Goal: Information Seeking & Learning: Learn about a topic

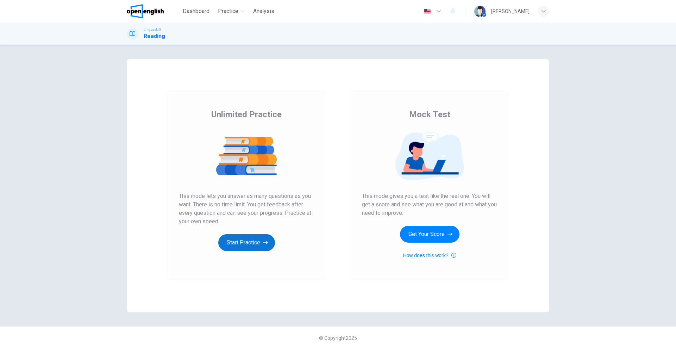
click at [237, 241] on button "Start Practice" at bounding box center [246, 242] width 57 height 17
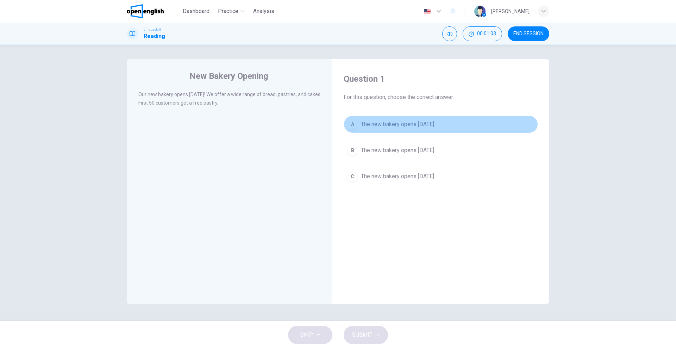
click at [404, 126] on span "The new bakery opens [DATE]." at bounding box center [398, 124] width 74 height 8
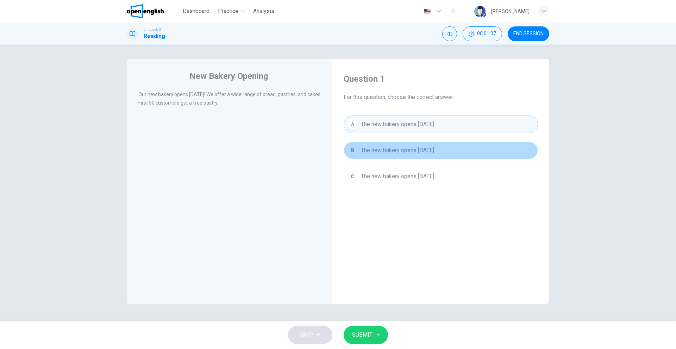
click at [409, 152] on span "The new bakery opens [DATE]." at bounding box center [398, 150] width 74 height 8
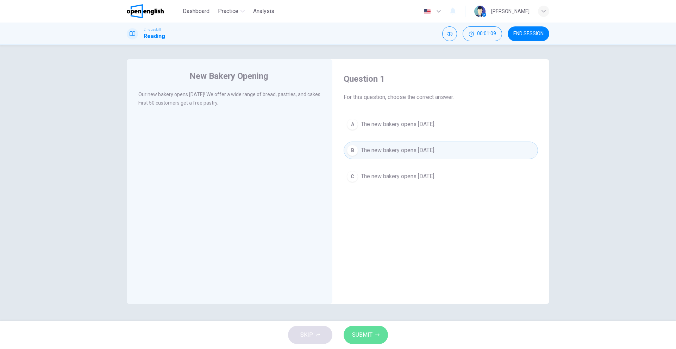
click at [367, 334] on span "SUBMIT" at bounding box center [362, 335] width 20 height 10
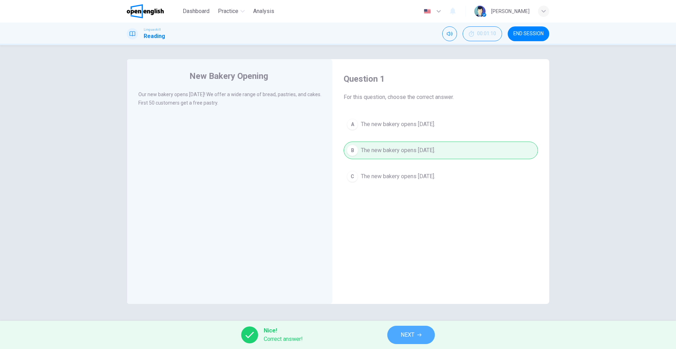
click at [403, 335] on span "NEXT" at bounding box center [408, 335] width 14 height 10
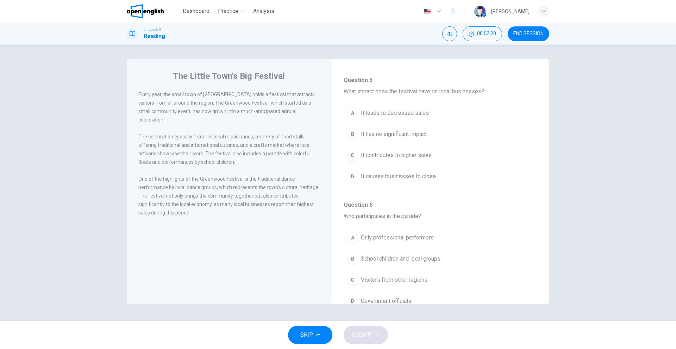
scroll to position [441, 0]
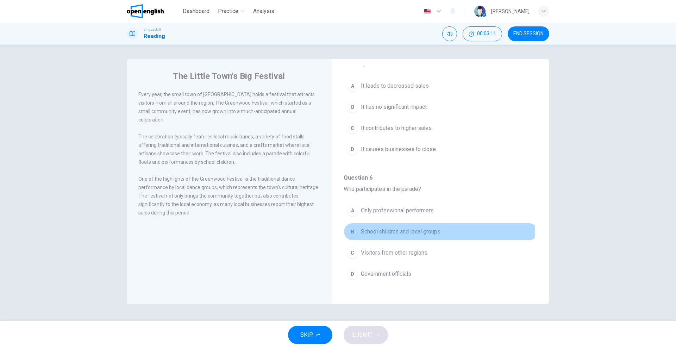
click at [354, 230] on div "B" at bounding box center [352, 231] width 11 height 11
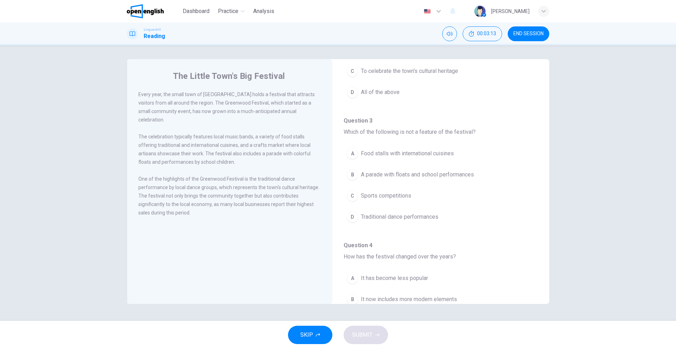
scroll to position [0, 0]
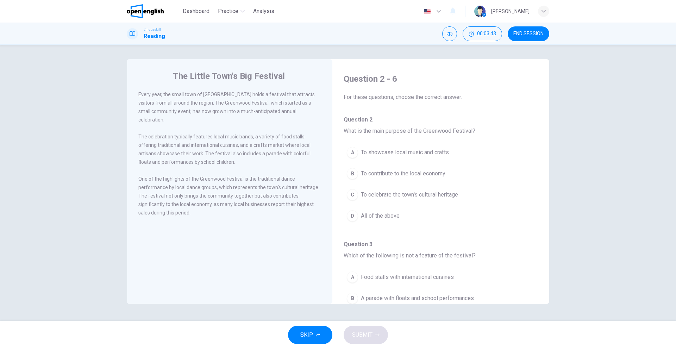
click at [391, 201] on button "C To celebrate the town's cultural heritage" at bounding box center [441, 195] width 194 height 18
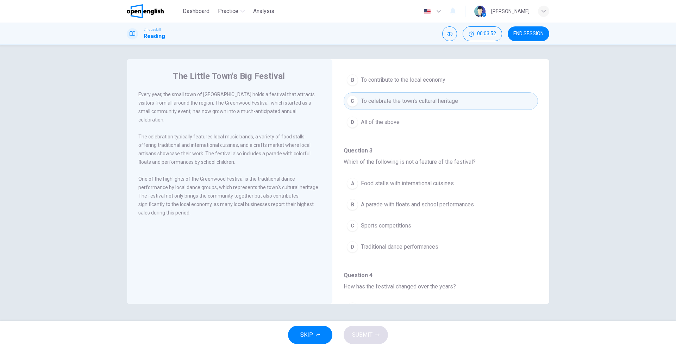
scroll to position [106, 0]
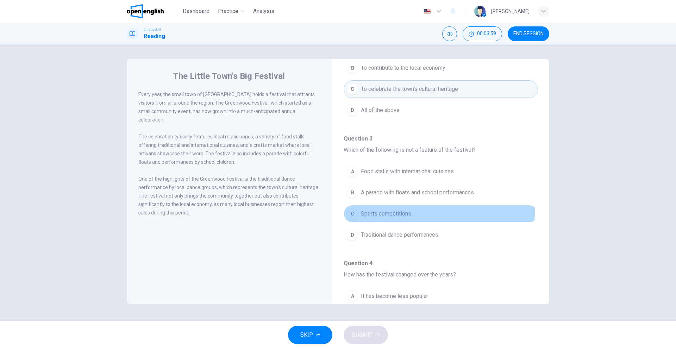
click at [385, 212] on span "Sports competitions" at bounding box center [386, 214] width 50 height 8
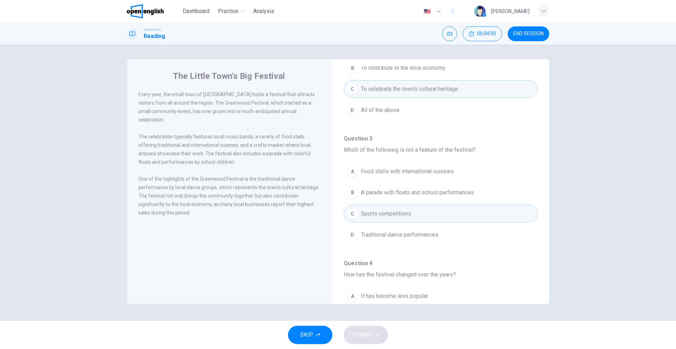
scroll to position [211, 0]
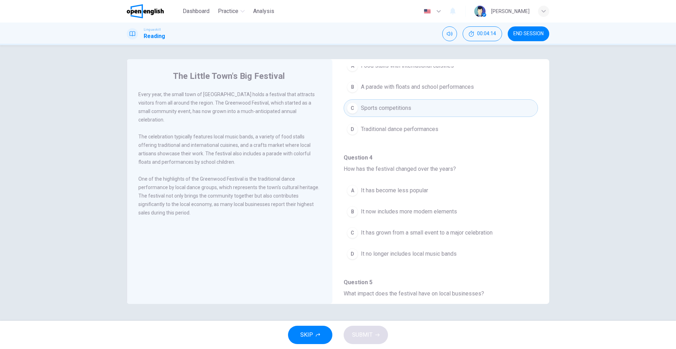
click at [400, 232] on span "It has grown from a small event to a major celebration" at bounding box center [427, 233] width 132 height 8
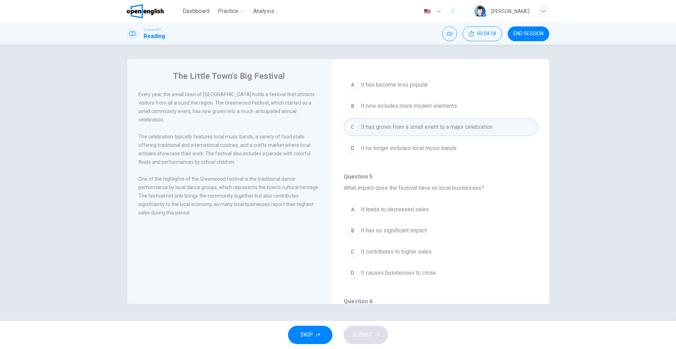
scroll to position [352, 0]
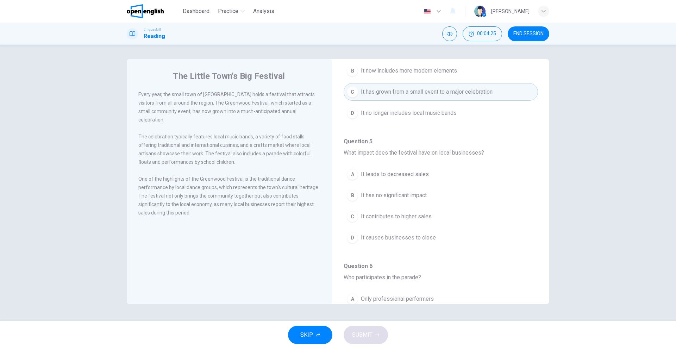
click at [402, 219] on span "It contributes to higher sales" at bounding box center [396, 216] width 71 height 8
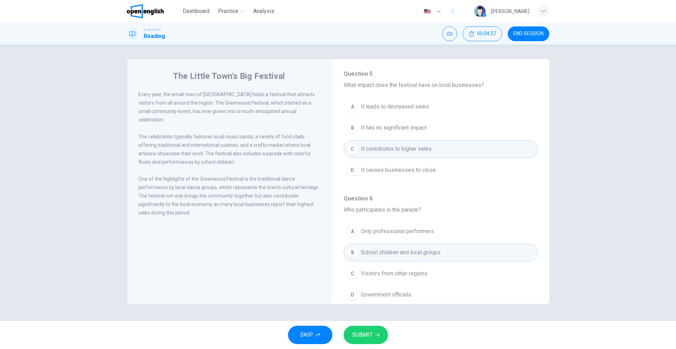
scroll to position [423, 0]
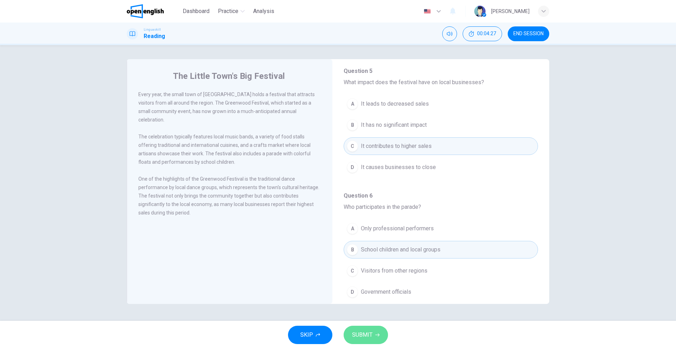
click at [366, 333] on span "SUBMIT" at bounding box center [362, 335] width 20 height 10
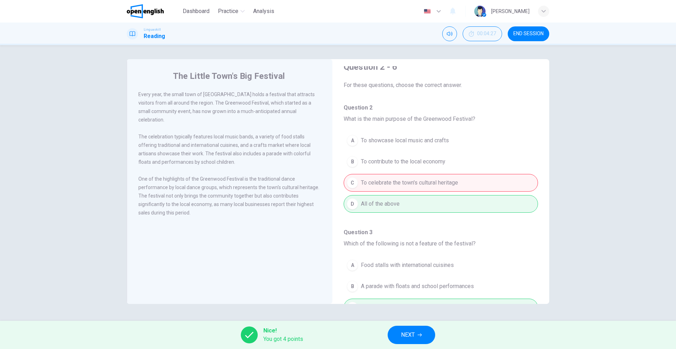
scroll to position [0, 0]
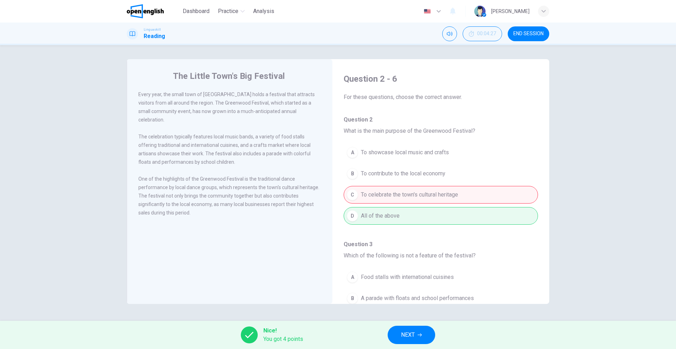
click at [410, 335] on span "NEXT" at bounding box center [408, 335] width 14 height 10
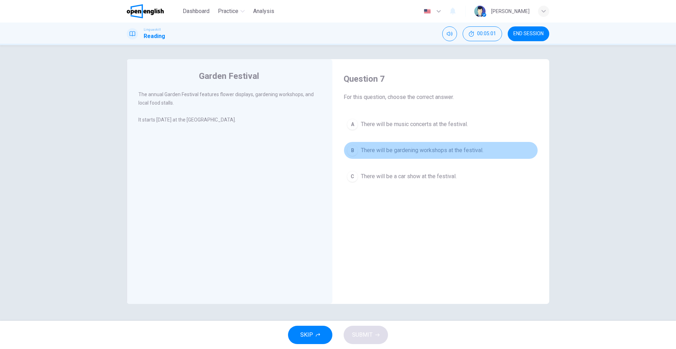
drag, startPoint x: 423, startPoint y: 147, endPoint x: 348, endPoint y: 233, distance: 114.3
click at [419, 148] on span "There will be gardening workshops at the festival." at bounding box center [422, 150] width 123 height 8
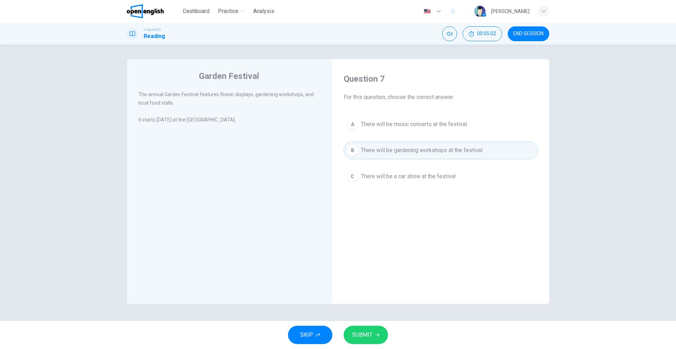
click at [368, 325] on div "SKIP SUBMIT" at bounding box center [338, 335] width 676 height 28
click at [370, 330] on button "SUBMIT" at bounding box center [366, 335] width 44 height 18
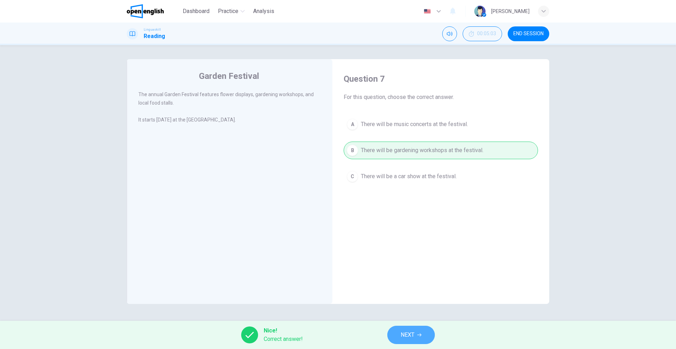
click at [408, 332] on span "NEXT" at bounding box center [408, 335] width 14 height 10
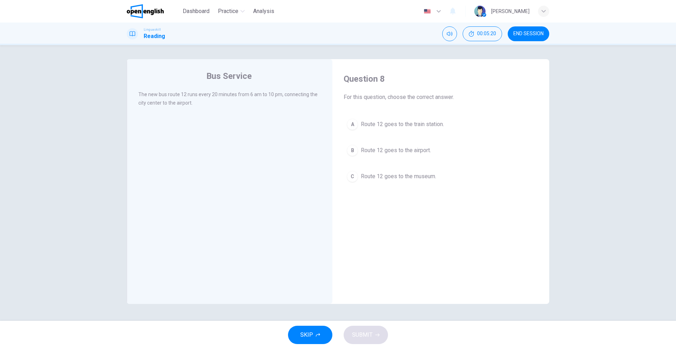
click at [388, 147] on span "Route 12 goes to the airport." at bounding box center [396, 150] width 70 height 8
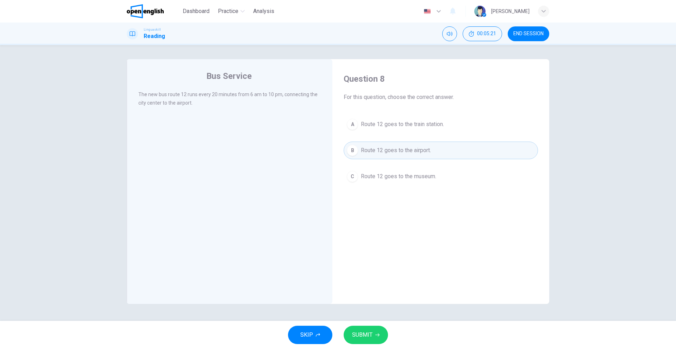
click at [375, 335] on button "SUBMIT" at bounding box center [366, 335] width 44 height 18
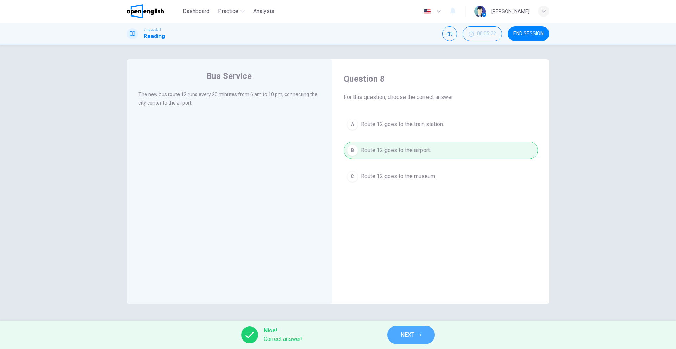
click at [405, 333] on span "NEXT" at bounding box center [408, 335] width 14 height 10
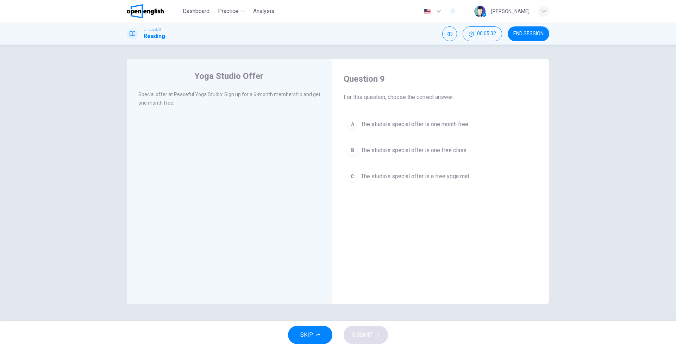
click at [444, 110] on div "Question 9 For this question, choose the correct answer. A The studio's special…" at bounding box center [441, 129] width 206 height 126
click at [446, 131] on button "A The studio's special offer is one month free." at bounding box center [441, 124] width 194 height 18
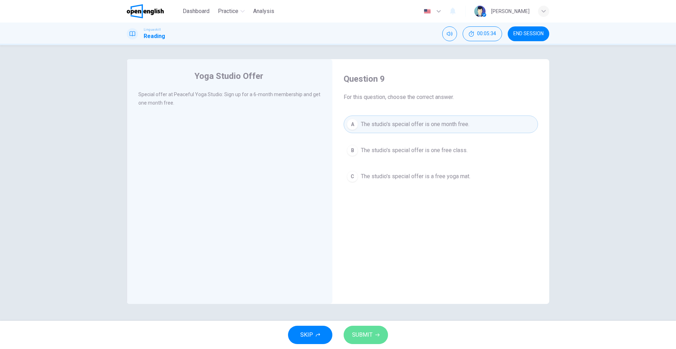
click at [373, 335] on button "SUBMIT" at bounding box center [366, 335] width 44 height 18
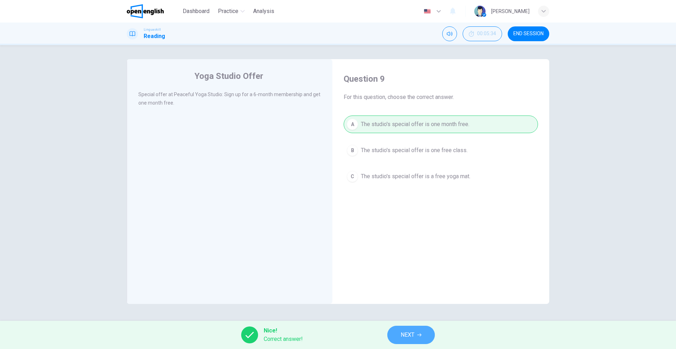
click at [402, 335] on span "NEXT" at bounding box center [408, 335] width 14 height 10
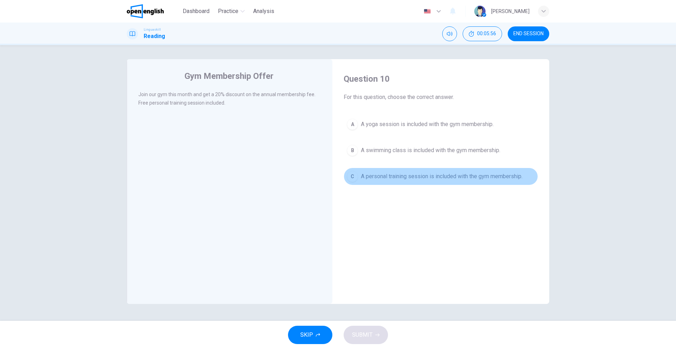
click at [391, 180] on span "A personal training session is included with the gym membership." at bounding box center [442, 176] width 162 height 8
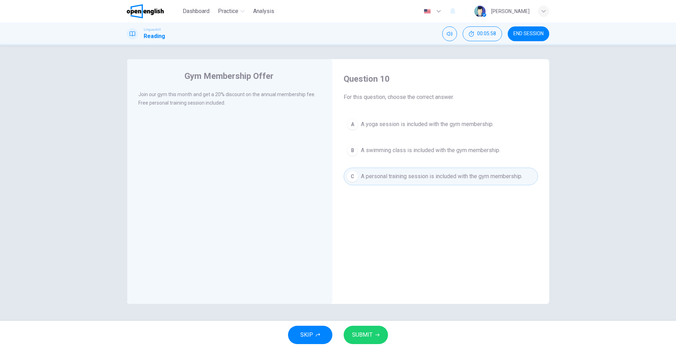
click at [356, 329] on button "SUBMIT" at bounding box center [366, 335] width 44 height 18
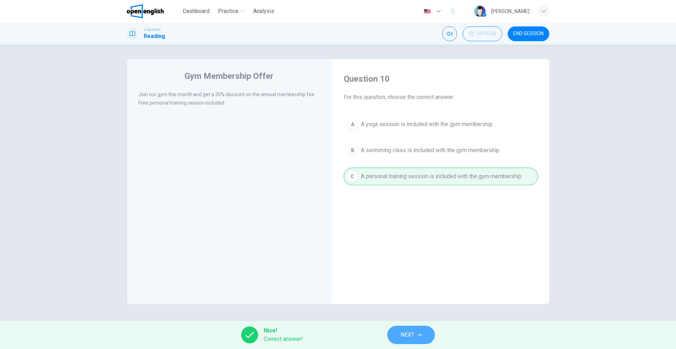
click at [420, 339] on button "NEXT" at bounding box center [411, 335] width 48 height 18
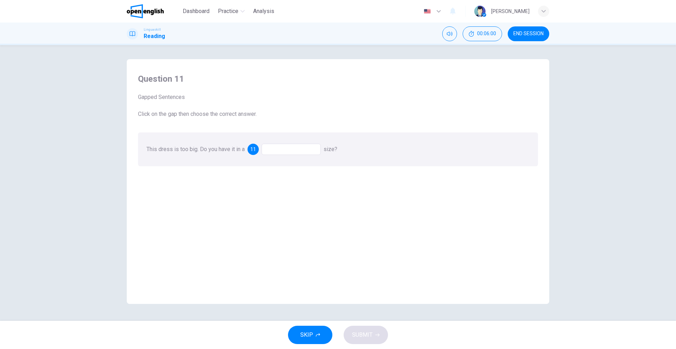
click at [288, 151] on div at bounding box center [291, 149] width 59 height 11
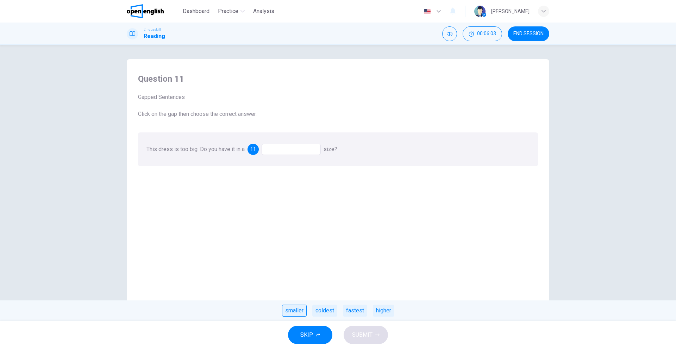
click at [291, 313] on div "smaller" at bounding box center [294, 311] width 25 height 12
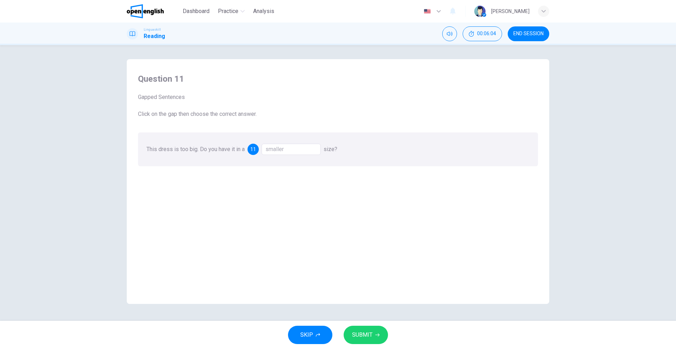
click at [363, 337] on span "SUBMIT" at bounding box center [362, 335] width 20 height 10
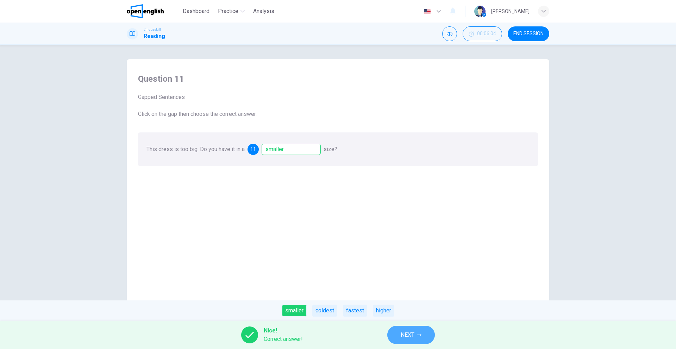
click at [395, 334] on button "NEXT" at bounding box center [411, 335] width 48 height 18
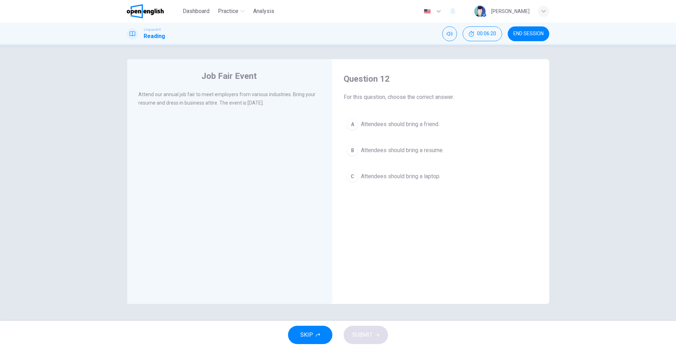
click at [393, 150] on span "Attendees should bring a resume." at bounding box center [402, 150] width 83 height 8
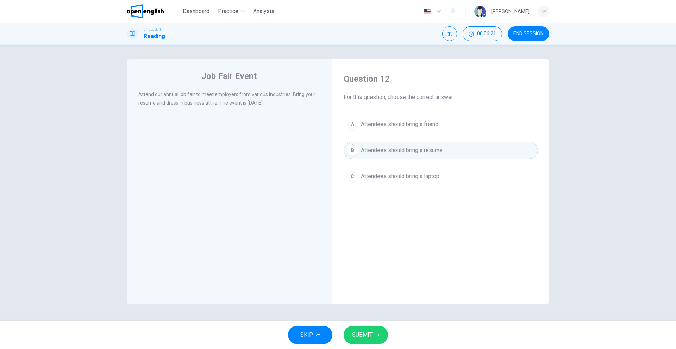
click at [360, 325] on div "SKIP SUBMIT" at bounding box center [338, 335] width 676 height 28
click at [362, 331] on span "SUBMIT" at bounding box center [362, 335] width 20 height 10
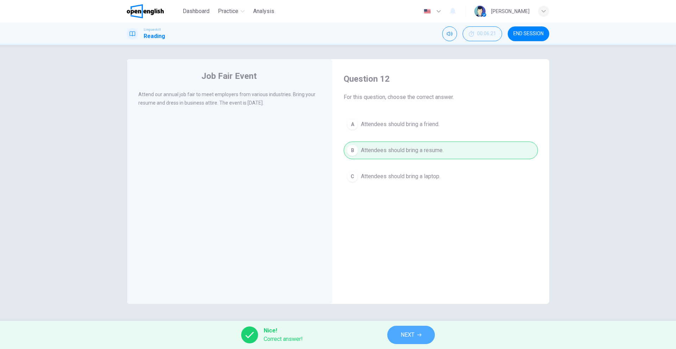
click at [400, 334] on button "NEXT" at bounding box center [411, 335] width 48 height 18
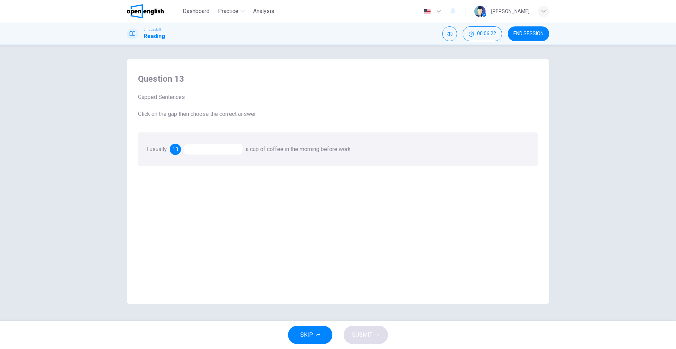
click at [222, 150] on div at bounding box center [213, 149] width 59 height 11
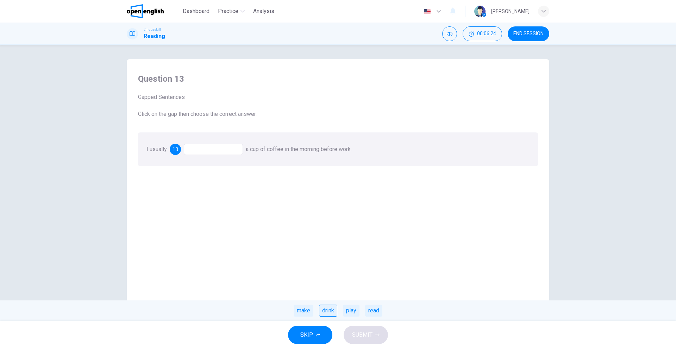
click at [331, 310] on div "drink" at bounding box center [328, 311] width 18 height 12
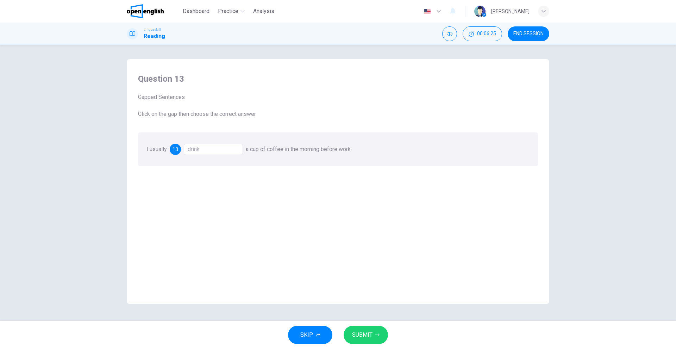
click at [366, 331] on span "SUBMIT" at bounding box center [362, 335] width 20 height 10
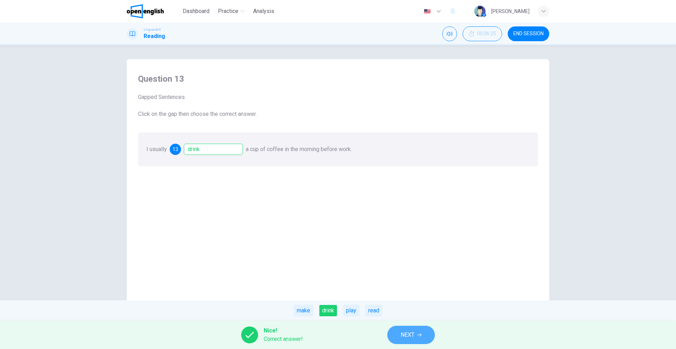
click at [406, 336] on span "NEXT" at bounding box center [408, 335] width 14 height 10
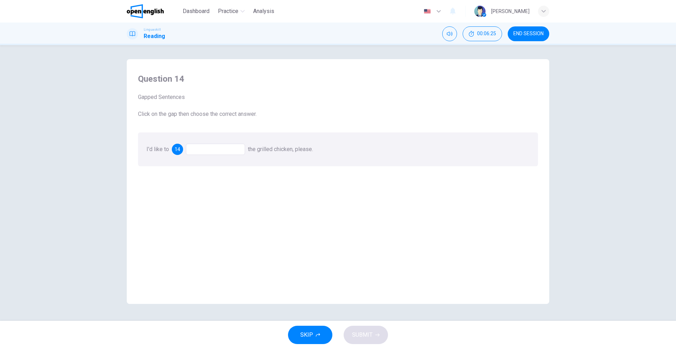
click at [196, 146] on div at bounding box center [215, 149] width 59 height 11
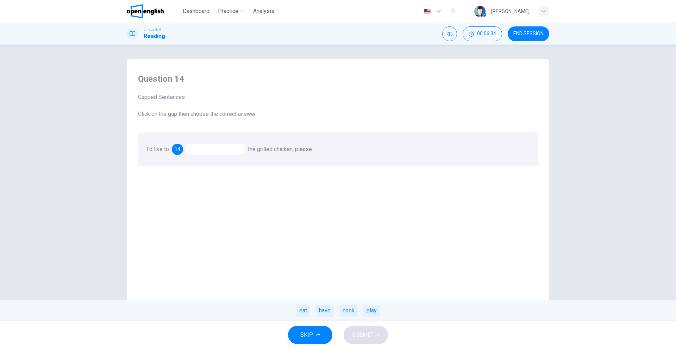
drag, startPoint x: 310, startPoint y: 311, endPoint x: 350, endPoint y: 322, distance: 41.6
click at [309, 311] on div "eat" at bounding box center [303, 311] width 14 height 12
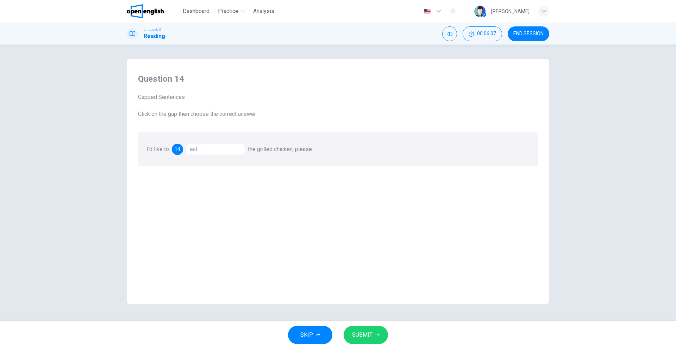
click at [354, 327] on button "SUBMIT" at bounding box center [366, 335] width 44 height 18
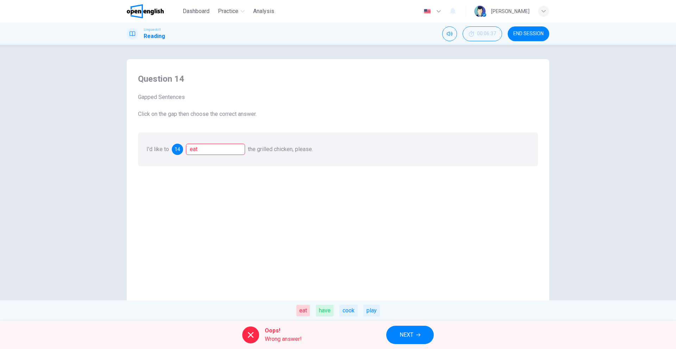
click at [397, 329] on button "NEXT" at bounding box center [410, 335] width 48 height 18
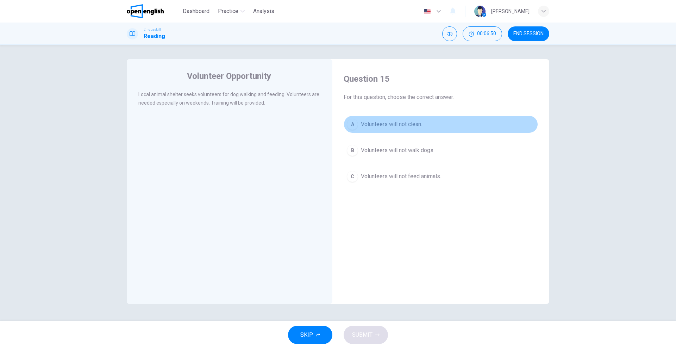
click at [375, 125] on span "Volunteers will not clean." at bounding box center [391, 124] width 61 height 8
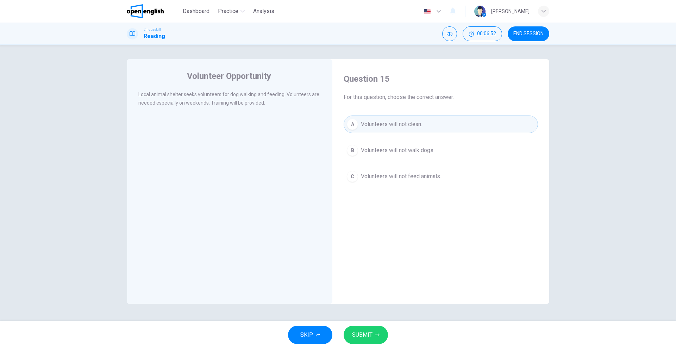
click at [355, 329] on button "SUBMIT" at bounding box center [366, 335] width 44 height 18
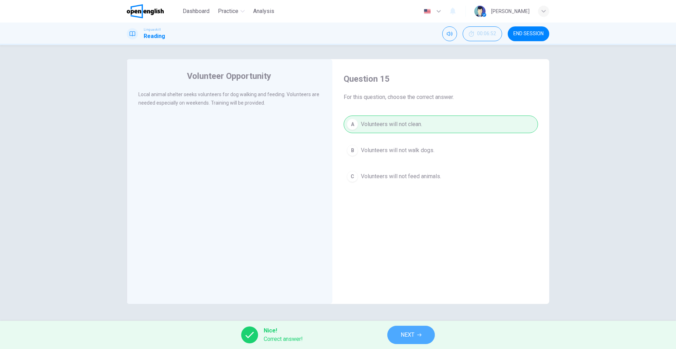
click at [410, 334] on span "NEXT" at bounding box center [408, 335] width 14 height 10
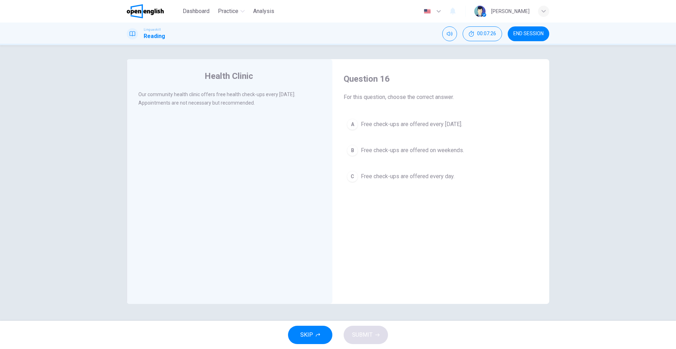
click at [450, 123] on span "Free check-ups are offered every [DATE]." at bounding box center [411, 124] width 101 height 8
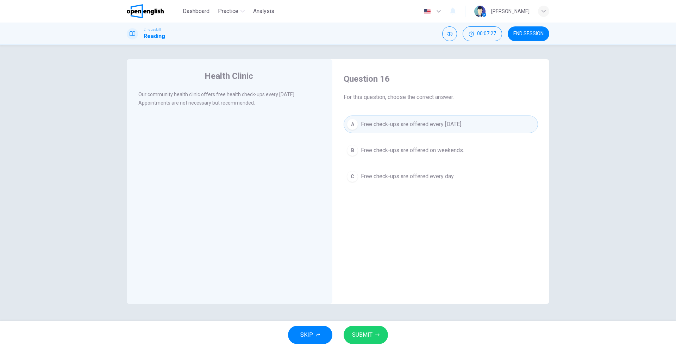
click at [368, 328] on button "SUBMIT" at bounding box center [366, 335] width 44 height 18
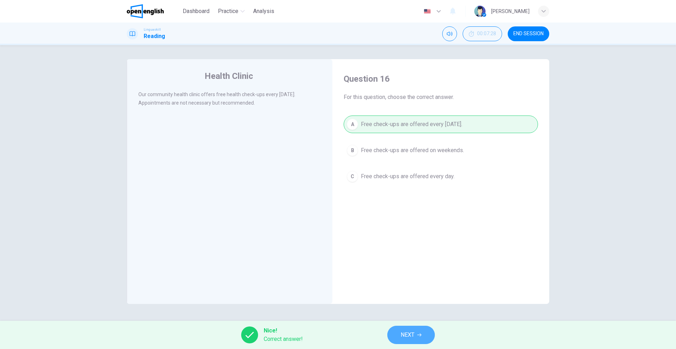
click at [419, 339] on button "NEXT" at bounding box center [411, 335] width 48 height 18
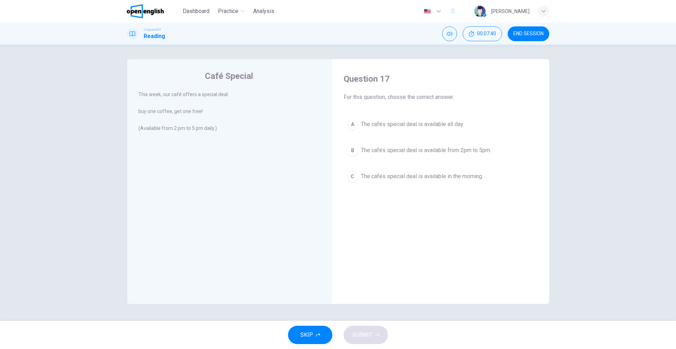
drag, startPoint x: 401, startPoint y: 150, endPoint x: 408, endPoint y: 151, distance: 6.5
click at [401, 150] on span "The cafés special deal is available from 2pm to 5pm." at bounding box center [426, 150] width 130 height 8
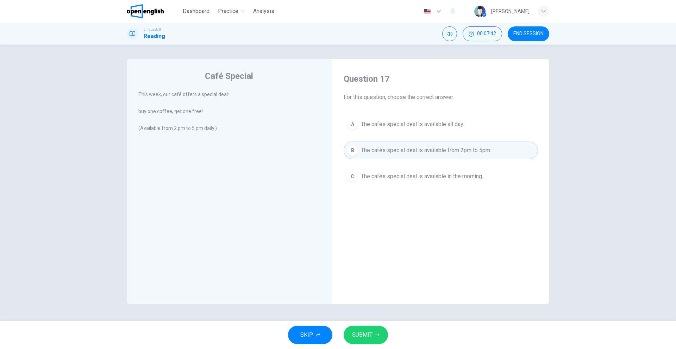
click at [370, 333] on span "SUBMIT" at bounding box center [362, 335] width 20 height 10
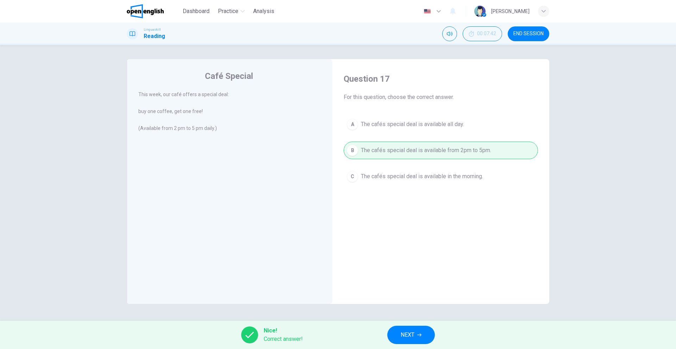
click at [405, 338] on span "NEXT" at bounding box center [408, 335] width 14 height 10
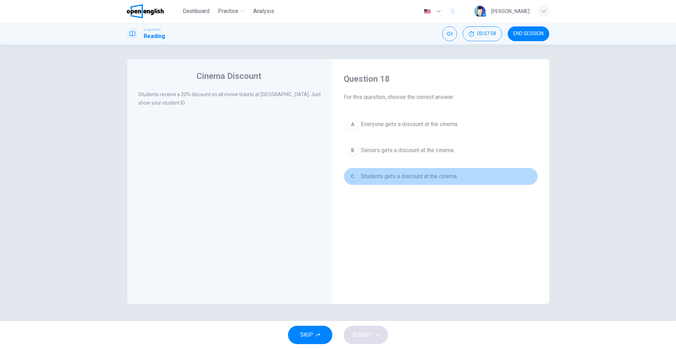
click at [389, 174] on span "Students gets a discount at the cinema." at bounding box center [409, 176] width 97 height 8
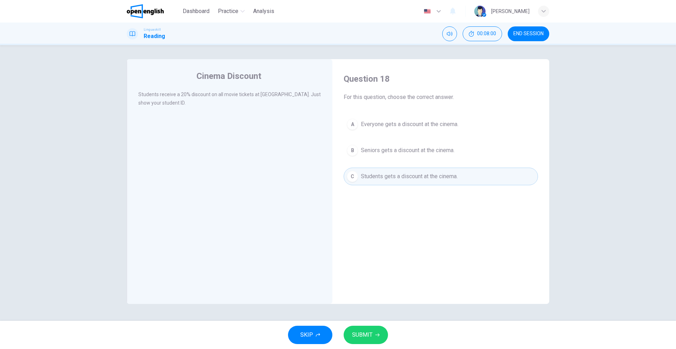
click at [375, 333] on icon "button" at bounding box center [377, 335] width 4 height 4
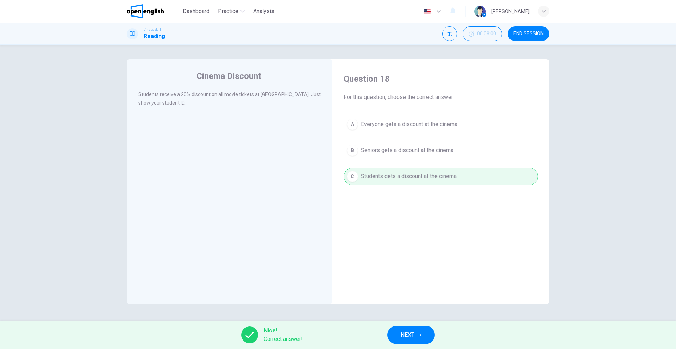
click at [406, 332] on span "NEXT" at bounding box center [408, 335] width 14 height 10
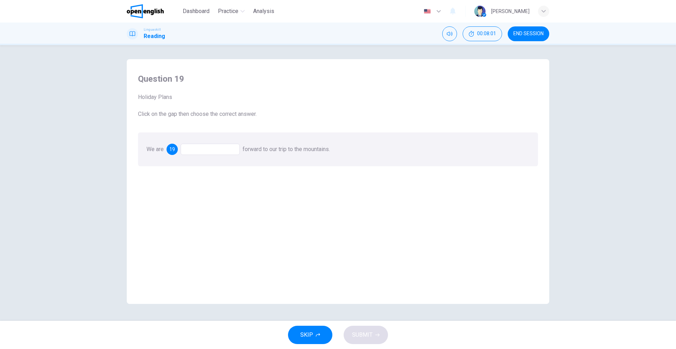
click at [215, 151] on div at bounding box center [210, 149] width 59 height 11
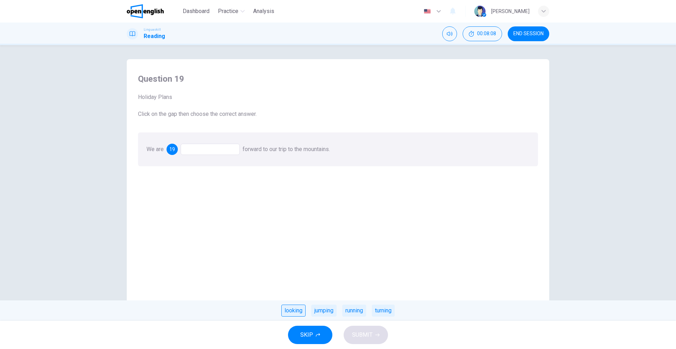
click at [287, 308] on div "looking" at bounding box center [293, 311] width 24 height 12
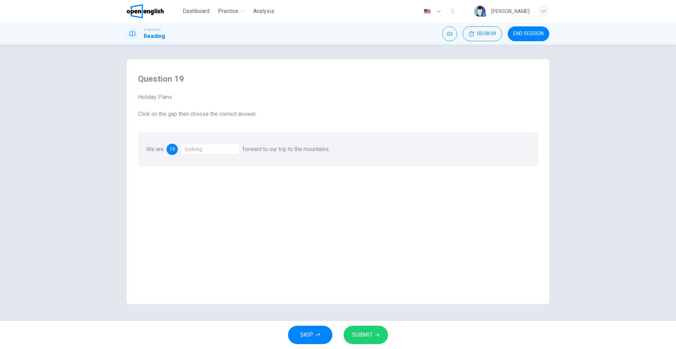
click at [355, 334] on span "SUBMIT" at bounding box center [362, 335] width 20 height 10
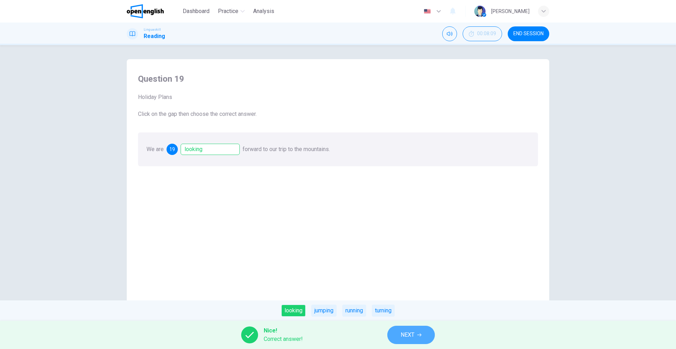
click at [408, 329] on button "NEXT" at bounding box center [411, 335] width 48 height 18
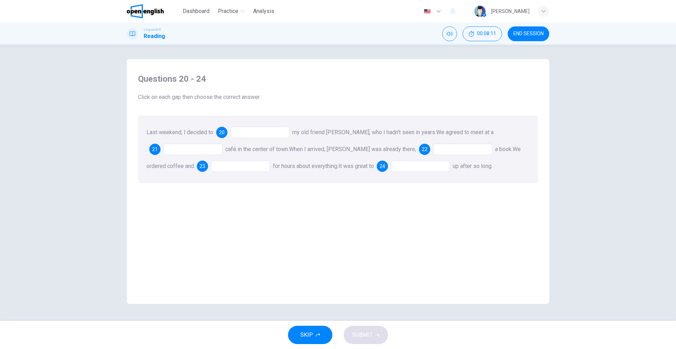
click at [264, 134] on div at bounding box center [259, 132] width 59 height 11
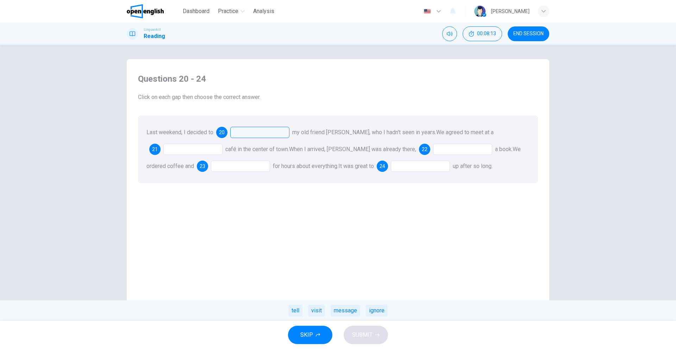
click at [321, 314] on div "visit" at bounding box center [316, 311] width 17 height 12
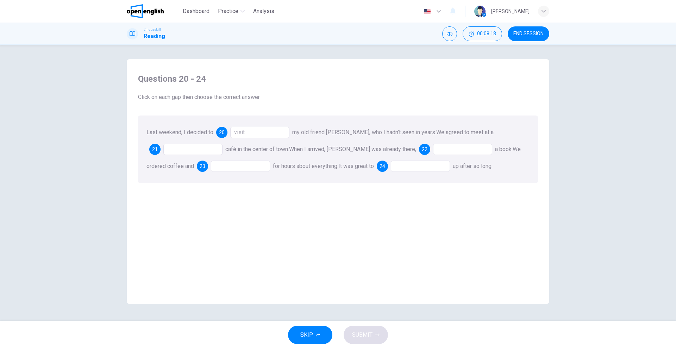
click at [200, 148] on div at bounding box center [192, 149] width 59 height 11
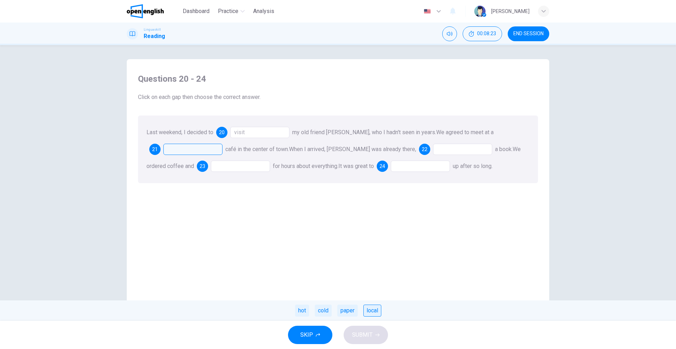
click at [370, 311] on div "local" at bounding box center [372, 311] width 18 height 12
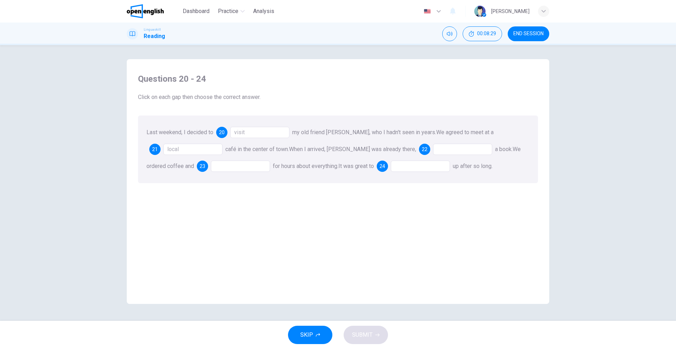
click at [437, 142] on div "Last weekend, I decided to 20 visit my old friend Anna, who I hadn't seen in ye…" at bounding box center [338, 149] width 400 height 68
click at [434, 146] on div at bounding box center [462, 149] width 59 height 11
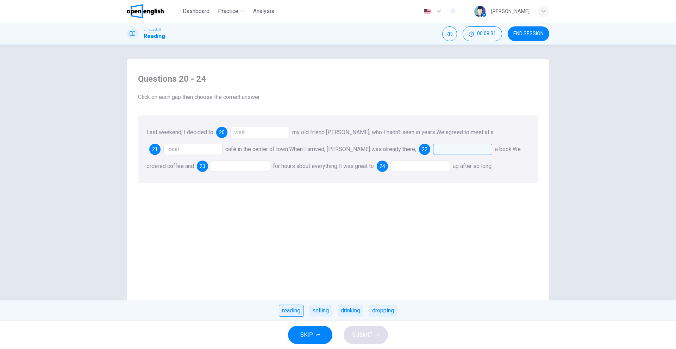
click at [295, 315] on div "reading" at bounding box center [291, 311] width 25 height 12
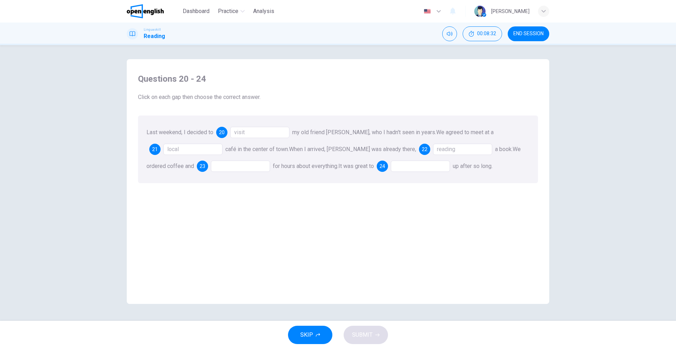
click at [211, 170] on div at bounding box center [240, 166] width 59 height 11
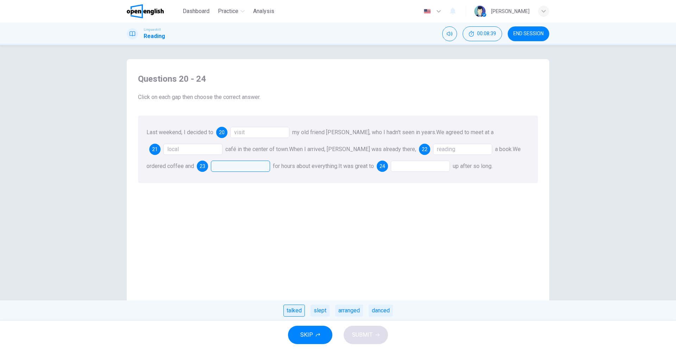
click at [300, 310] on div "talked" at bounding box center [293, 311] width 21 height 12
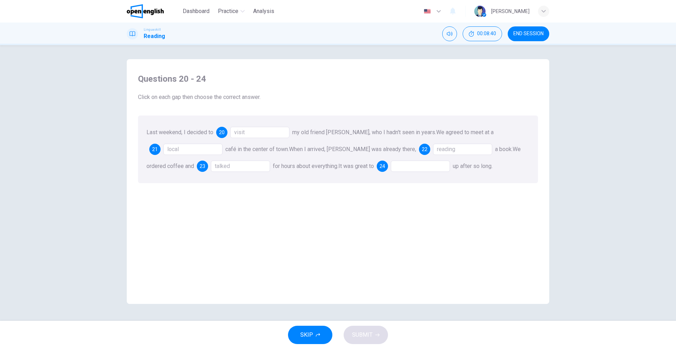
click at [391, 167] on div at bounding box center [420, 166] width 59 height 11
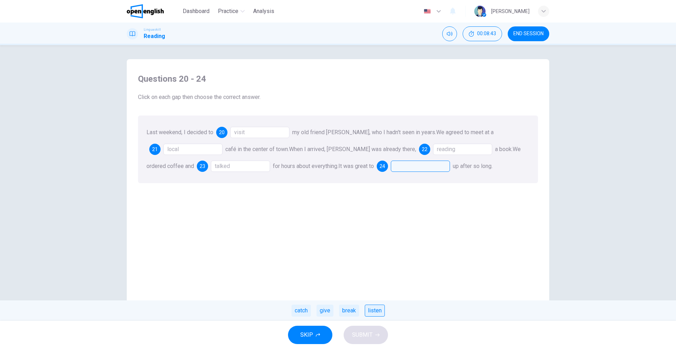
click at [369, 310] on div "listen" at bounding box center [375, 311] width 20 height 12
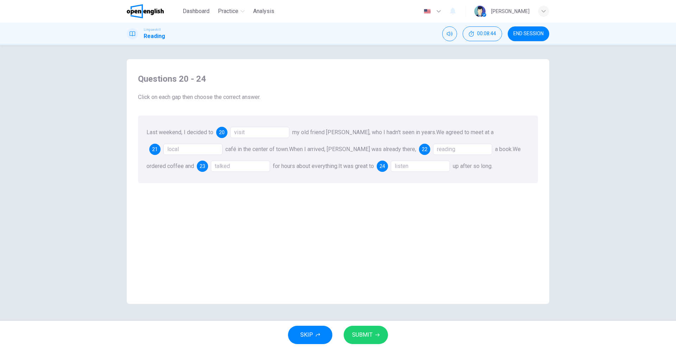
click at [214, 167] on div "talked" at bounding box center [240, 166] width 59 height 11
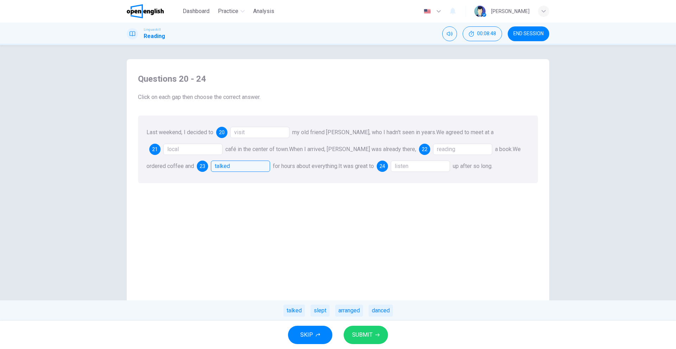
click at [239, 165] on div "talked" at bounding box center [240, 166] width 59 height 11
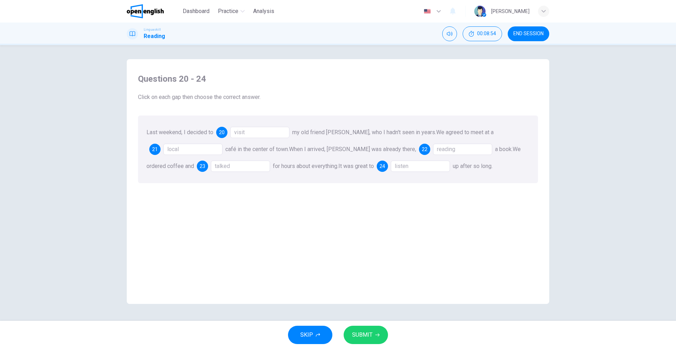
click at [229, 164] on div "talked" at bounding box center [240, 166] width 59 height 11
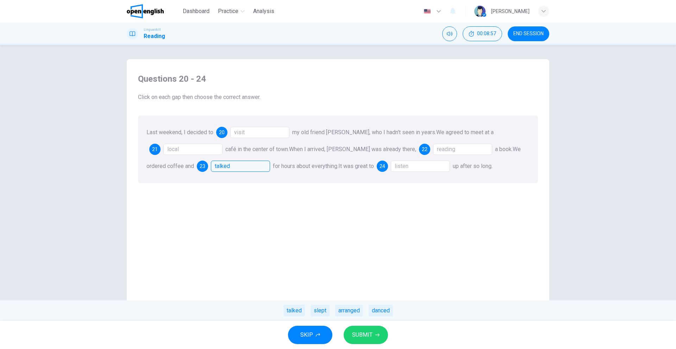
click at [364, 331] on span "SUBMIT" at bounding box center [362, 335] width 20 height 10
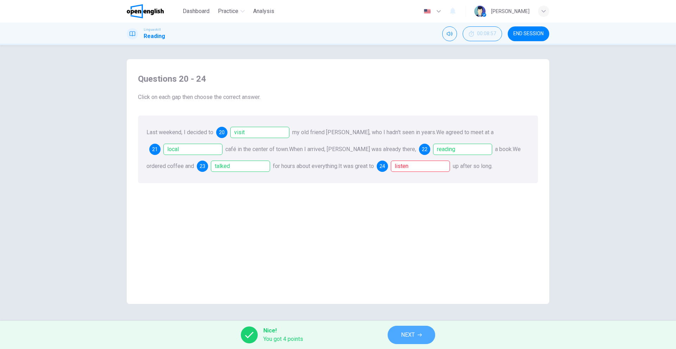
click at [402, 328] on button "NEXT" at bounding box center [412, 335] width 48 height 18
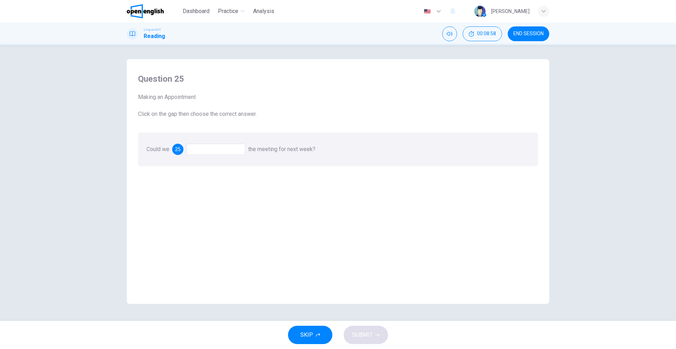
click at [209, 149] on div at bounding box center [215, 149] width 59 height 11
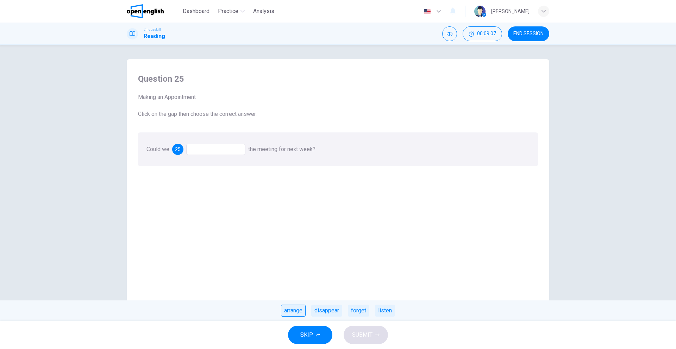
drag, startPoint x: 302, startPoint y: 313, endPoint x: 334, endPoint y: 328, distance: 35.0
click at [304, 314] on div "arrange" at bounding box center [293, 311] width 25 height 12
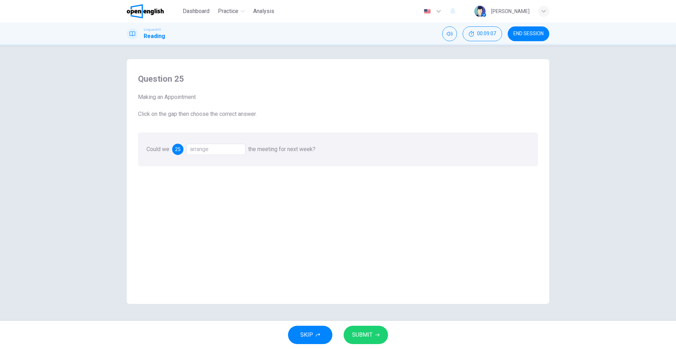
click at [360, 338] on span "SUBMIT" at bounding box center [362, 335] width 20 height 10
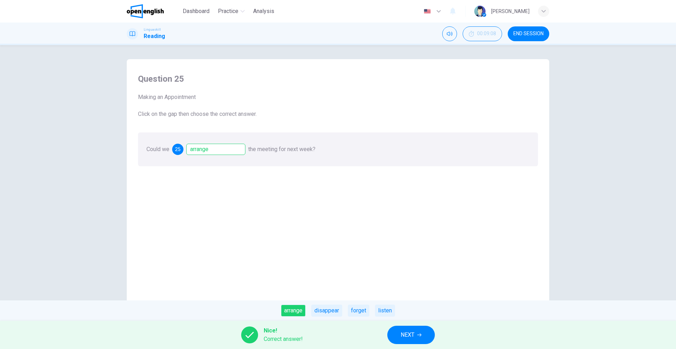
click at [411, 330] on span "NEXT" at bounding box center [408, 335] width 14 height 10
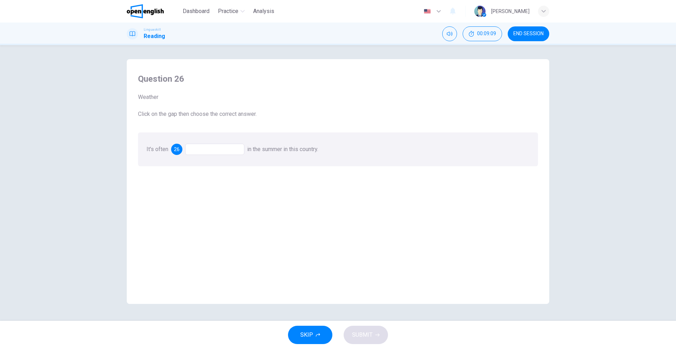
click at [210, 146] on div at bounding box center [214, 149] width 59 height 11
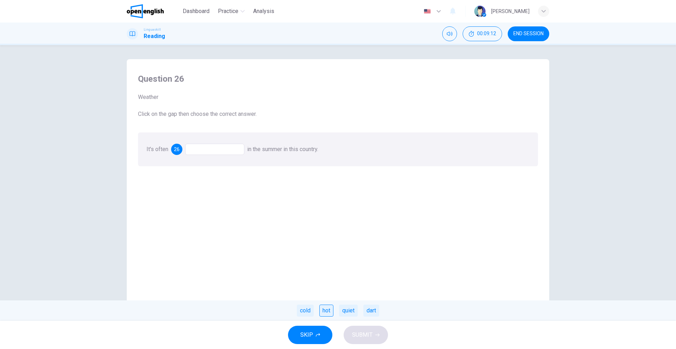
click at [331, 312] on div "hot" at bounding box center [326, 311] width 14 height 12
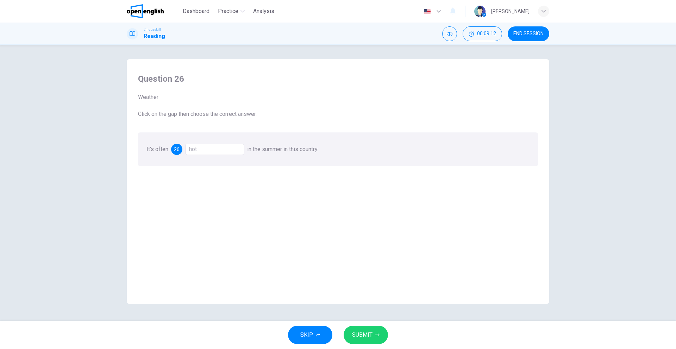
click at [361, 338] on span "SUBMIT" at bounding box center [362, 335] width 20 height 10
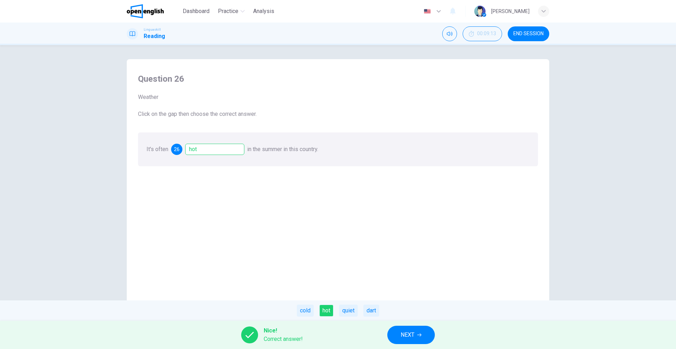
click at [408, 330] on button "NEXT" at bounding box center [411, 335] width 48 height 18
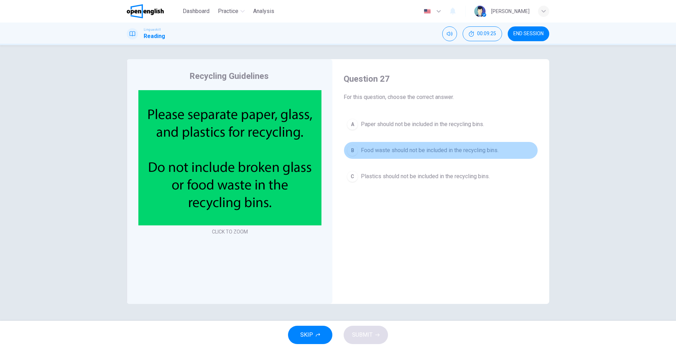
drag, startPoint x: 402, startPoint y: 150, endPoint x: 394, endPoint y: 238, distance: 88.8
click at [402, 153] on span "Food waste should not be included in the recycling bins." at bounding box center [430, 150] width 138 height 8
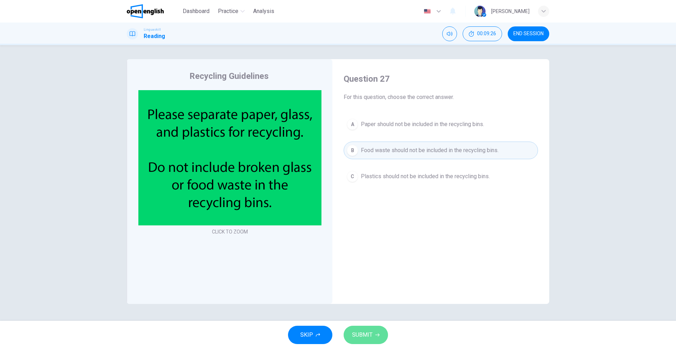
click at [372, 341] on button "SUBMIT" at bounding box center [366, 335] width 44 height 18
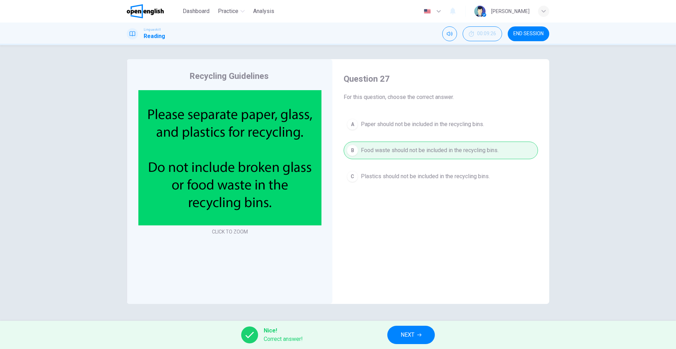
click at [406, 337] on span "NEXT" at bounding box center [408, 335] width 14 height 10
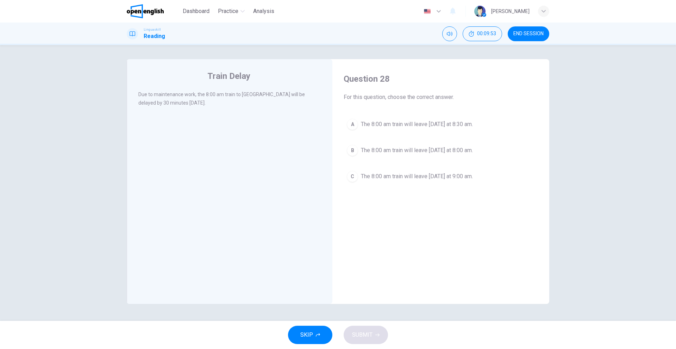
drag, startPoint x: 424, startPoint y: 127, endPoint x: 414, endPoint y: 143, distance: 18.1
click at [423, 129] on button "A The 8:00 am train will leave tomorrow at 8:30 am." at bounding box center [441, 124] width 194 height 18
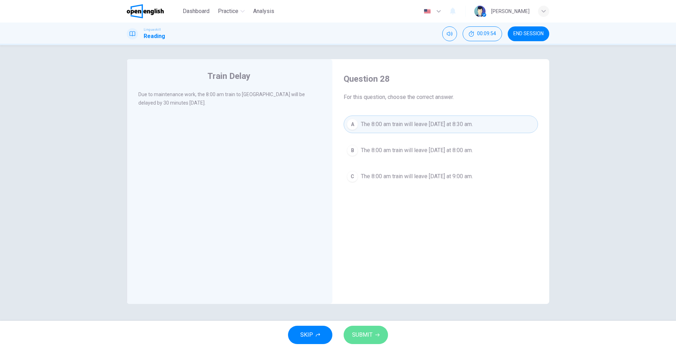
click at [379, 335] on icon "button" at bounding box center [377, 335] width 4 height 4
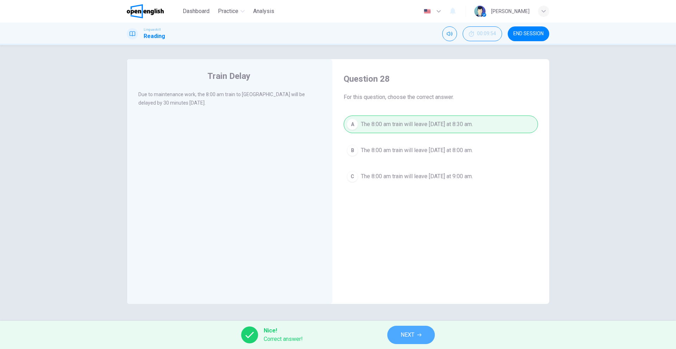
click at [429, 336] on button "NEXT" at bounding box center [411, 335] width 48 height 18
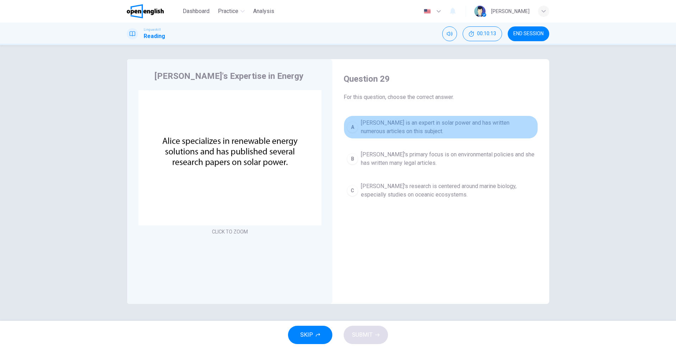
drag, startPoint x: 410, startPoint y: 124, endPoint x: 371, endPoint y: 317, distance: 196.5
click at [409, 130] on span "Alice is an expert in solar power and has written numerous articles on this sub…" at bounding box center [448, 127] width 174 height 17
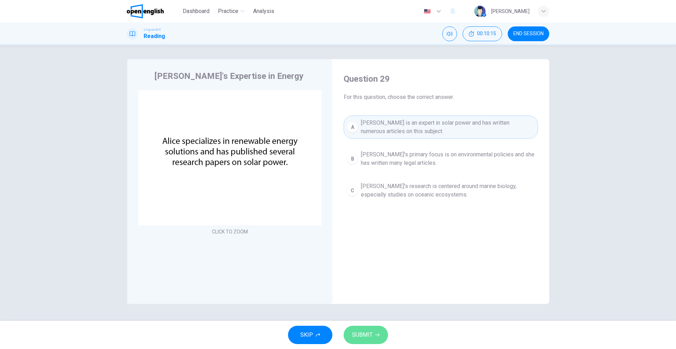
click at [371, 333] on span "SUBMIT" at bounding box center [362, 335] width 20 height 10
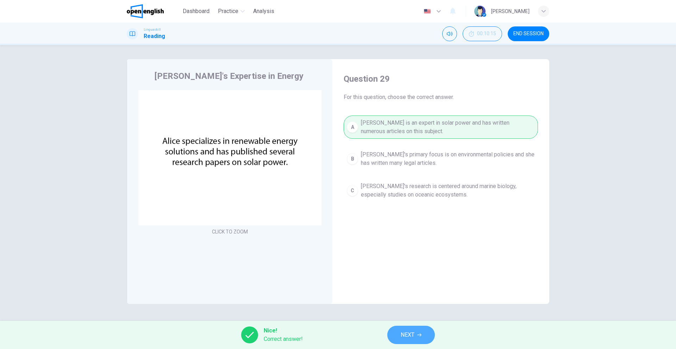
click at [402, 330] on button "NEXT" at bounding box center [411, 335] width 48 height 18
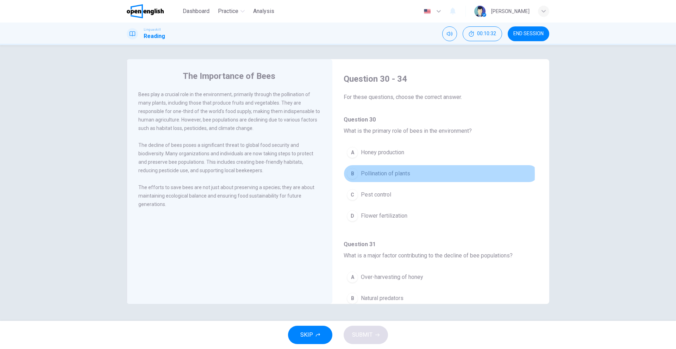
click at [366, 173] on span "Pollination of plants" at bounding box center [385, 173] width 49 height 8
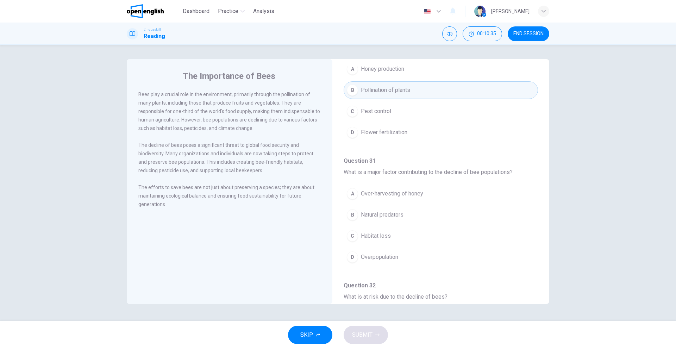
scroll to position [106, 0]
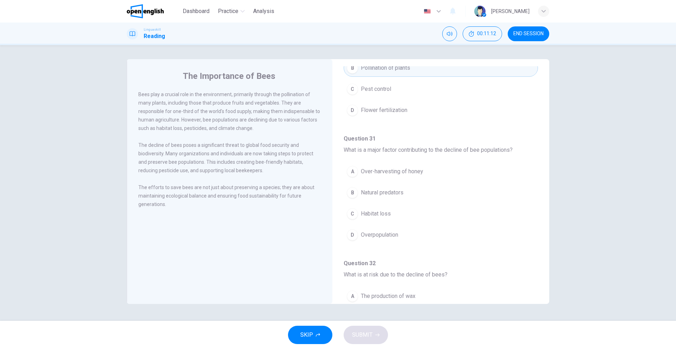
click at [364, 209] on button "C Habitat loss" at bounding box center [441, 214] width 194 height 18
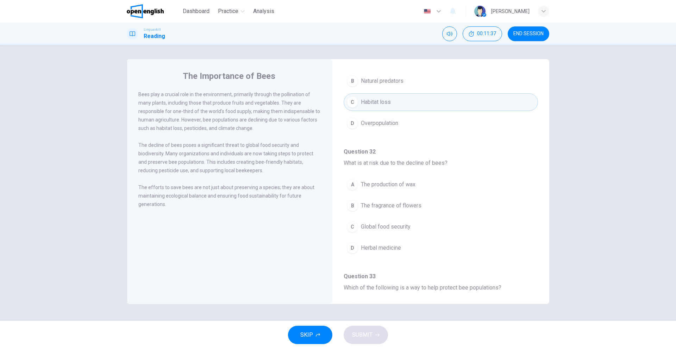
scroll to position [246, 0]
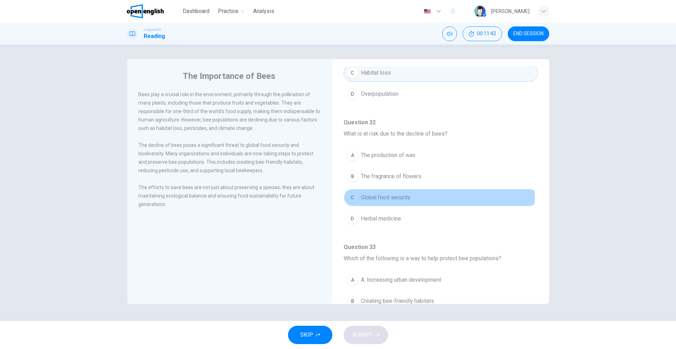
click at [375, 194] on span "Global food security" at bounding box center [386, 197] width 50 height 8
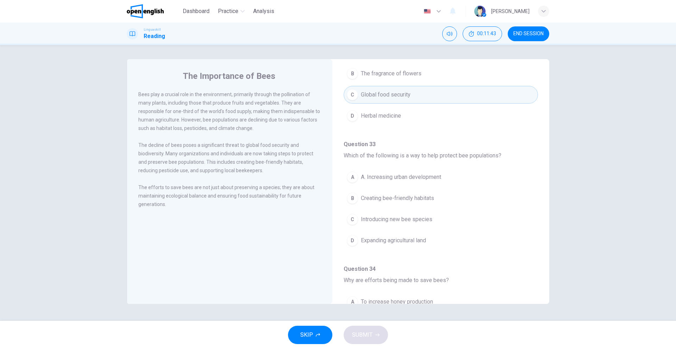
scroll to position [352, 0]
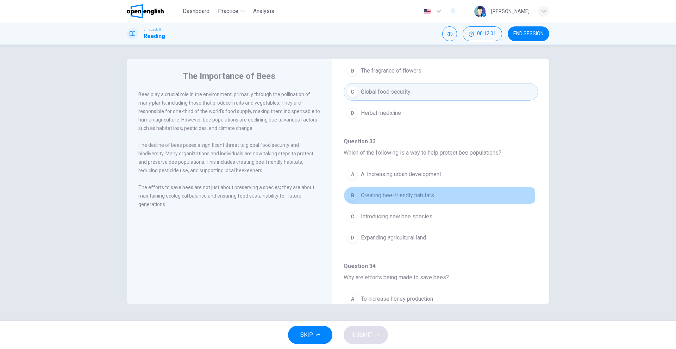
click at [385, 196] on span "Creating bee-friendly habitats" at bounding box center [397, 195] width 73 height 8
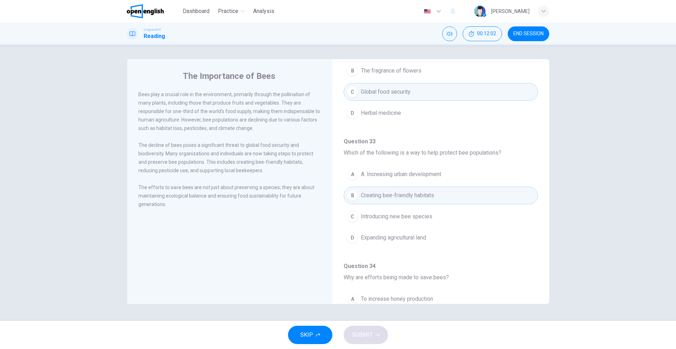
scroll to position [441, 0]
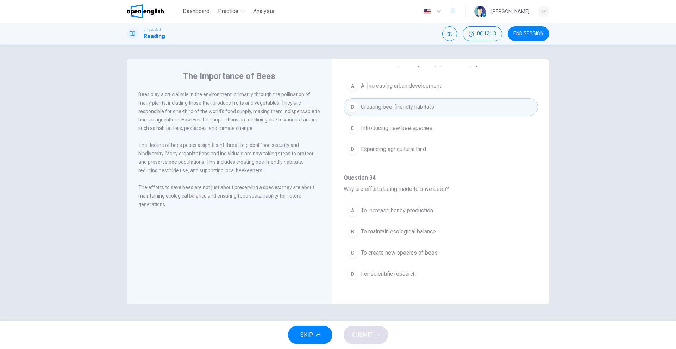
click at [380, 226] on button "B To maintain ecological balance" at bounding box center [441, 232] width 194 height 18
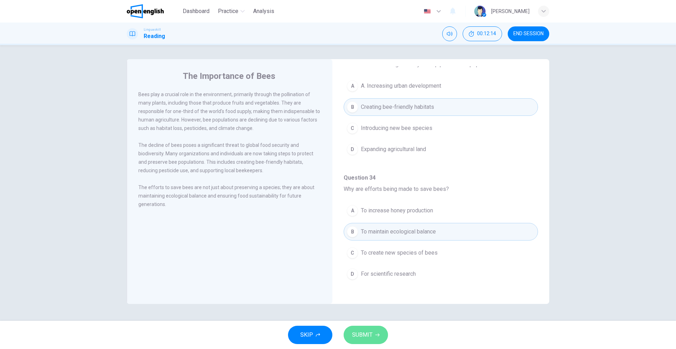
click at [352, 327] on button "SUBMIT" at bounding box center [366, 335] width 44 height 18
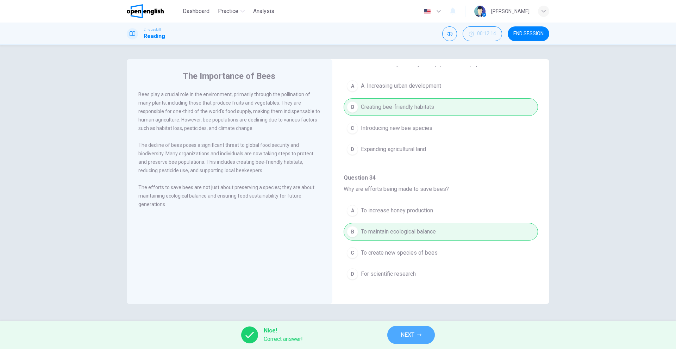
click at [417, 329] on button "NEXT" at bounding box center [411, 335] width 48 height 18
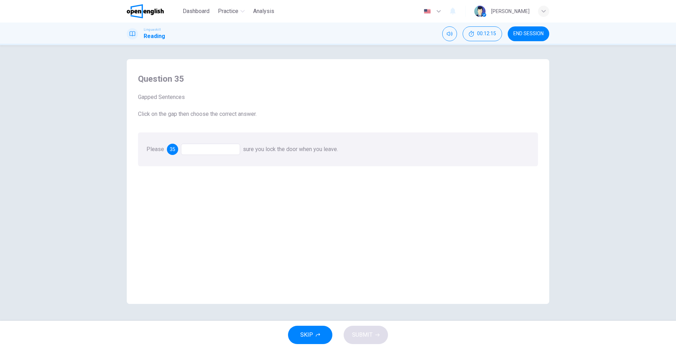
click at [209, 138] on div "Please 35 sure you lock the door when you leave." at bounding box center [338, 149] width 400 height 34
click at [211, 146] on div at bounding box center [210, 149] width 59 height 11
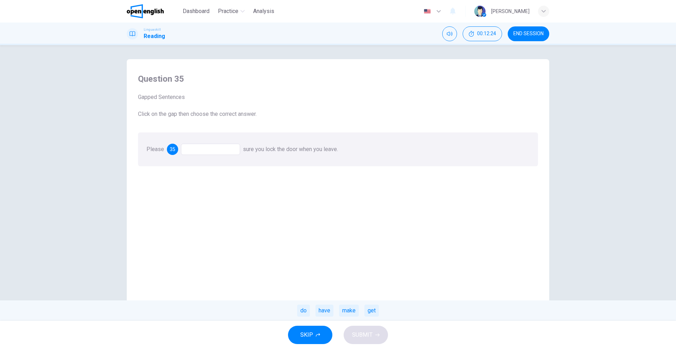
drag, startPoint x: 349, startPoint y: 314, endPoint x: 351, endPoint y: 320, distance: 6.3
click at [349, 315] on div "make" at bounding box center [349, 311] width 20 height 12
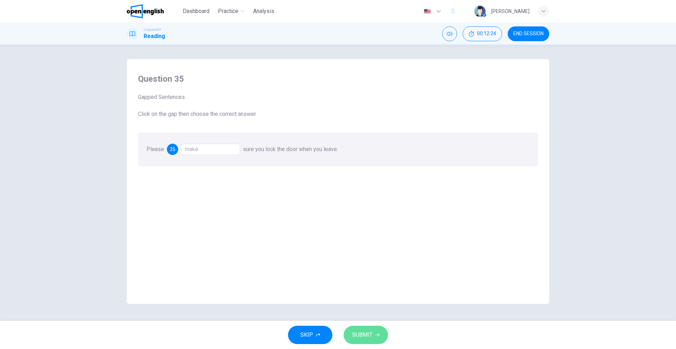
click at [363, 333] on span "SUBMIT" at bounding box center [362, 335] width 20 height 10
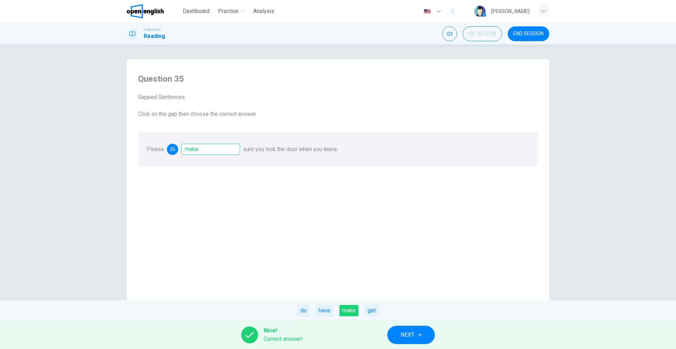
click at [401, 335] on span "NEXT" at bounding box center [408, 335] width 14 height 10
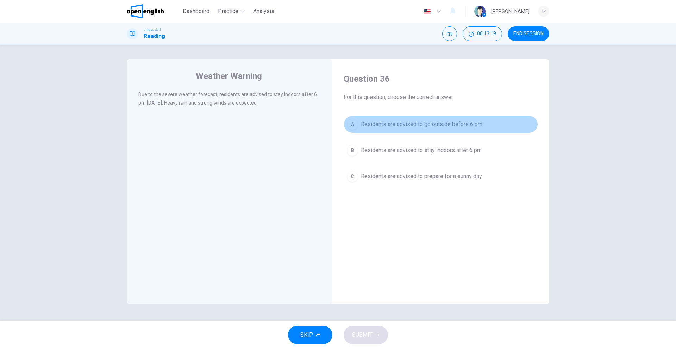
click at [385, 126] on span "Residents are advised to go outside before 6 pm" at bounding box center [421, 124] width 121 height 8
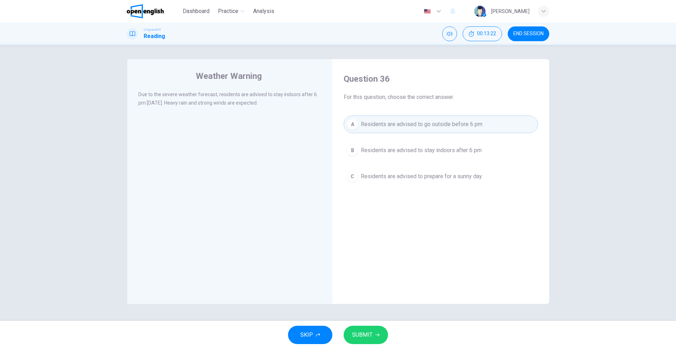
click at [406, 152] on span "Residents are advised to stay indoors after 6 pm" at bounding box center [421, 150] width 121 height 8
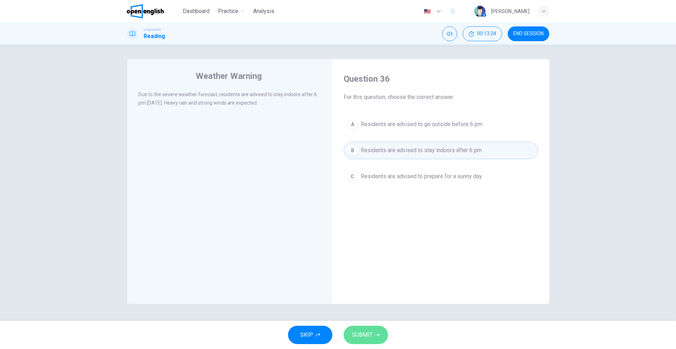
click at [363, 343] on button "SUBMIT" at bounding box center [366, 335] width 44 height 18
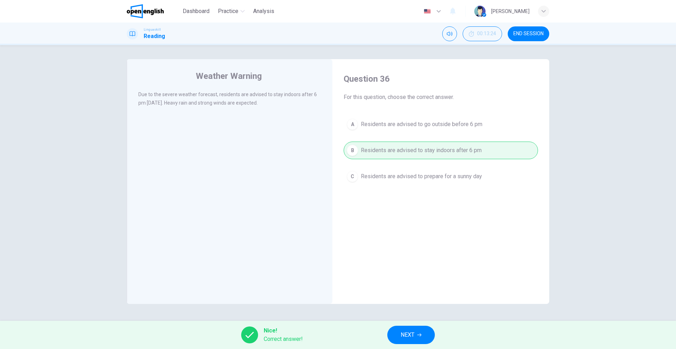
click at [403, 332] on button "NEXT" at bounding box center [411, 335] width 48 height 18
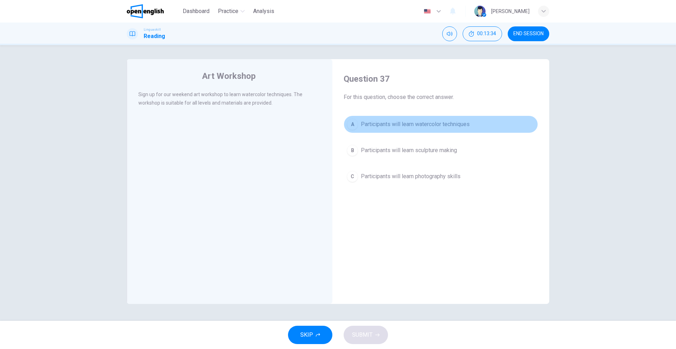
drag, startPoint x: 398, startPoint y: 127, endPoint x: 389, endPoint y: 147, distance: 22.2
click at [398, 127] on span "Participants will learn watercolor techniques" at bounding box center [415, 124] width 109 height 8
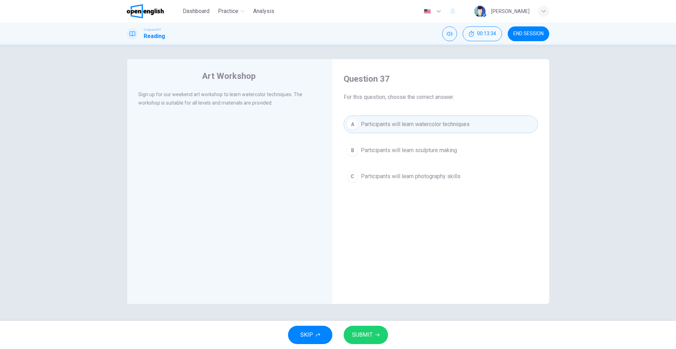
click at [378, 332] on button "SUBMIT" at bounding box center [366, 335] width 44 height 18
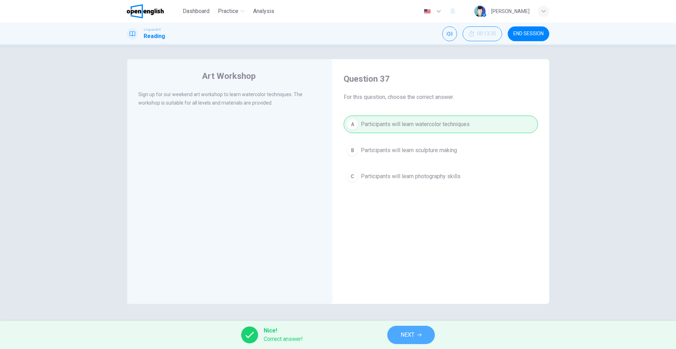
click at [413, 335] on span "NEXT" at bounding box center [408, 335] width 14 height 10
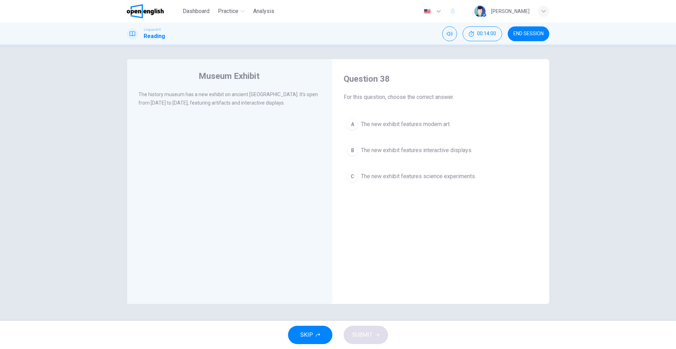
click at [416, 152] on span "The new exhibit features interactive displays." at bounding box center [417, 150] width 112 height 8
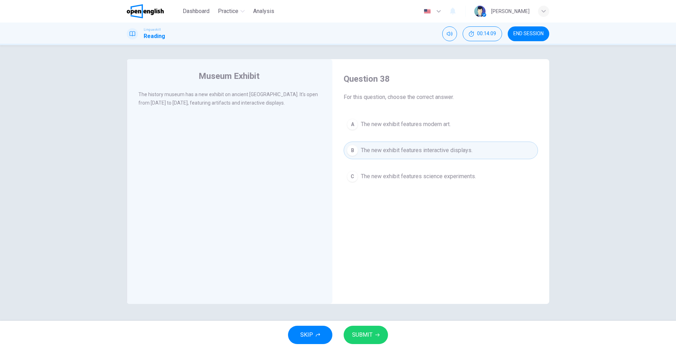
click at [372, 338] on span "SUBMIT" at bounding box center [362, 335] width 20 height 10
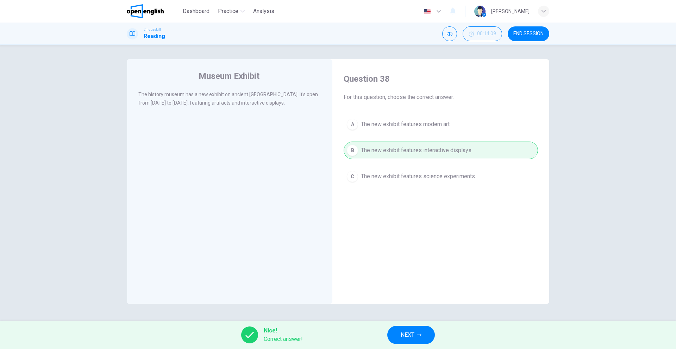
click at [395, 338] on button "NEXT" at bounding box center [411, 335] width 48 height 18
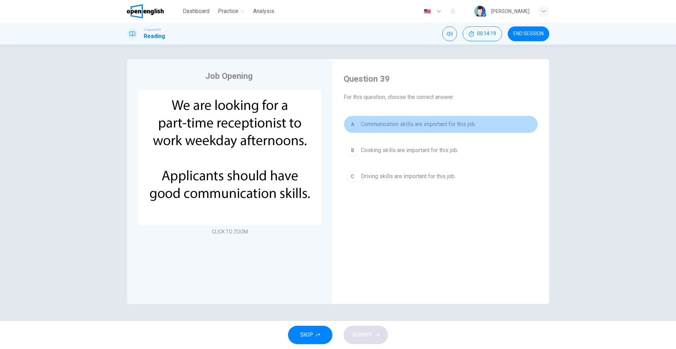
drag, startPoint x: 414, startPoint y: 119, endPoint x: 333, endPoint y: 300, distance: 198.8
click at [414, 123] on button "A Communication skills are important for this job." at bounding box center [441, 124] width 194 height 18
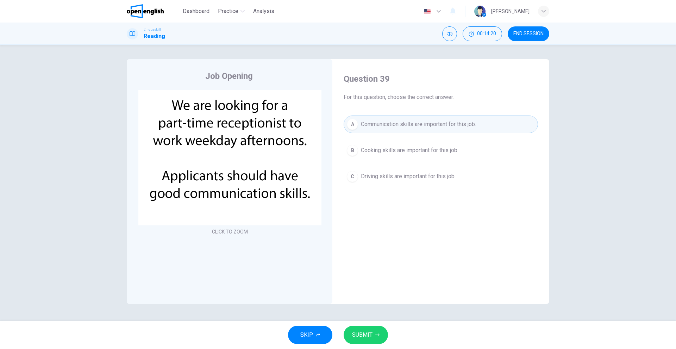
click at [360, 330] on button "SUBMIT" at bounding box center [366, 335] width 44 height 18
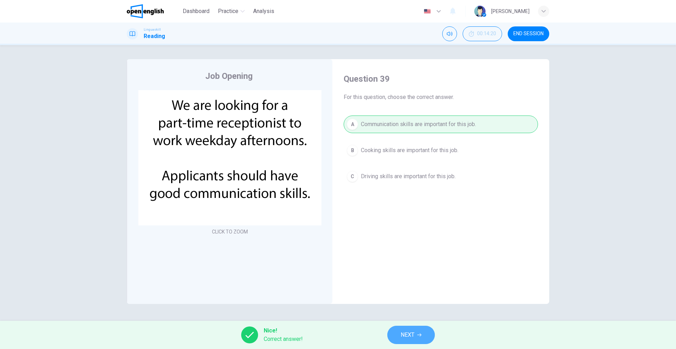
click at [412, 332] on span "NEXT" at bounding box center [408, 335] width 14 height 10
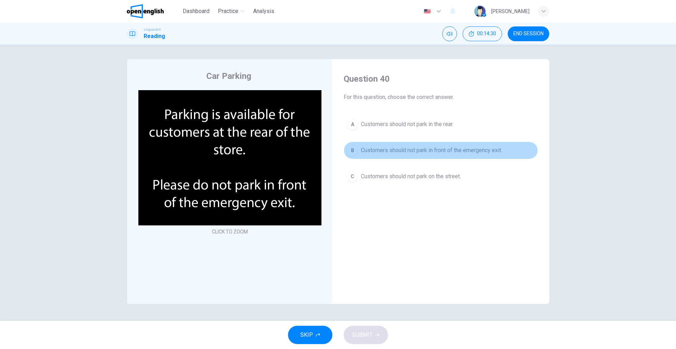
click at [404, 145] on button "B Customers should not park in front of the emergency exit." at bounding box center [441, 151] width 194 height 18
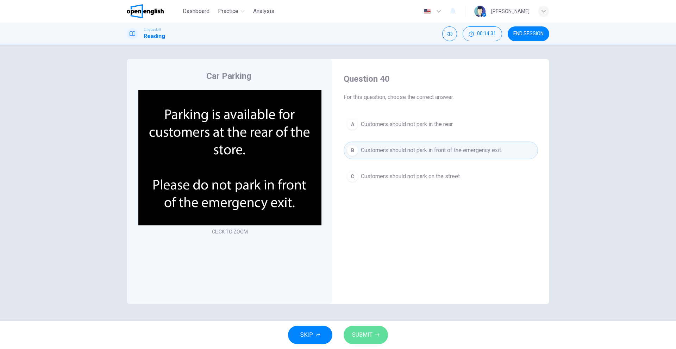
click at [371, 326] on button "SUBMIT" at bounding box center [366, 335] width 44 height 18
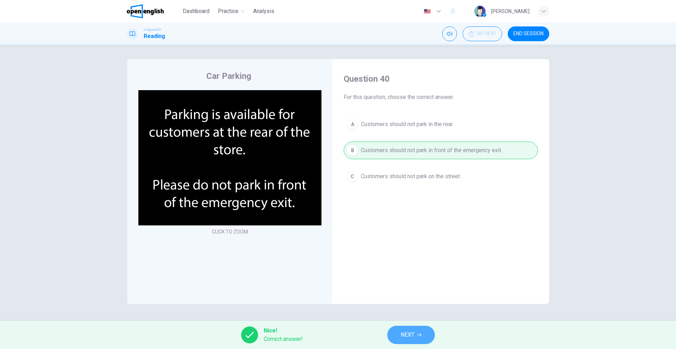
drag, startPoint x: 410, startPoint y: 332, endPoint x: 392, endPoint y: 323, distance: 19.5
click at [409, 332] on span "NEXT" at bounding box center [408, 335] width 14 height 10
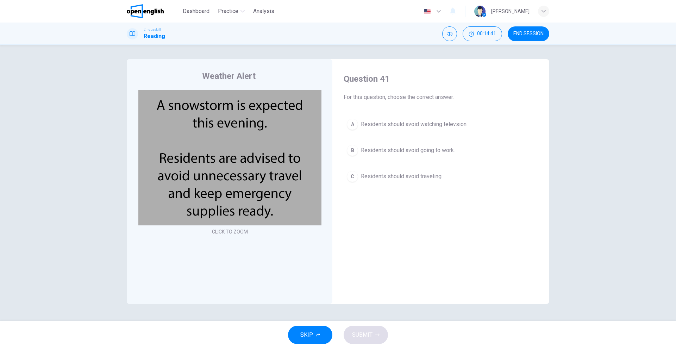
click at [417, 176] on span "Residents should avoid traveling." at bounding box center [402, 176] width 82 height 8
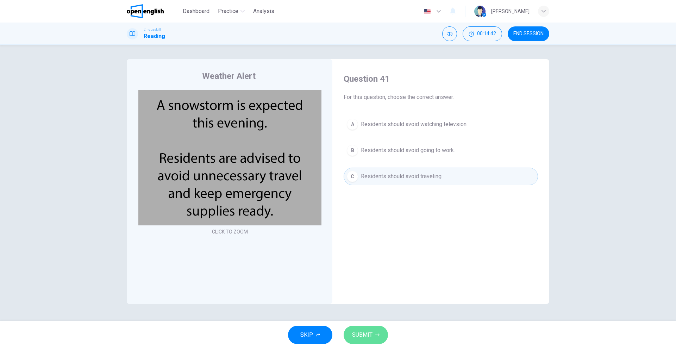
click at [364, 332] on span "SUBMIT" at bounding box center [362, 335] width 20 height 10
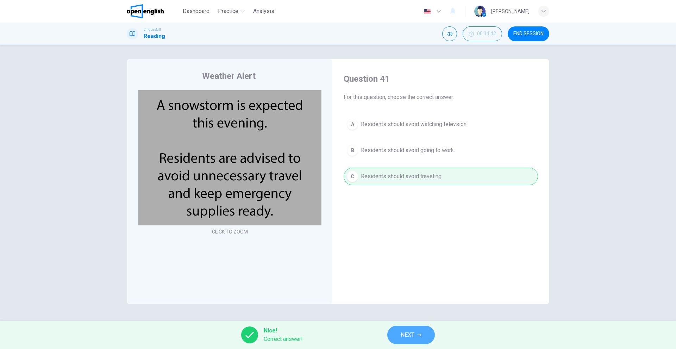
drag, startPoint x: 405, startPoint y: 330, endPoint x: 388, endPoint y: 316, distance: 21.0
click at [405, 330] on button "NEXT" at bounding box center [411, 335] width 48 height 18
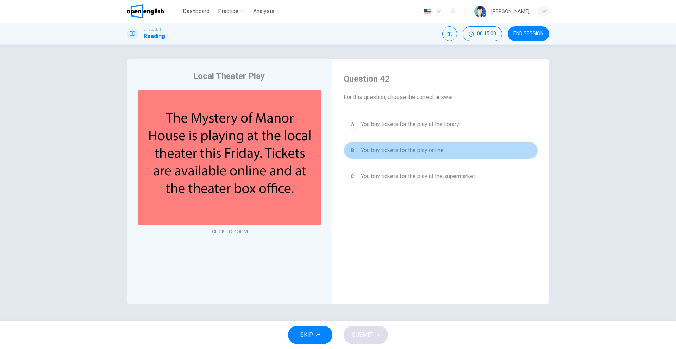
drag, startPoint x: 377, startPoint y: 156, endPoint x: 375, endPoint y: 170, distance: 14.0
click at [377, 159] on button "B You buy tickets for the play online." at bounding box center [441, 151] width 194 height 18
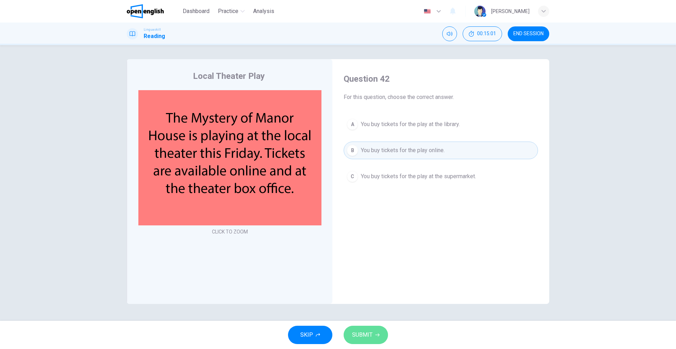
drag, startPoint x: 375, startPoint y: 334, endPoint x: 373, endPoint y: 337, distance: 3.6
click at [373, 337] on button "SUBMIT" at bounding box center [366, 335] width 44 height 18
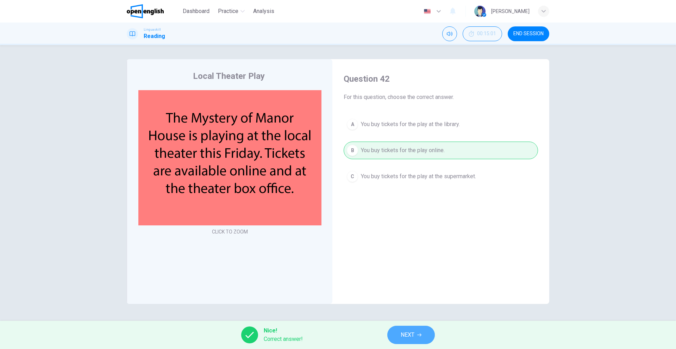
click at [414, 343] on button "NEXT" at bounding box center [411, 335] width 48 height 18
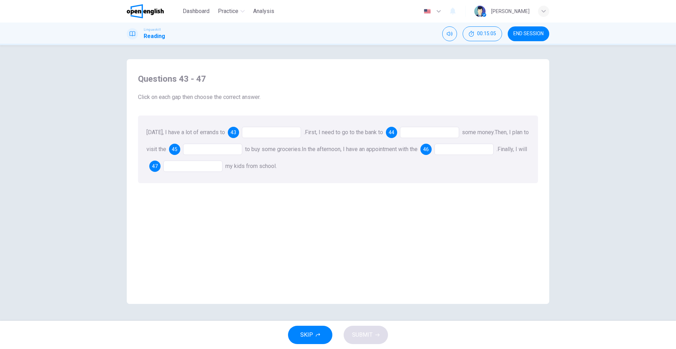
drag, startPoint x: 261, startPoint y: 132, endPoint x: 258, endPoint y: 136, distance: 4.4
click at [260, 134] on div at bounding box center [271, 132] width 59 height 11
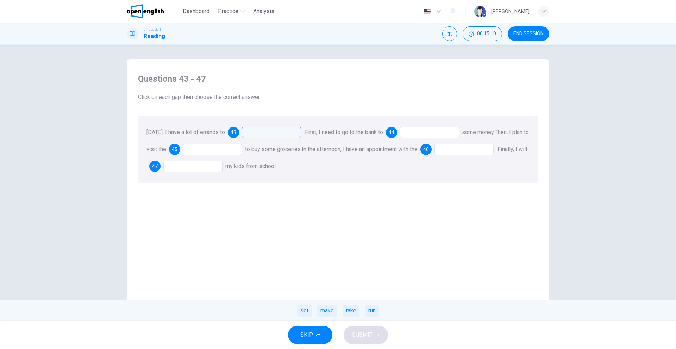
drag, startPoint x: 350, startPoint y: 311, endPoint x: 323, endPoint y: 284, distance: 38.1
click at [349, 308] on div "take" at bounding box center [351, 311] width 17 height 12
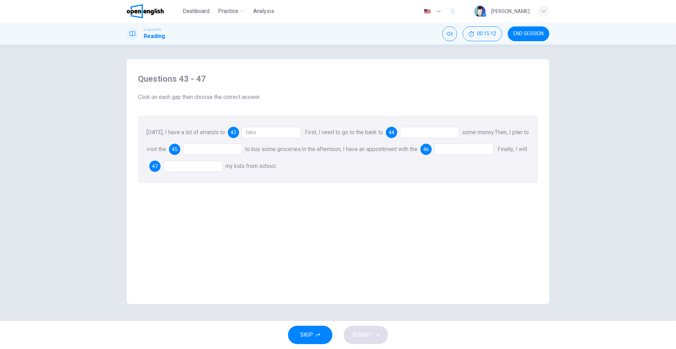
click at [413, 136] on div at bounding box center [429, 132] width 59 height 11
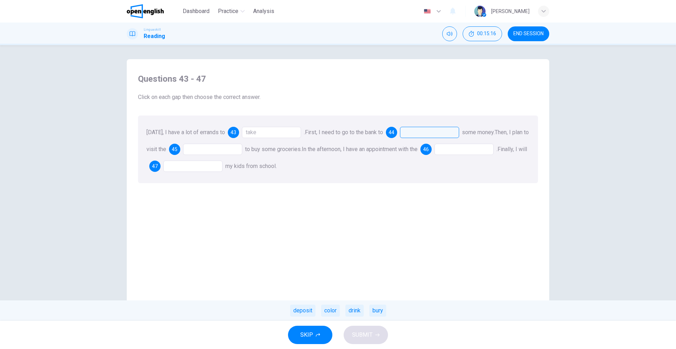
drag, startPoint x: 305, startPoint y: 312, endPoint x: 311, endPoint y: 273, distance: 38.8
click at [305, 312] on div "deposit" at bounding box center [302, 311] width 25 height 12
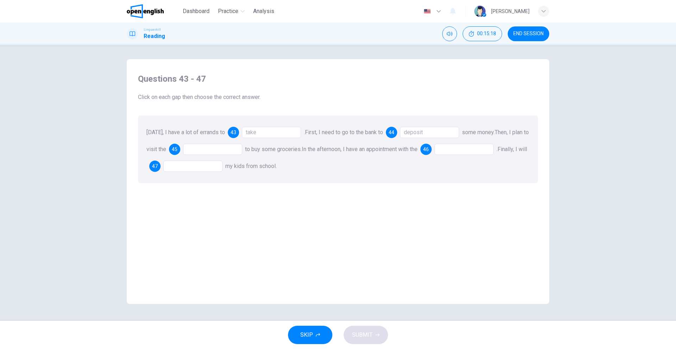
drag, startPoint x: 223, startPoint y: 150, endPoint x: 227, endPoint y: 156, distance: 7.5
click at [223, 151] on div at bounding box center [212, 149] width 59 height 11
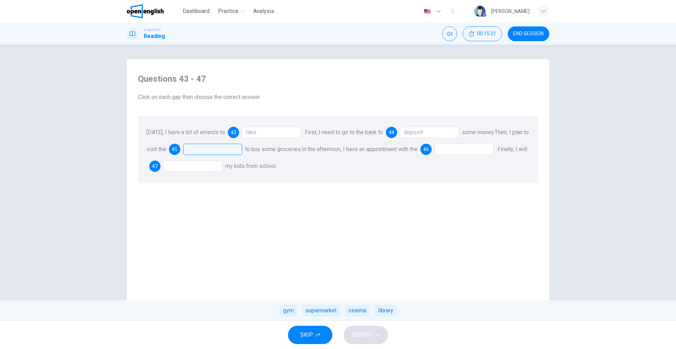
click at [316, 311] on div "supermarket" at bounding box center [320, 311] width 37 height 12
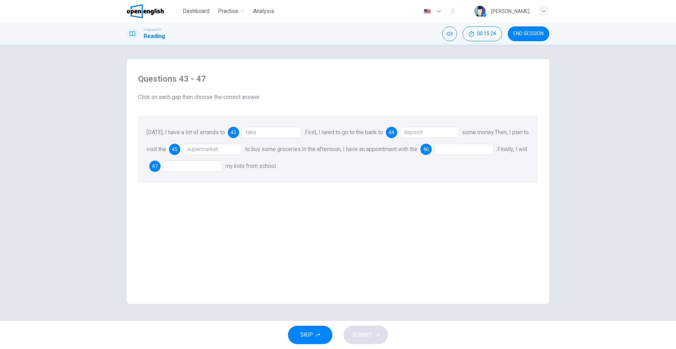
click at [478, 150] on div at bounding box center [464, 149] width 59 height 11
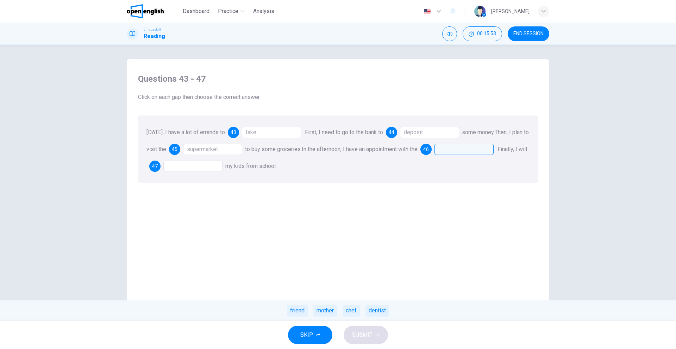
drag, startPoint x: 382, startPoint y: 311, endPoint x: 388, endPoint y: 310, distance: 6.8
click at [383, 312] on div "dentist" at bounding box center [378, 311] width 24 height 12
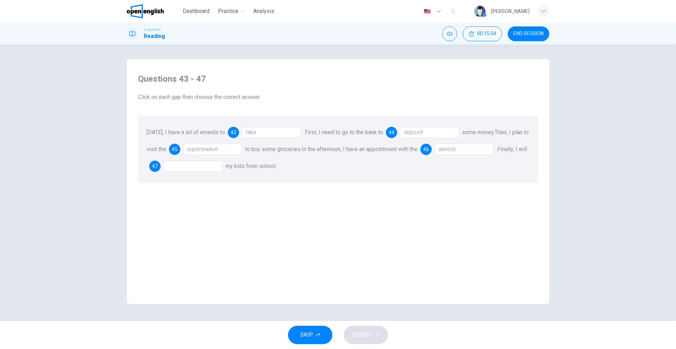
click at [214, 172] on div "Today, I have a lot of errands to 43 take . First, I need to go to the bank to …" at bounding box center [338, 149] width 400 height 68
click at [215, 169] on div at bounding box center [192, 166] width 59 height 11
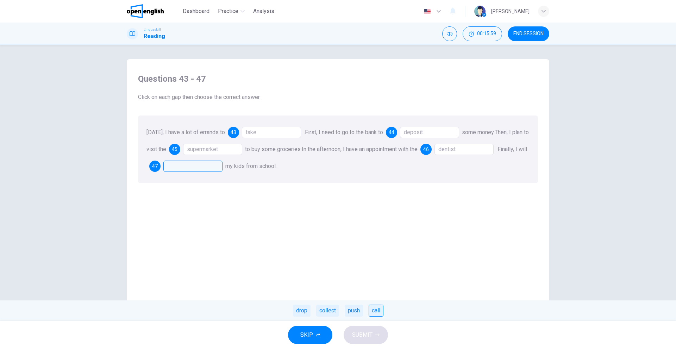
click at [375, 315] on div "call" at bounding box center [376, 311] width 15 height 12
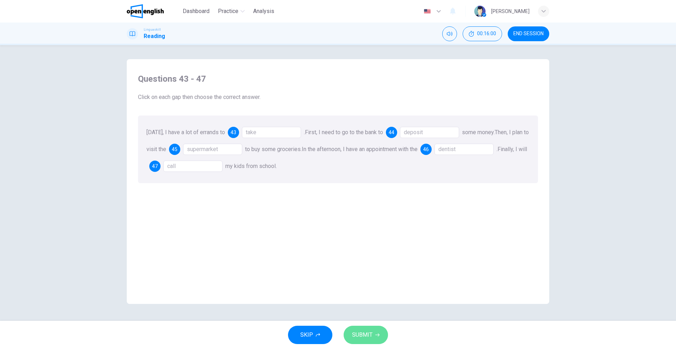
click at [364, 333] on span "SUBMIT" at bounding box center [362, 335] width 20 height 10
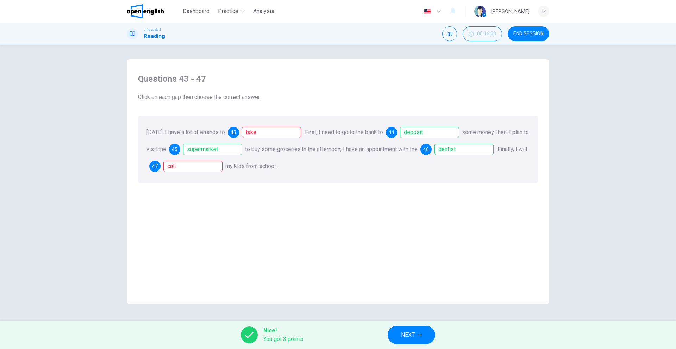
click at [202, 174] on div "Today, I have a lot of errands to 43 take . First, I need to go to the bank to …" at bounding box center [338, 149] width 400 height 68
click at [208, 170] on div "call" at bounding box center [192, 166] width 59 height 11
click at [414, 339] on span "NEXT" at bounding box center [408, 335] width 14 height 10
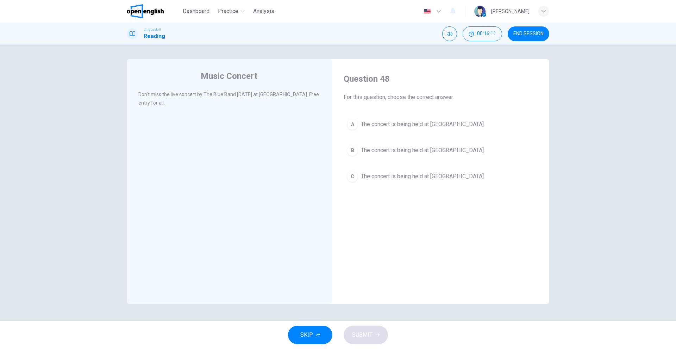
drag, startPoint x: 386, startPoint y: 173, endPoint x: 409, endPoint y: 203, distance: 38.2
click at [388, 173] on span "The concert is being held at City Park." at bounding box center [423, 176] width 124 height 8
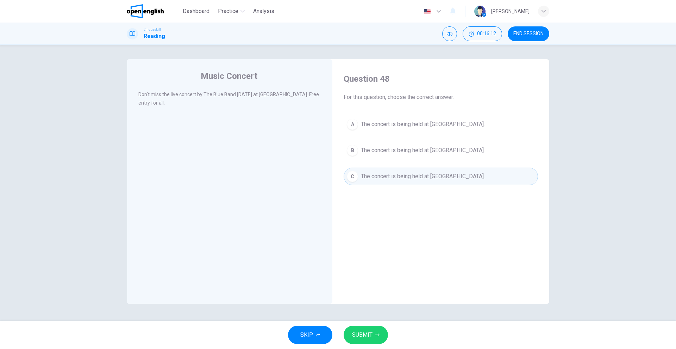
click at [361, 331] on span "SUBMIT" at bounding box center [362, 335] width 20 height 10
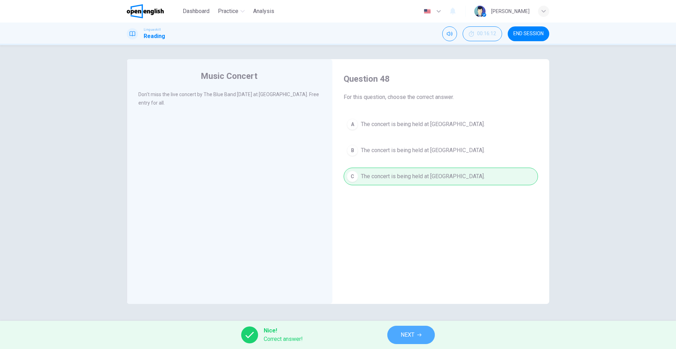
click at [407, 330] on span "NEXT" at bounding box center [408, 335] width 14 height 10
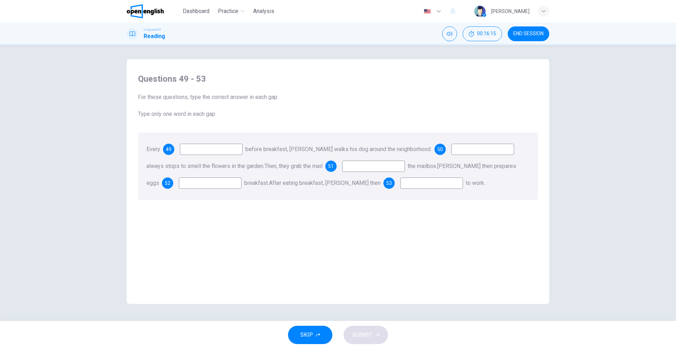
click at [208, 151] on input at bounding box center [211, 149] width 63 height 11
type input "***"
click at [457, 150] on input at bounding box center [482, 149] width 63 height 11
type input "*"
type input "******"
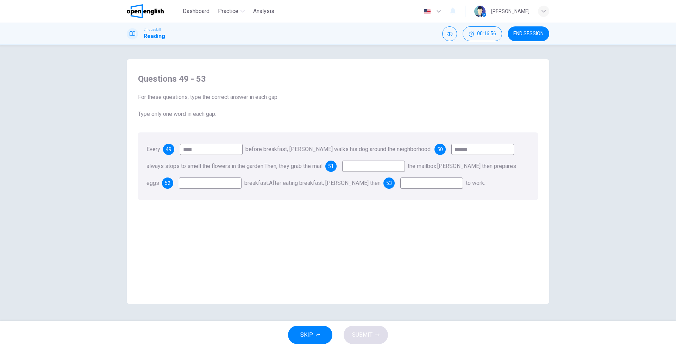
click at [385, 167] on input at bounding box center [373, 166] width 63 height 11
click at [181, 182] on input at bounding box center [210, 182] width 63 height 11
click at [235, 183] on input at bounding box center [210, 182] width 63 height 11
type input "***"
click at [420, 186] on input at bounding box center [431, 182] width 63 height 11
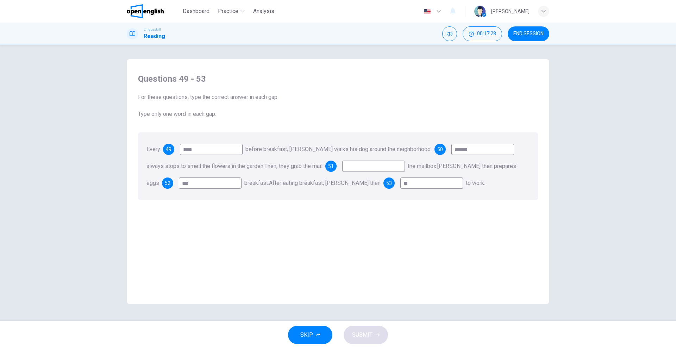
type input "**"
drag, startPoint x: 359, startPoint y: 168, endPoint x: 356, endPoint y: 170, distance: 4.1
click at [356, 170] on input at bounding box center [373, 166] width 63 height 11
type input "*"
click at [368, 333] on span "SUBMIT" at bounding box center [362, 335] width 20 height 10
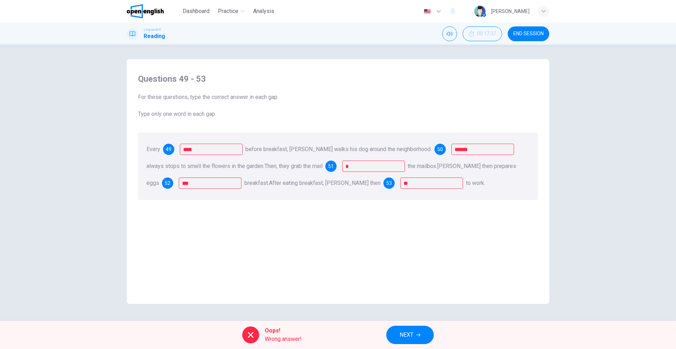
click at [410, 326] on button "NEXT" at bounding box center [410, 335] width 48 height 18
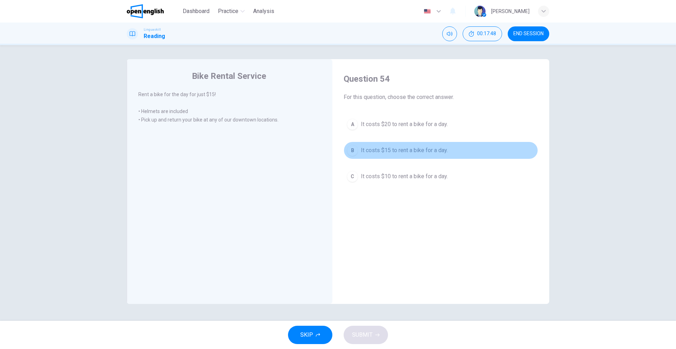
click at [370, 153] on span "It costs $15 to rent a bike for a day." at bounding box center [404, 150] width 87 height 8
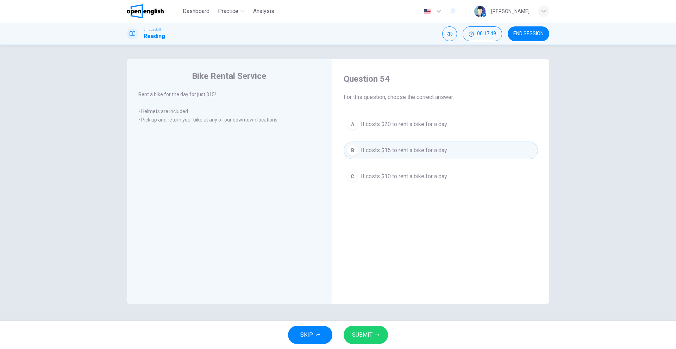
click at [364, 331] on span "SUBMIT" at bounding box center [362, 335] width 20 height 10
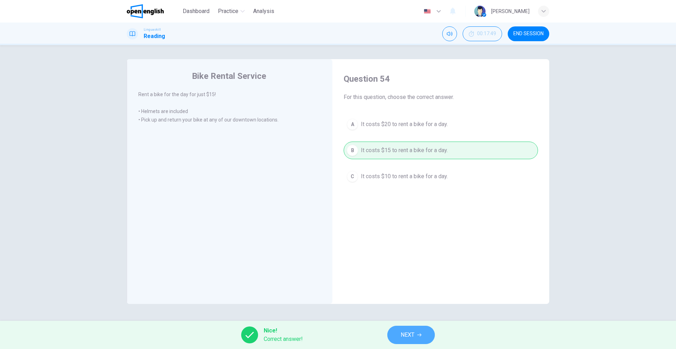
drag, startPoint x: 404, startPoint y: 331, endPoint x: 395, endPoint y: 321, distance: 13.0
click at [403, 331] on span "NEXT" at bounding box center [408, 335] width 14 height 10
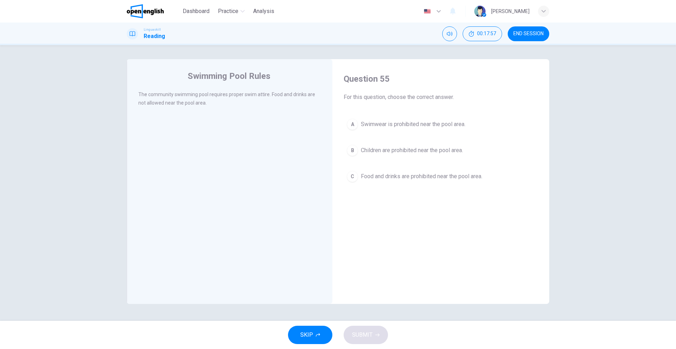
click at [375, 176] on span "Food and drinks are prohibited near the pool area." at bounding box center [421, 176] width 121 height 8
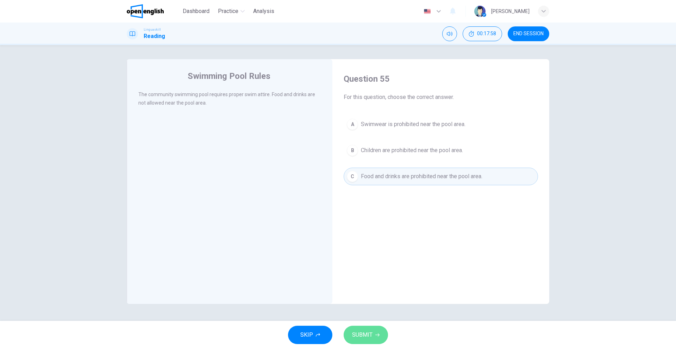
click at [363, 341] on button "SUBMIT" at bounding box center [366, 335] width 44 height 18
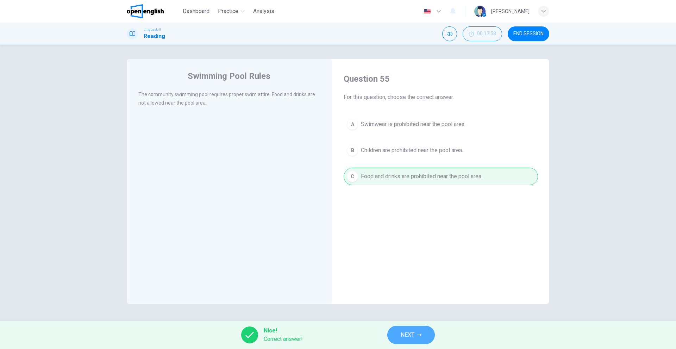
click at [406, 335] on span "NEXT" at bounding box center [408, 335] width 14 height 10
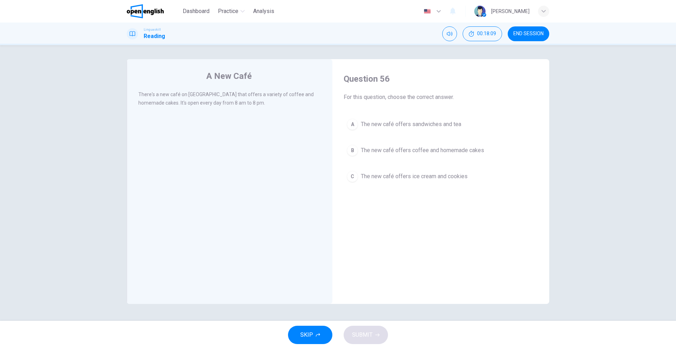
click at [371, 149] on span "The new café offers coffee and homemade cakes" at bounding box center [422, 150] width 123 height 8
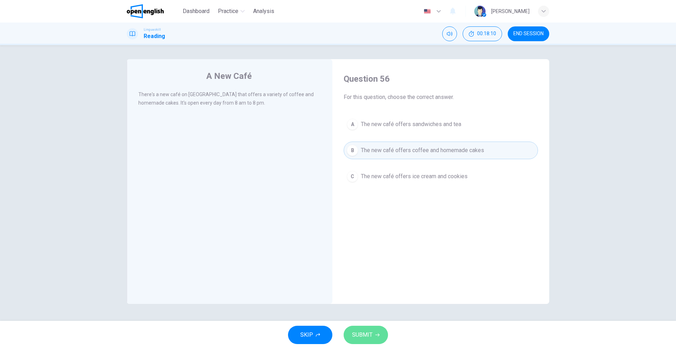
click at [371, 336] on span "SUBMIT" at bounding box center [362, 335] width 20 height 10
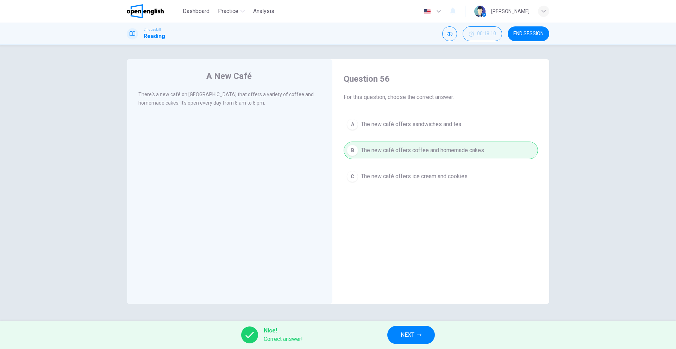
click at [422, 330] on button "NEXT" at bounding box center [411, 335] width 48 height 18
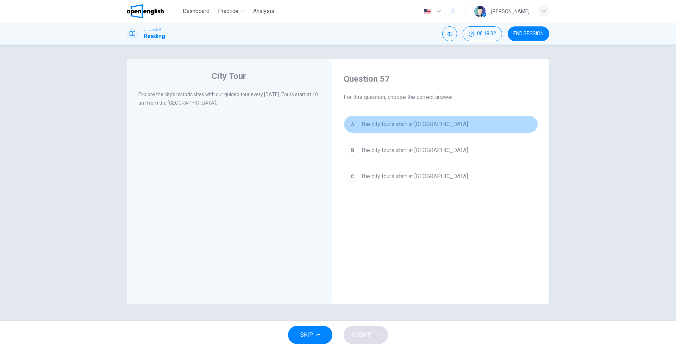
drag, startPoint x: 405, startPoint y: 126, endPoint x: 383, endPoint y: 254, distance: 129.3
click at [406, 130] on button "A The city tours start at City Museum." at bounding box center [441, 124] width 194 height 18
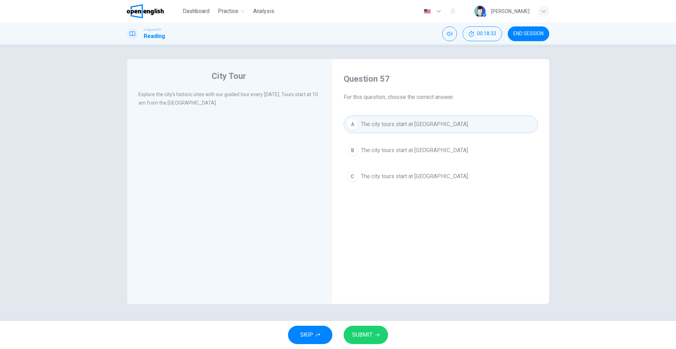
click at [348, 338] on button "SUBMIT" at bounding box center [366, 335] width 44 height 18
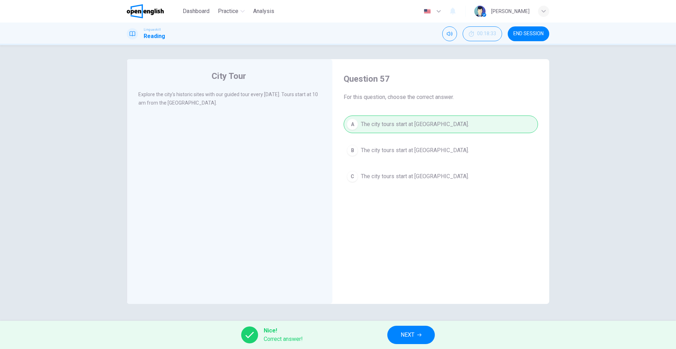
click at [401, 333] on span "NEXT" at bounding box center [408, 335] width 14 height 10
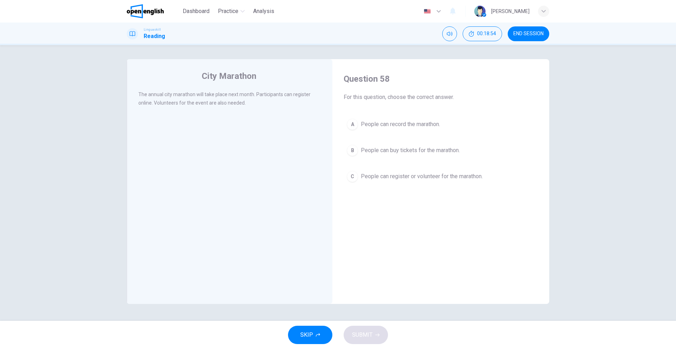
click at [403, 180] on span "People can register or volunteer for the marathon." at bounding box center [422, 176] width 122 height 8
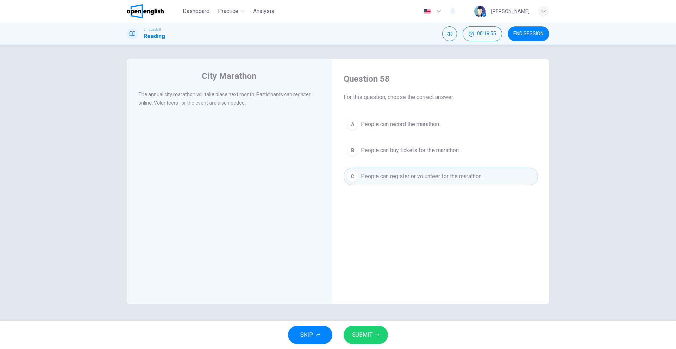
click at [368, 331] on span "SUBMIT" at bounding box center [362, 335] width 20 height 10
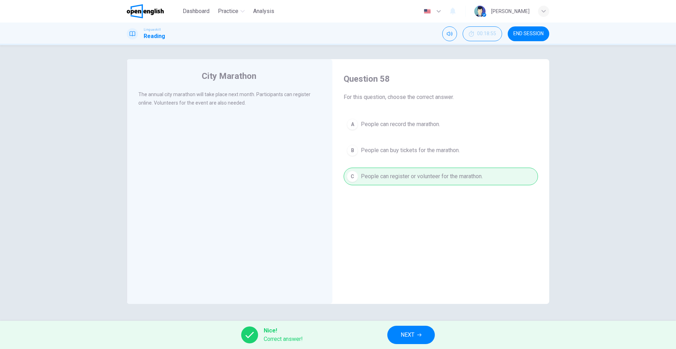
click at [402, 327] on button "NEXT" at bounding box center [411, 335] width 48 height 18
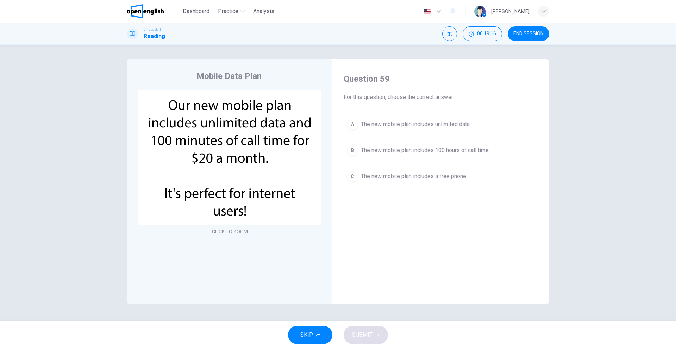
drag, startPoint x: 401, startPoint y: 123, endPoint x: 381, endPoint y: 207, distance: 86.9
click at [401, 123] on span "The new mobile plan includes unlimited data." at bounding box center [416, 124] width 110 height 8
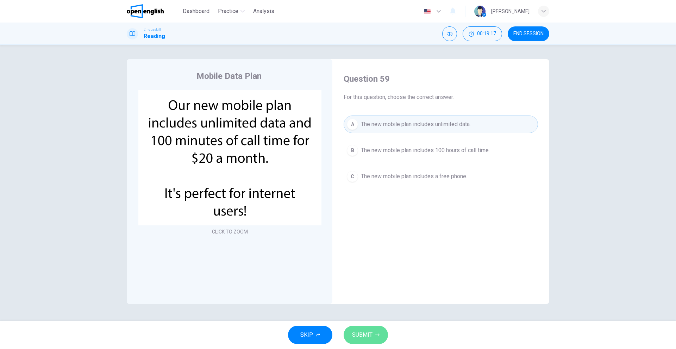
click at [360, 327] on button "SUBMIT" at bounding box center [366, 335] width 44 height 18
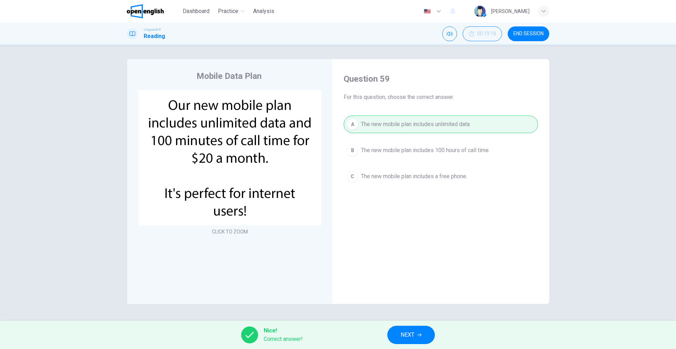
click at [409, 333] on span "NEXT" at bounding box center [408, 335] width 14 height 10
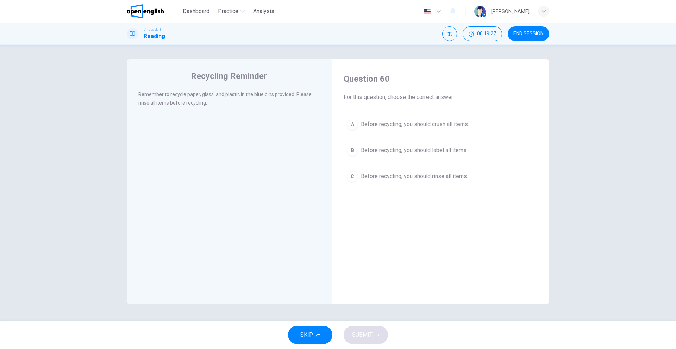
drag, startPoint x: 405, startPoint y: 176, endPoint x: 399, endPoint y: 188, distance: 13.4
click at [403, 179] on span "Before recycling, you should rinse all items." at bounding box center [414, 176] width 107 height 8
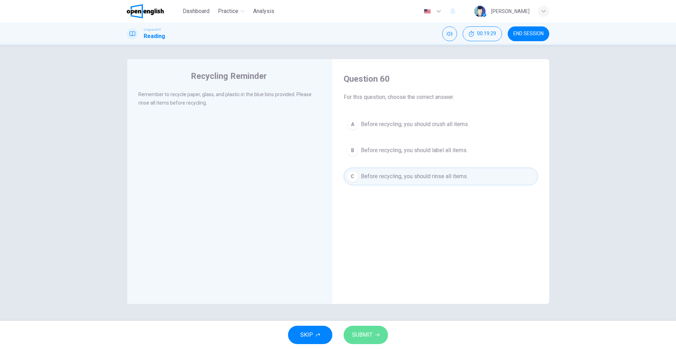
click at [367, 333] on span "SUBMIT" at bounding box center [362, 335] width 20 height 10
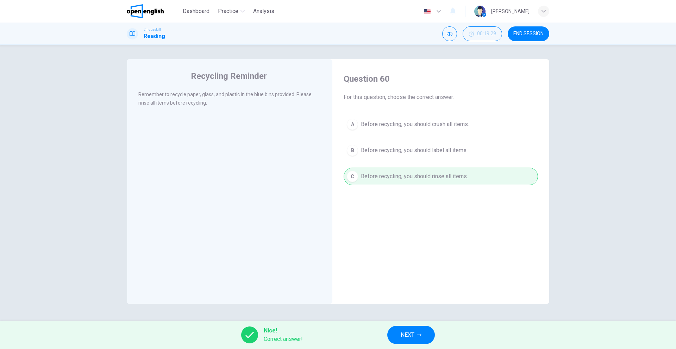
click at [406, 332] on span "NEXT" at bounding box center [408, 335] width 14 height 10
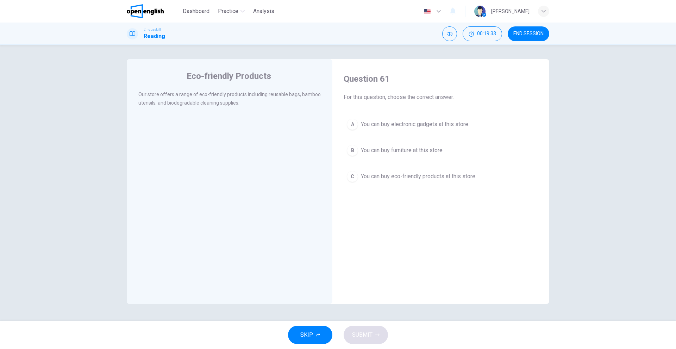
click at [525, 40] on button "END SESSION" at bounding box center [529, 33] width 42 height 15
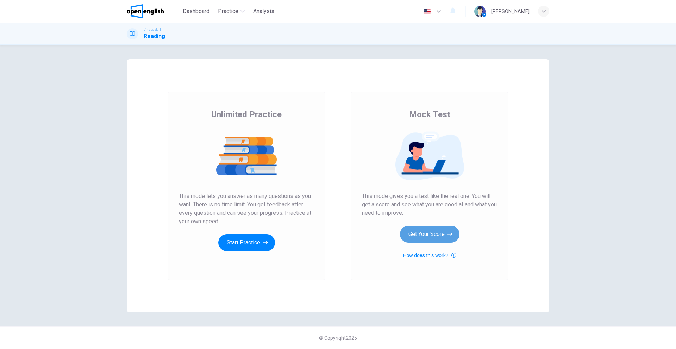
click at [426, 237] on button "Get Your Score" at bounding box center [430, 234] width 60 height 17
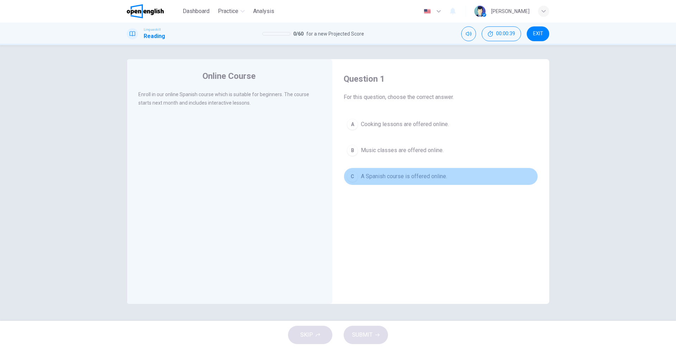
click at [385, 176] on span "A Spanish course is offered online." at bounding box center [404, 176] width 86 height 8
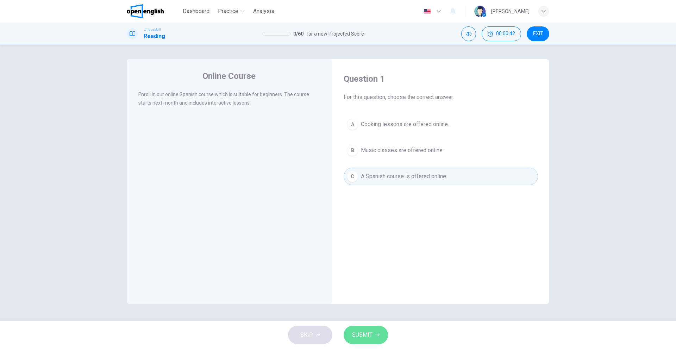
click at [363, 331] on span "SUBMIT" at bounding box center [362, 335] width 20 height 10
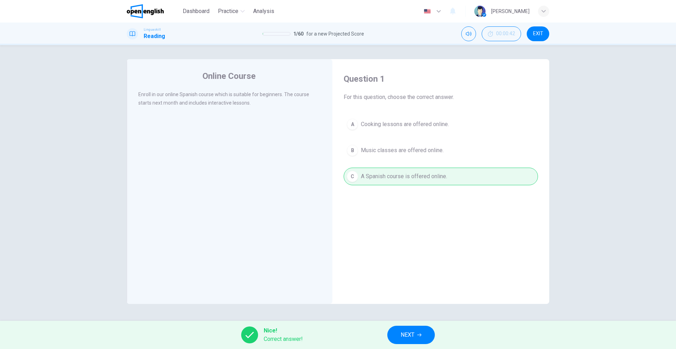
click at [406, 329] on button "NEXT" at bounding box center [411, 335] width 48 height 18
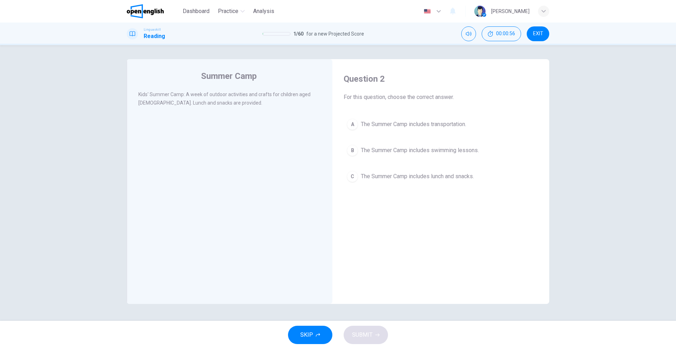
click at [373, 185] on button "C The Summer Camp includes lunch and snacks." at bounding box center [441, 177] width 194 height 18
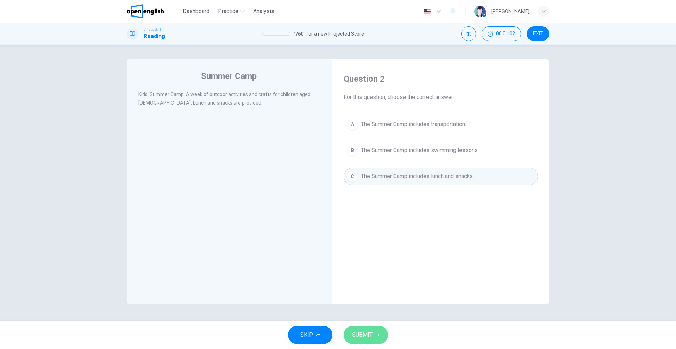
click at [371, 330] on span "SUBMIT" at bounding box center [362, 335] width 20 height 10
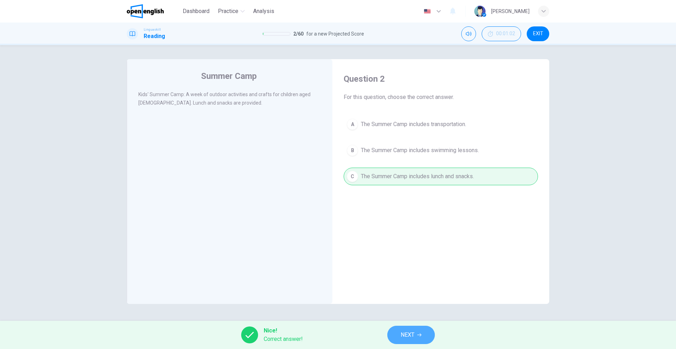
click at [407, 339] on span "NEXT" at bounding box center [408, 335] width 14 height 10
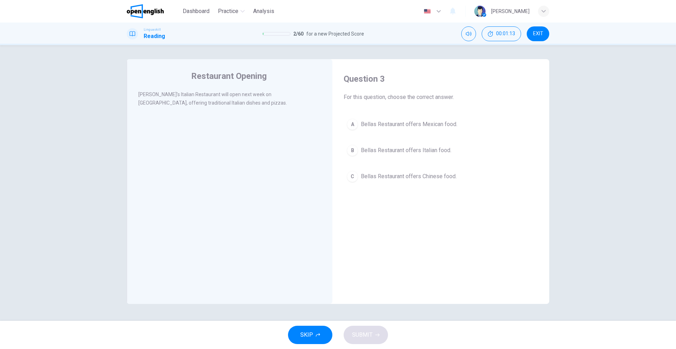
drag, startPoint x: 382, startPoint y: 157, endPoint x: 382, endPoint y: 181, distance: 24.0
click at [383, 163] on div "A Bellas Restaurant offers Mexican food. B Bellas Restaurant offers Italian foo…" at bounding box center [441, 150] width 194 height 70
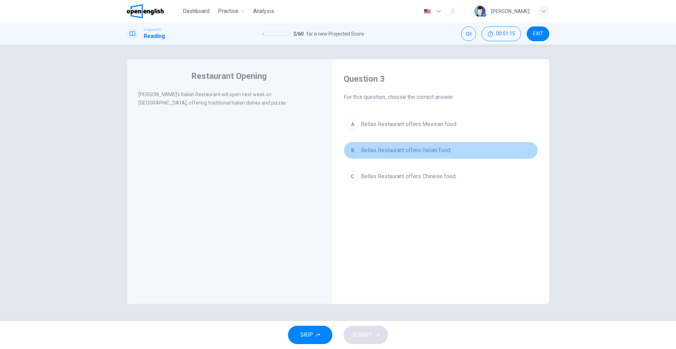
click at [358, 149] on button "B Bellas Restaurant offers Italian food." at bounding box center [441, 151] width 194 height 18
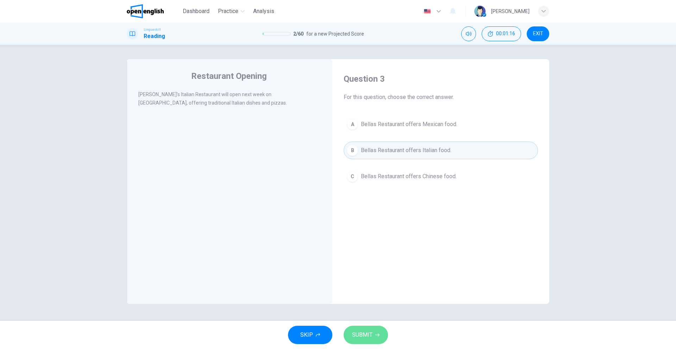
click at [376, 342] on button "SUBMIT" at bounding box center [366, 335] width 44 height 18
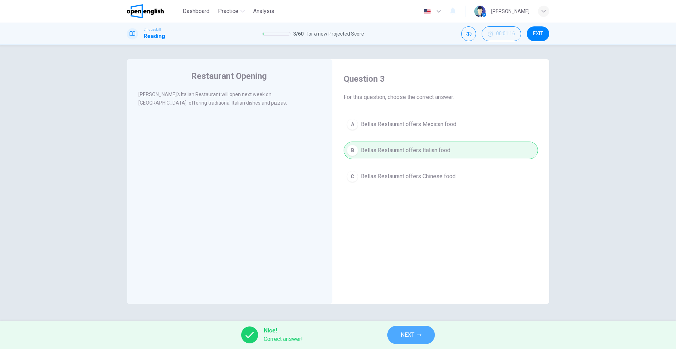
click at [422, 341] on button "NEXT" at bounding box center [411, 335] width 48 height 18
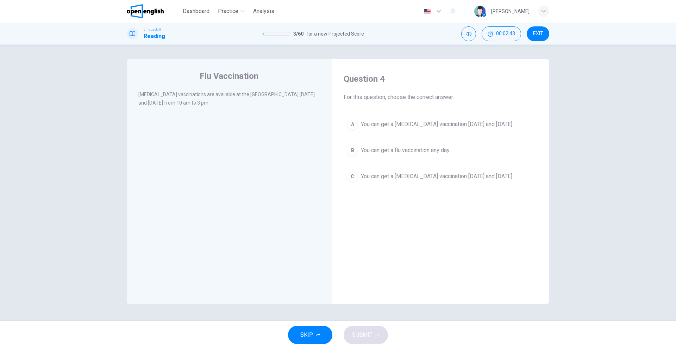
drag, startPoint x: 423, startPoint y: 127, endPoint x: 391, endPoint y: 204, distance: 82.7
click at [421, 129] on button "A You can get a [MEDICAL_DATA] vaccination [DATE] and [DATE]" at bounding box center [441, 124] width 194 height 18
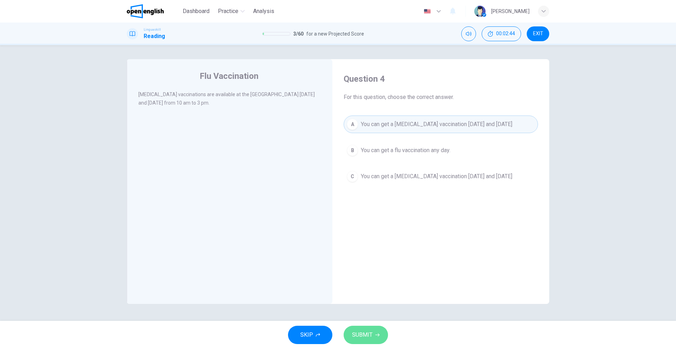
click at [358, 336] on span "SUBMIT" at bounding box center [362, 335] width 20 height 10
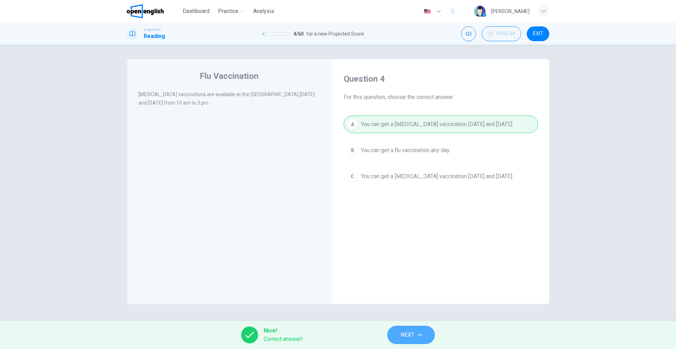
click at [398, 338] on button "NEXT" at bounding box center [411, 335] width 48 height 18
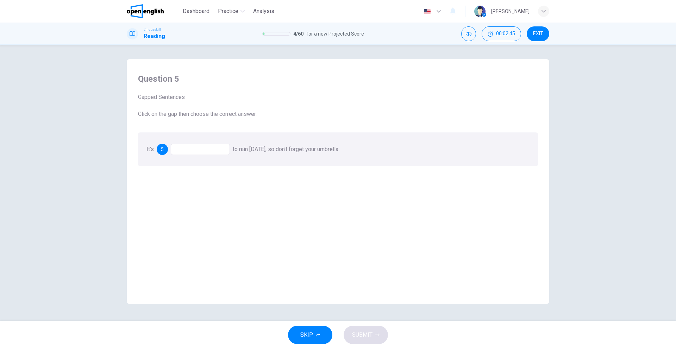
click at [215, 147] on div at bounding box center [200, 149] width 59 height 11
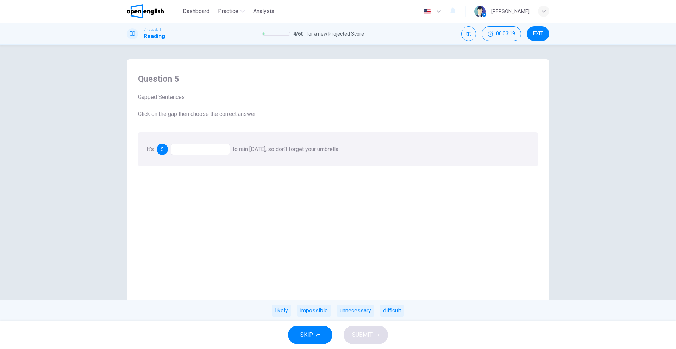
drag, startPoint x: 395, startPoint y: 312, endPoint x: 392, endPoint y: 315, distance: 4.0
click at [395, 312] on div "difficult" at bounding box center [392, 311] width 24 height 12
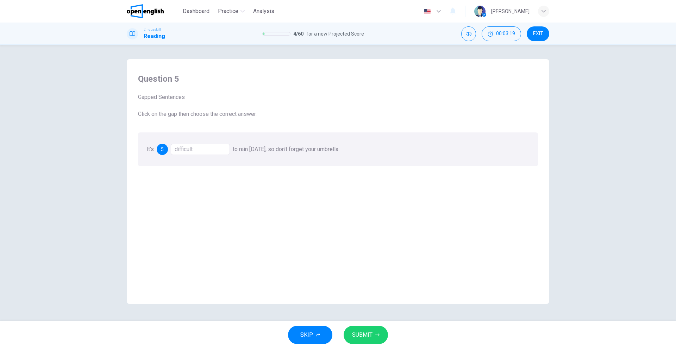
click at [372, 332] on span "SUBMIT" at bounding box center [362, 335] width 20 height 10
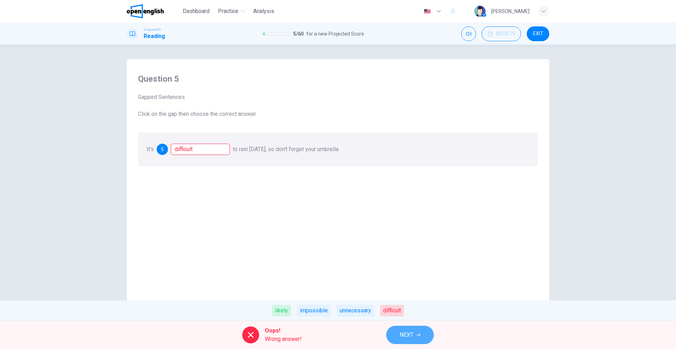
click at [413, 338] on span "NEXT" at bounding box center [407, 335] width 14 height 10
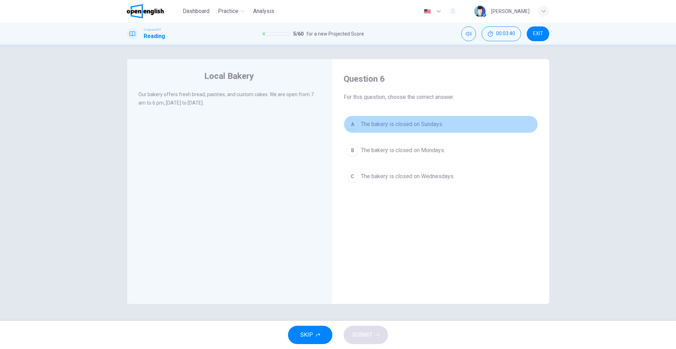
drag, startPoint x: 398, startPoint y: 125, endPoint x: 389, endPoint y: 176, distance: 52.1
click at [398, 125] on span "The bakery is closed on Sundays." at bounding box center [402, 124] width 82 height 8
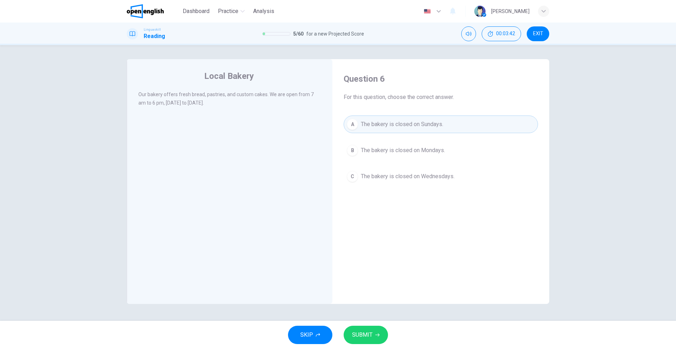
click at [372, 327] on button "SUBMIT" at bounding box center [366, 335] width 44 height 18
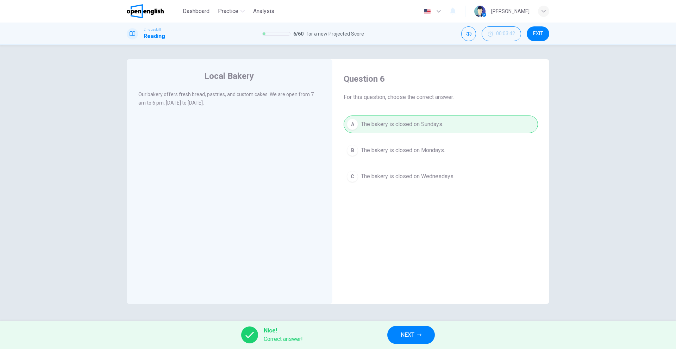
click at [408, 335] on span "NEXT" at bounding box center [408, 335] width 14 height 10
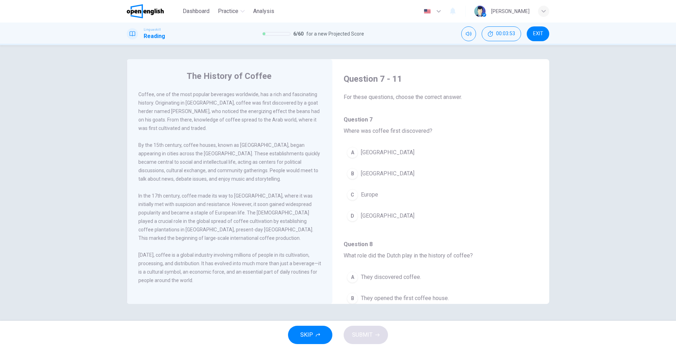
click at [364, 177] on span "[GEOGRAPHIC_DATA]" at bounding box center [388, 173] width 54 height 8
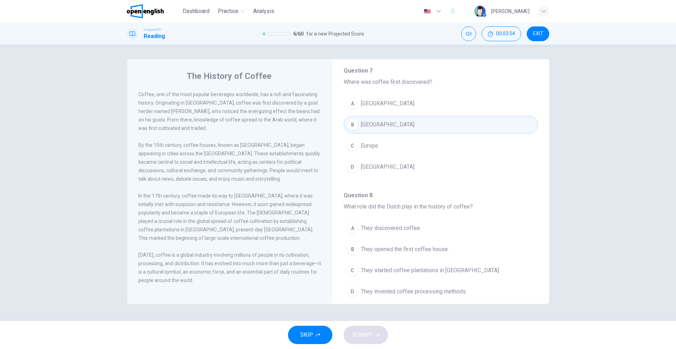
scroll to position [70, 0]
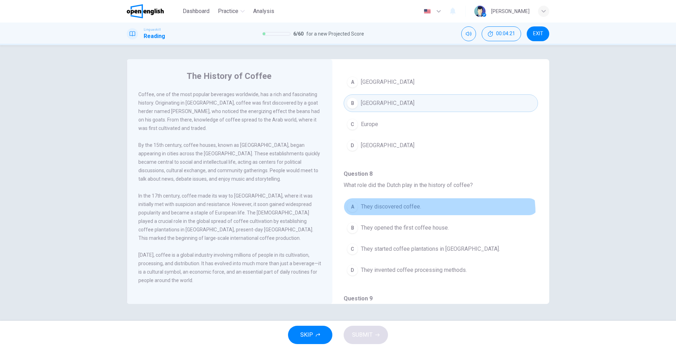
click at [420, 214] on button "A They discovered coffee." at bounding box center [441, 207] width 194 height 18
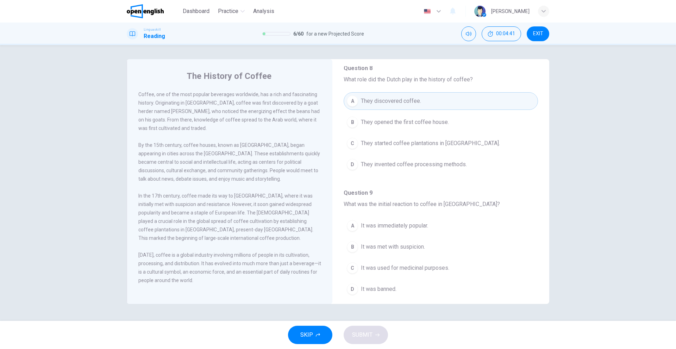
scroll to position [211, 0]
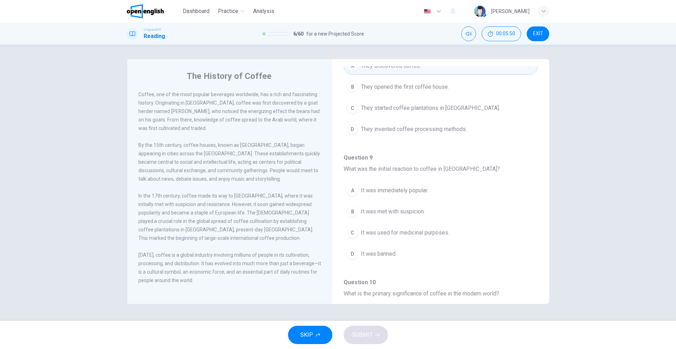
click at [351, 213] on div "B" at bounding box center [352, 211] width 11 height 11
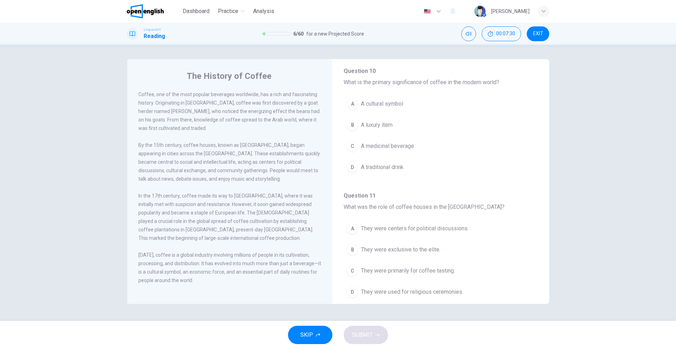
scroll to position [441, 0]
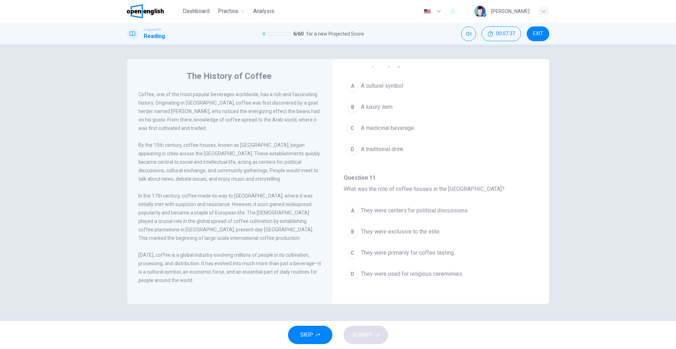
click at [365, 86] on span "A cultural symbol" at bounding box center [382, 86] width 42 height 8
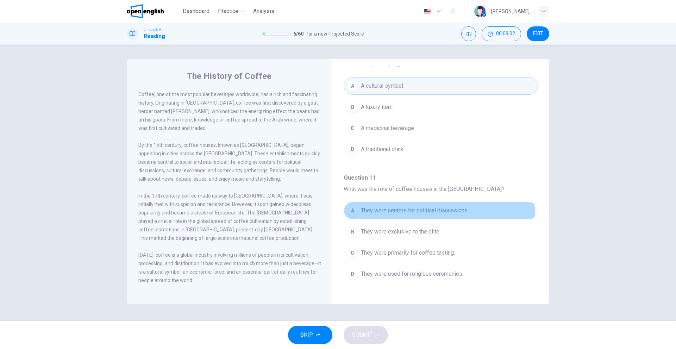
drag, startPoint x: 414, startPoint y: 216, endPoint x: 410, endPoint y: 222, distance: 7.8
click at [414, 215] on button "A They were centers for political discussions." at bounding box center [441, 211] width 194 height 18
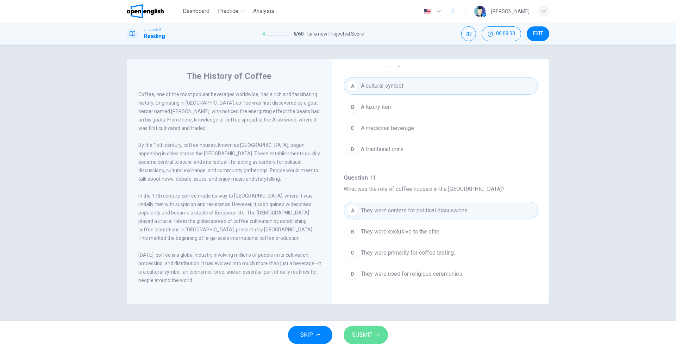
click at [356, 334] on span "SUBMIT" at bounding box center [362, 335] width 20 height 10
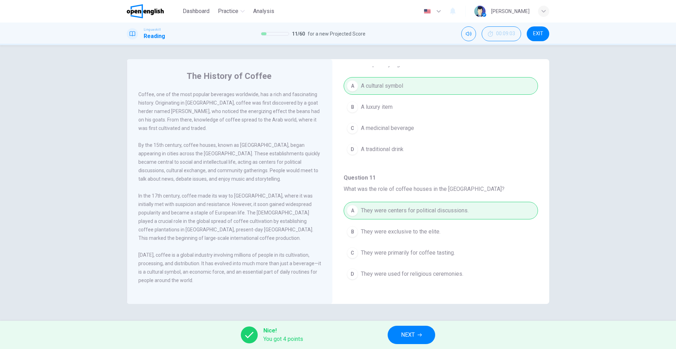
drag, startPoint x: 405, startPoint y: 330, endPoint x: 398, endPoint y: 331, distance: 6.9
click at [398, 331] on button "NEXT" at bounding box center [412, 335] width 48 height 18
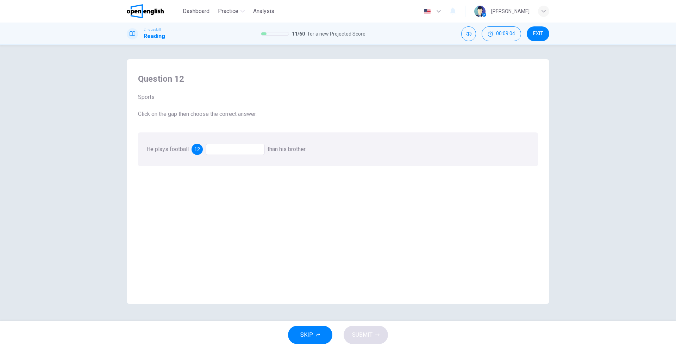
click at [232, 151] on div at bounding box center [235, 149] width 59 height 11
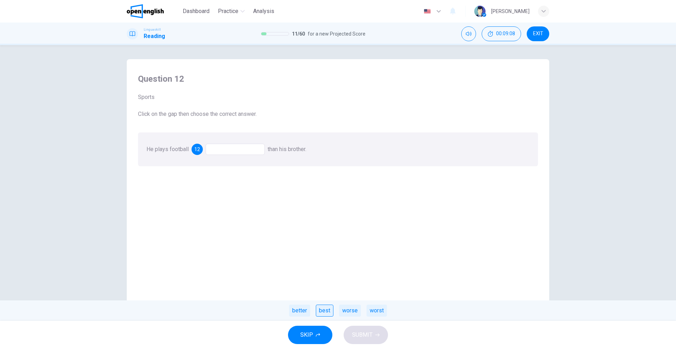
click at [329, 312] on div "best" at bounding box center [325, 311] width 18 height 12
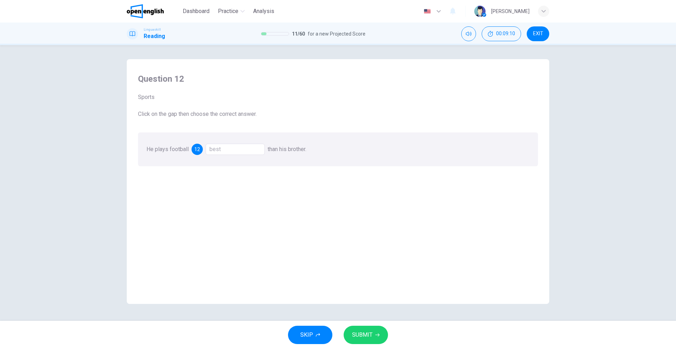
click at [351, 330] on button "SUBMIT" at bounding box center [366, 335] width 44 height 18
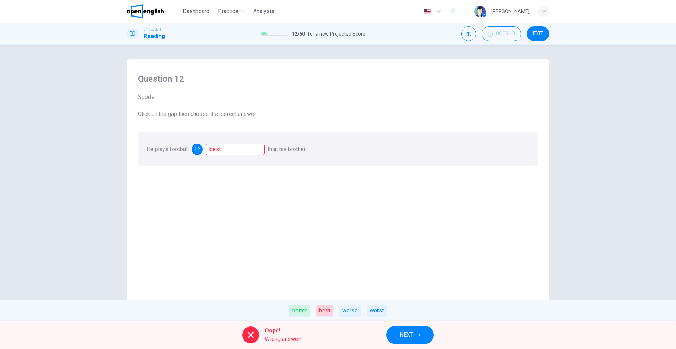
click at [397, 335] on button "NEXT" at bounding box center [410, 335] width 48 height 18
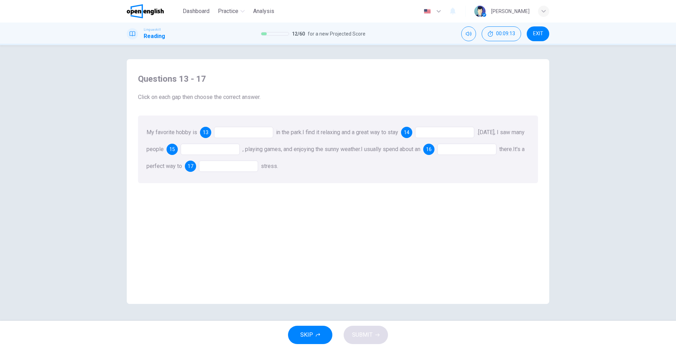
click at [250, 122] on div "My favorite hobby is 13 in the park. I find it relaxing and a great way to stay…" at bounding box center [338, 149] width 400 height 68
click at [246, 135] on div at bounding box center [243, 132] width 59 height 11
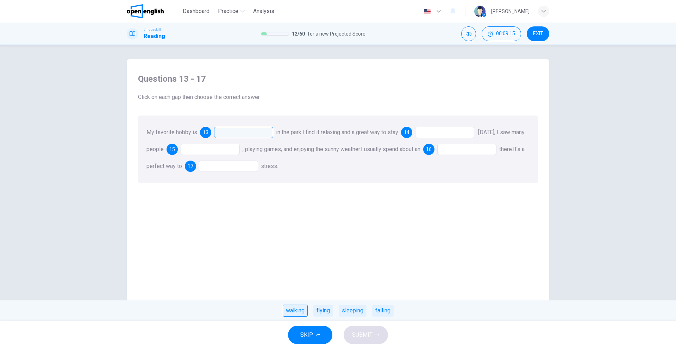
click at [295, 313] on div "walking" at bounding box center [295, 311] width 25 height 12
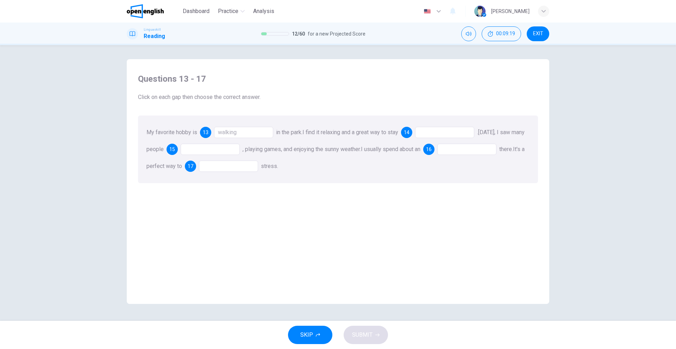
click at [439, 138] on div at bounding box center [444, 132] width 59 height 11
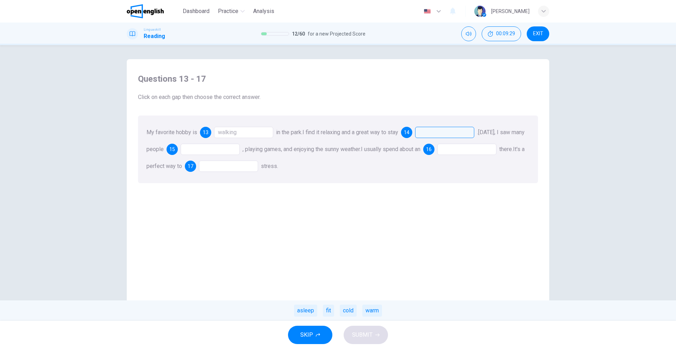
drag, startPoint x: 329, startPoint y: 310, endPoint x: 336, endPoint y: 301, distance: 11.5
click at [329, 310] on div "fit" at bounding box center [328, 311] width 11 height 12
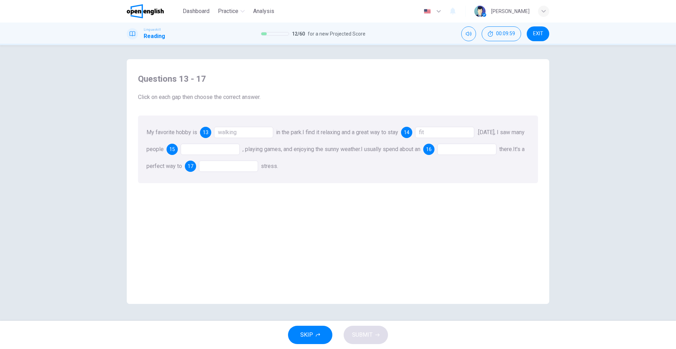
click at [208, 149] on div at bounding box center [210, 149] width 59 height 11
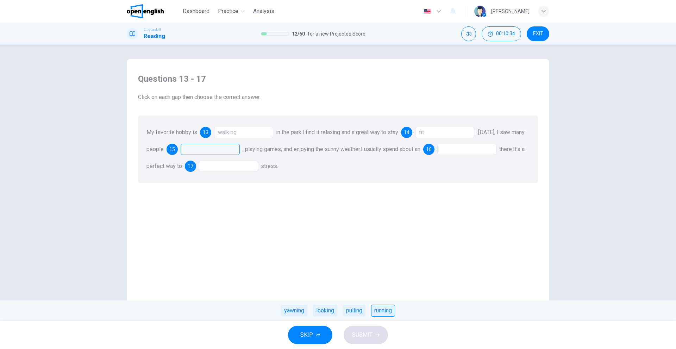
click at [376, 313] on div "running" at bounding box center [383, 311] width 24 height 12
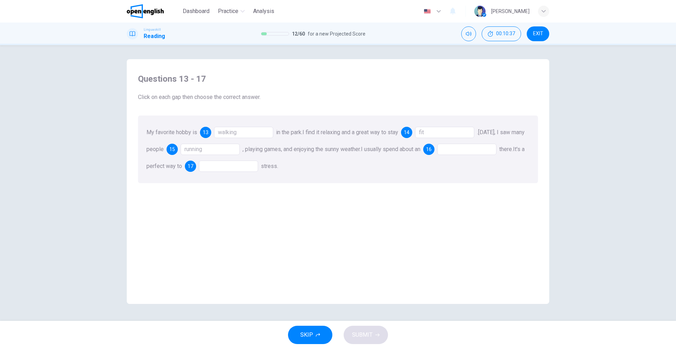
click at [483, 151] on div at bounding box center [466, 149] width 59 height 11
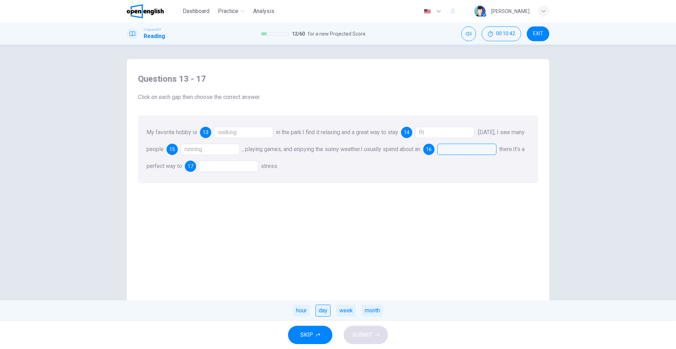
drag, startPoint x: 321, startPoint y: 307, endPoint x: 320, endPoint y: 302, distance: 4.9
click at [321, 307] on div "day" at bounding box center [323, 311] width 15 height 12
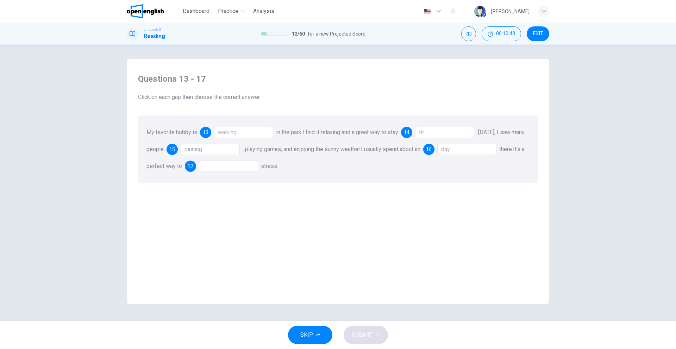
drag, startPoint x: 241, startPoint y: 169, endPoint x: 248, endPoint y: 180, distance: 12.0
click at [242, 169] on div at bounding box center [228, 166] width 59 height 11
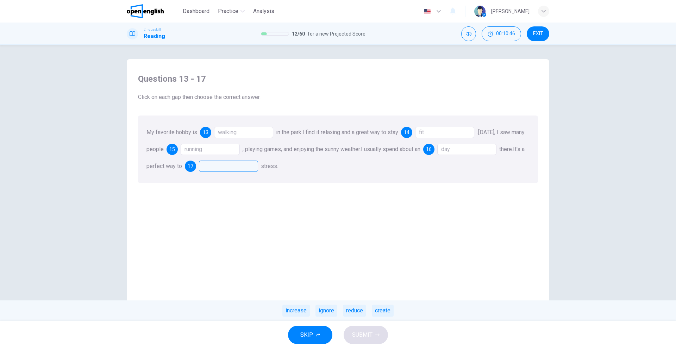
drag, startPoint x: 359, startPoint y: 310, endPoint x: 358, endPoint y: 325, distance: 14.8
click at [360, 311] on div "reduce" at bounding box center [354, 311] width 23 height 12
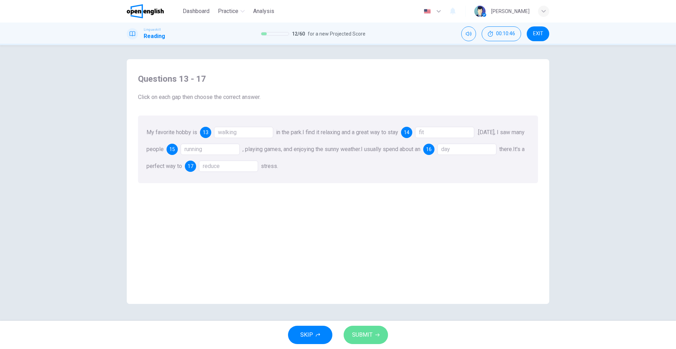
click at [362, 336] on span "SUBMIT" at bounding box center [362, 335] width 20 height 10
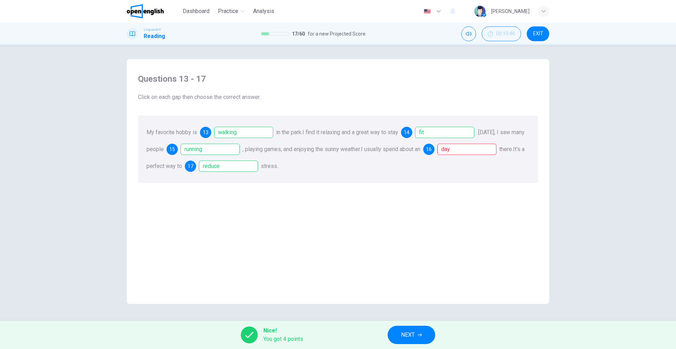
click at [419, 330] on button "NEXT" at bounding box center [412, 335] width 48 height 18
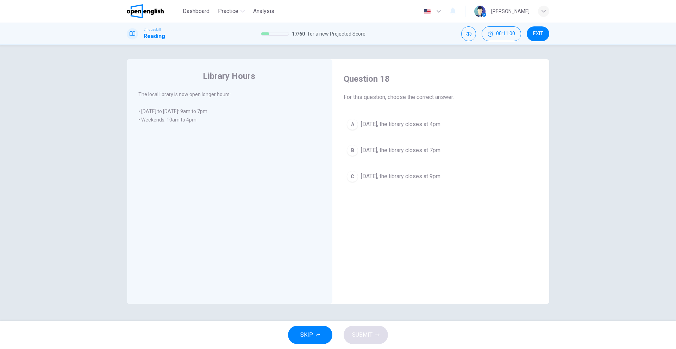
click at [354, 121] on div "A" at bounding box center [352, 124] width 11 height 11
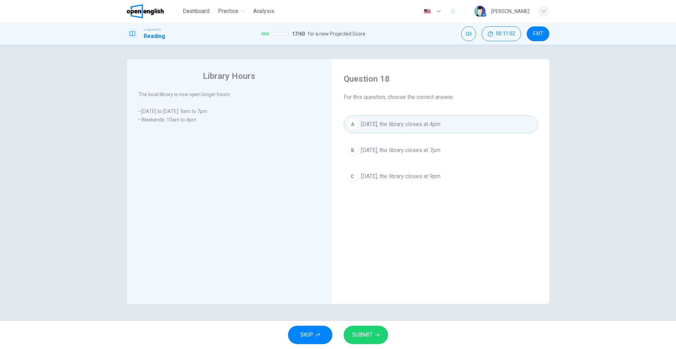
click at [363, 327] on button "SUBMIT" at bounding box center [366, 335] width 44 height 18
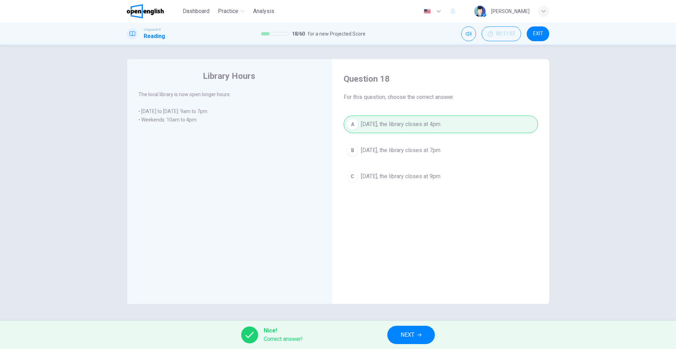
click at [400, 334] on button "NEXT" at bounding box center [411, 335] width 48 height 18
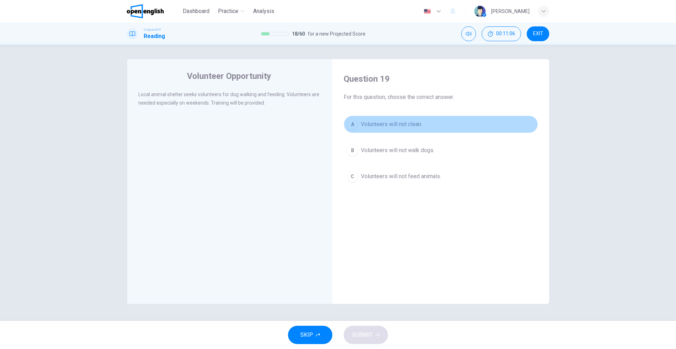
click at [350, 119] on div "A" at bounding box center [352, 124] width 11 height 11
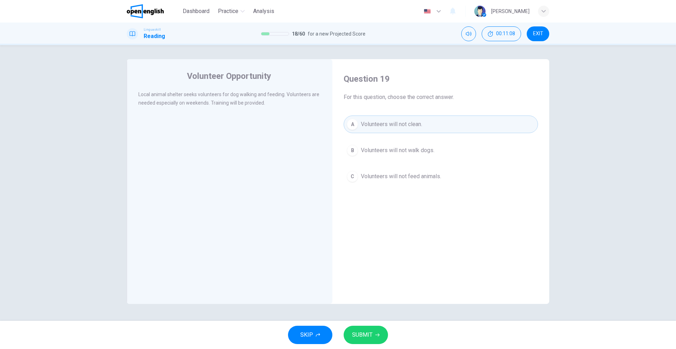
click at [359, 327] on button "SUBMIT" at bounding box center [366, 335] width 44 height 18
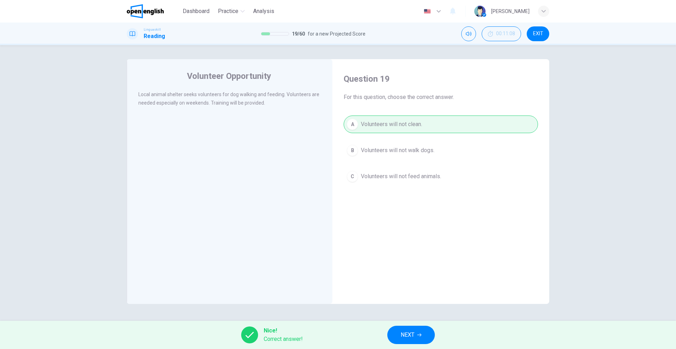
click at [398, 329] on button "NEXT" at bounding box center [411, 335] width 48 height 18
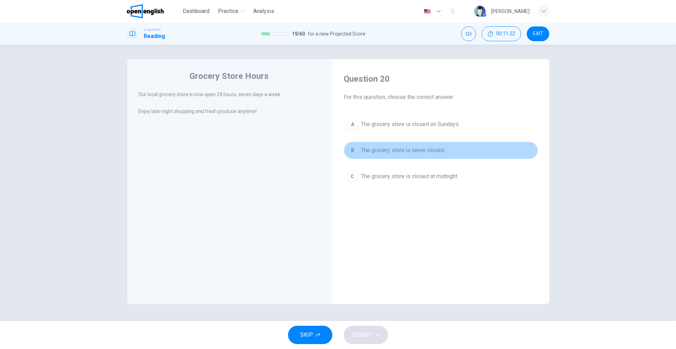
click at [358, 157] on button "B The grocery store is never closed." at bounding box center [441, 151] width 194 height 18
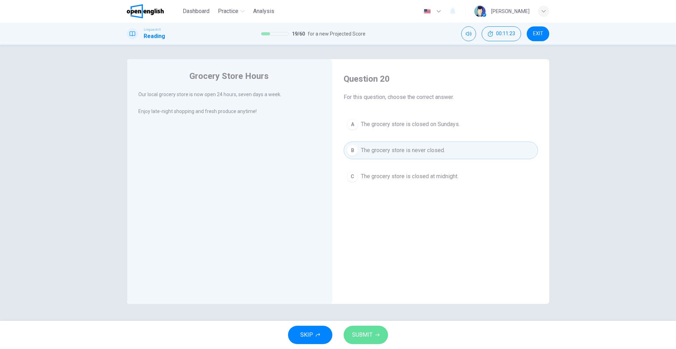
click at [356, 336] on span "SUBMIT" at bounding box center [362, 335] width 20 height 10
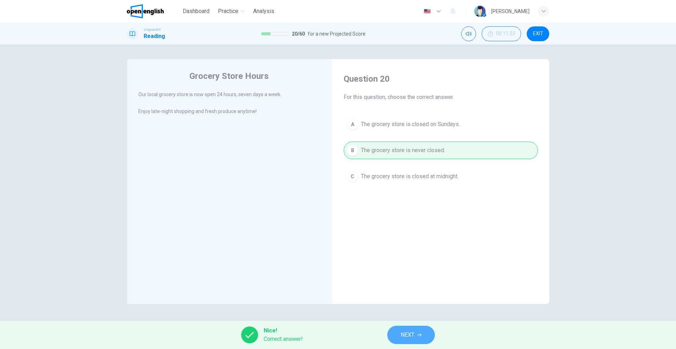
click at [393, 332] on button "NEXT" at bounding box center [411, 335] width 48 height 18
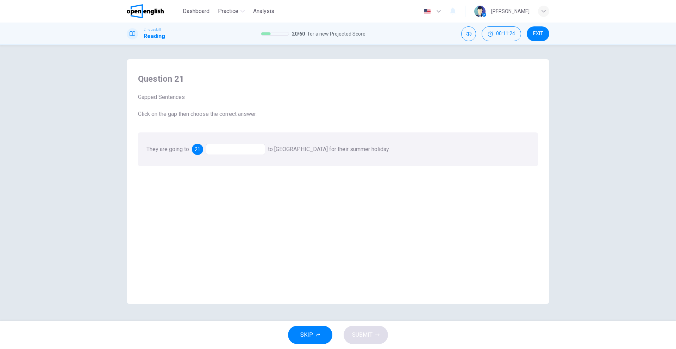
drag, startPoint x: 227, startPoint y: 144, endPoint x: 230, endPoint y: 151, distance: 7.6
click at [229, 147] on div at bounding box center [235, 149] width 59 height 11
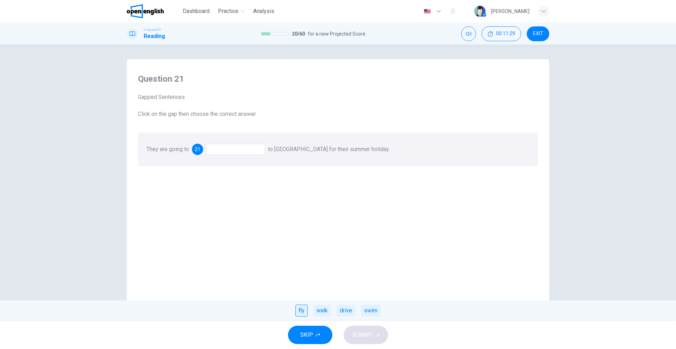
click at [300, 310] on div "fly" at bounding box center [301, 311] width 12 height 12
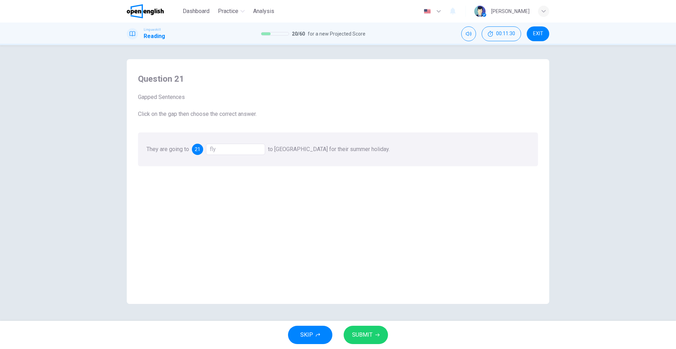
click at [351, 332] on button "SUBMIT" at bounding box center [366, 335] width 44 height 18
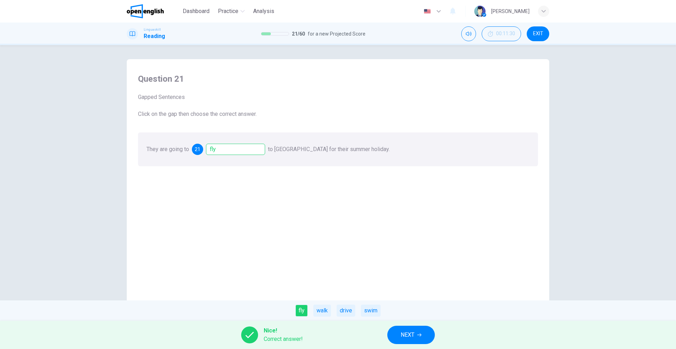
click at [400, 335] on button "NEXT" at bounding box center [411, 335] width 48 height 18
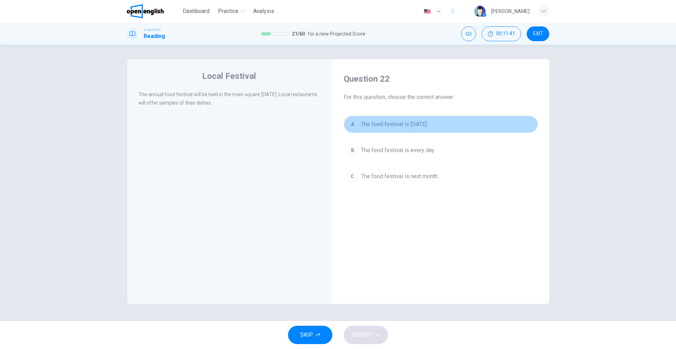
drag, startPoint x: 383, startPoint y: 125, endPoint x: 377, endPoint y: 174, distance: 49.3
click at [383, 126] on span "The food festival is [DATE]." at bounding box center [394, 124] width 67 height 8
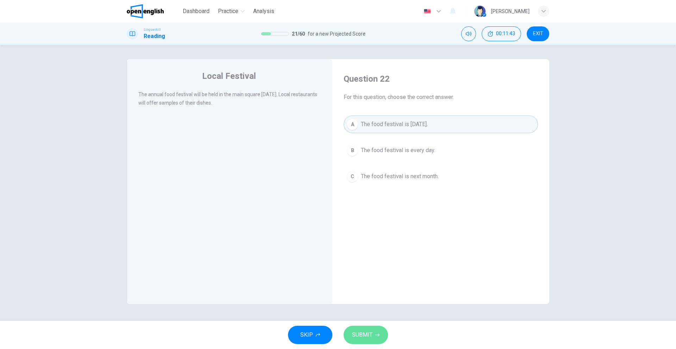
click at [382, 332] on button "SUBMIT" at bounding box center [366, 335] width 44 height 18
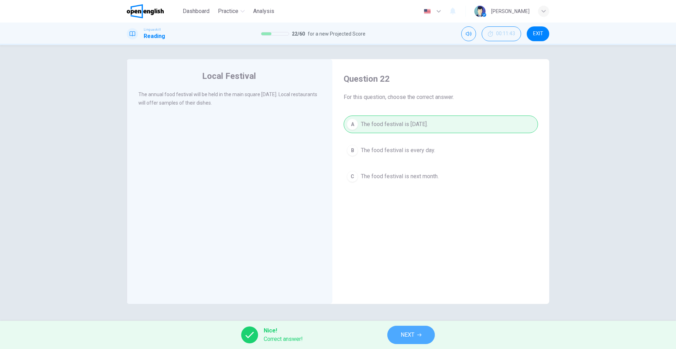
click at [401, 328] on button "NEXT" at bounding box center [411, 335] width 48 height 18
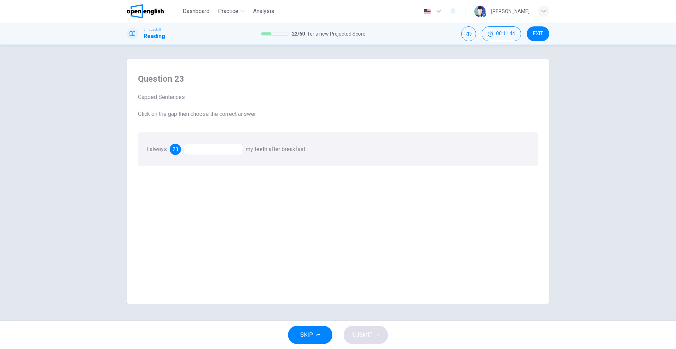
drag, startPoint x: 229, startPoint y: 150, endPoint x: 226, endPoint y: 158, distance: 8.2
click at [229, 151] on div at bounding box center [213, 149] width 59 height 11
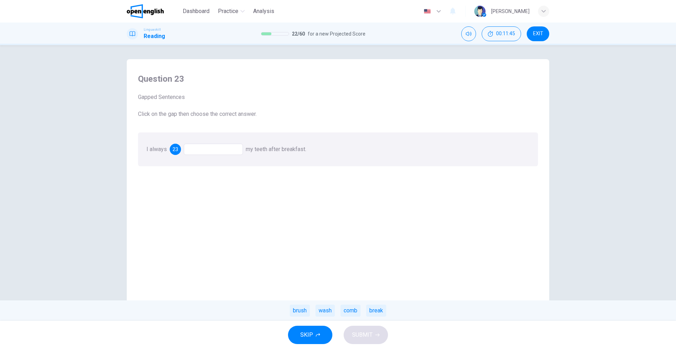
drag, startPoint x: 301, startPoint y: 309, endPoint x: 307, endPoint y: 312, distance: 6.5
click at [303, 308] on div "brush" at bounding box center [300, 311] width 20 height 12
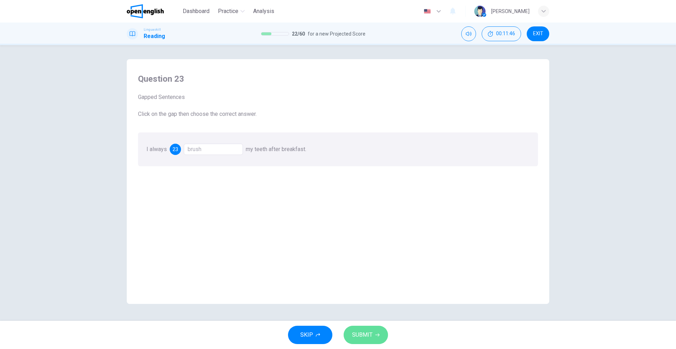
click at [373, 332] on button "SUBMIT" at bounding box center [366, 335] width 44 height 18
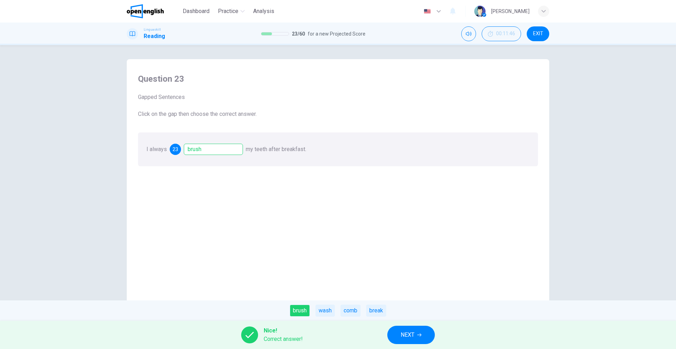
click at [411, 336] on span "NEXT" at bounding box center [408, 335] width 14 height 10
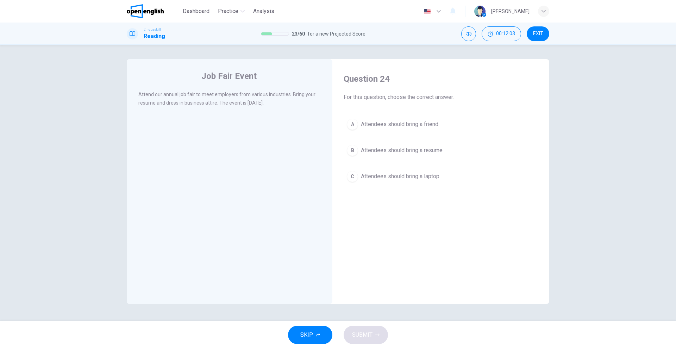
drag, startPoint x: 401, startPoint y: 146, endPoint x: 407, endPoint y: 160, distance: 15.0
click at [410, 139] on div "A Attendees should bring a friend. B Attendees should bring a resume. C Attende…" at bounding box center [441, 150] width 194 height 70
click at [372, 138] on div "A Attendees should bring a friend. B Attendees should bring a resume. C Attende…" at bounding box center [441, 150] width 194 height 70
click at [371, 148] on span "Attendees should bring a resume." at bounding box center [402, 150] width 83 height 8
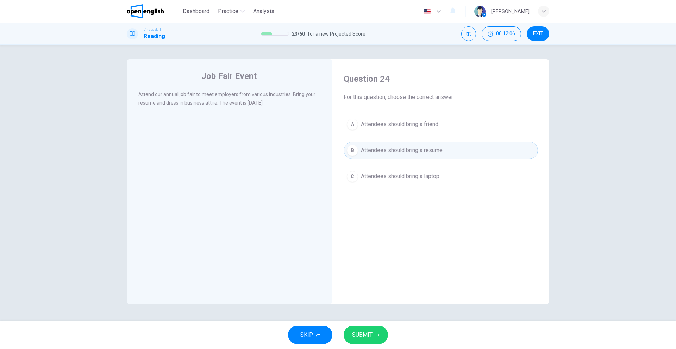
click at [349, 328] on button "SUBMIT" at bounding box center [366, 335] width 44 height 18
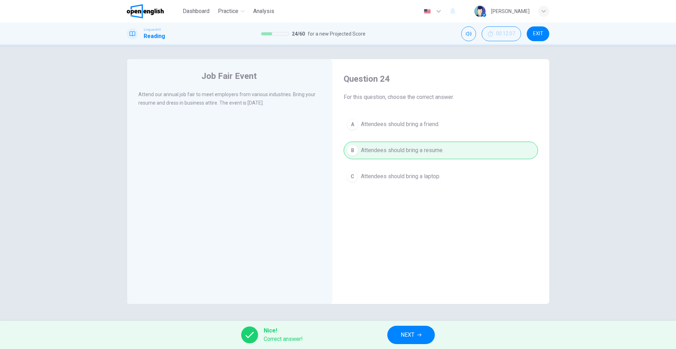
click at [417, 340] on button "NEXT" at bounding box center [411, 335] width 48 height 18
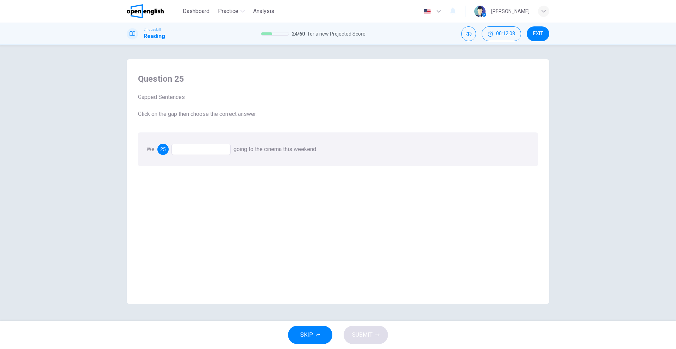
drag, startPoint x: 198, startPoint y: 160, endPoint x: 182, endPoint y: 165, distance: 17.0
click at [196, 160] on div "We 25 going to the cinema this weekend." at bounding box center [338, 149] width 400 height 34
click at [195, 146] on div at bounding box center [200, 149] width 59 height 11
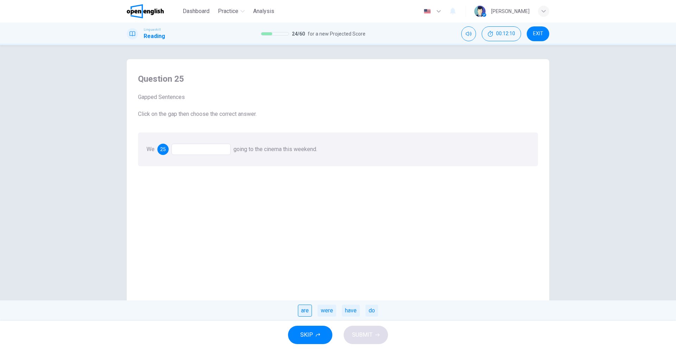
click at [308, 309] on div "are" at bounding box center [305, 311] width 14 height 12
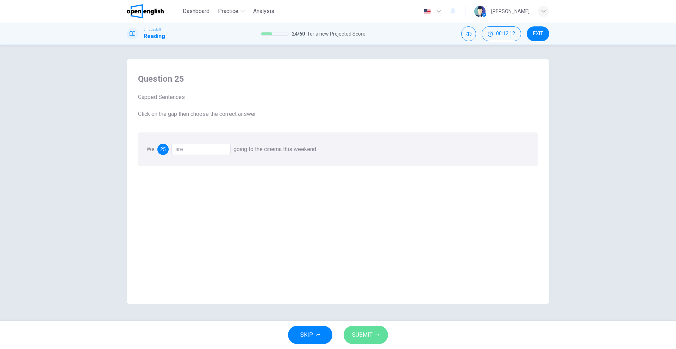
click at [359, 333] on span "SUBMIT" at bounding box center [362, 335] width 20 height 10
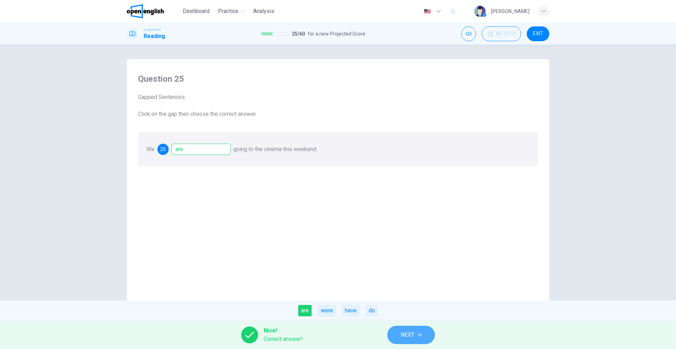
drag, startPoint x: 412, startPoint y: 338, endPoint x: 408, endPoint y: 336, distance: 4.6
click at [410, 337] on span "NEXT" at bounding box center [408, 335] width 14 height 10
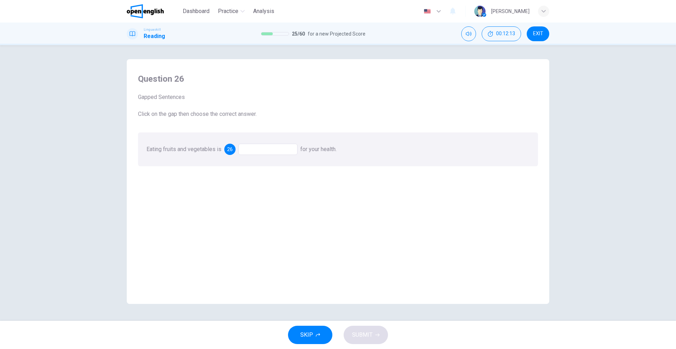
click at [250, 147] on div at bounding box center [267, 149] width 59 height 11
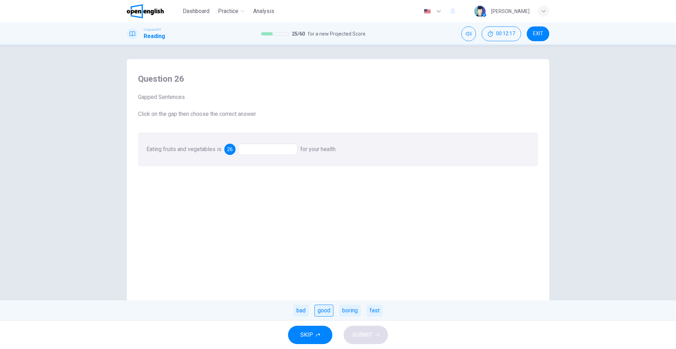
click at [324, 311] on div "good" at bounding box center [323, 311] width 19 height 12
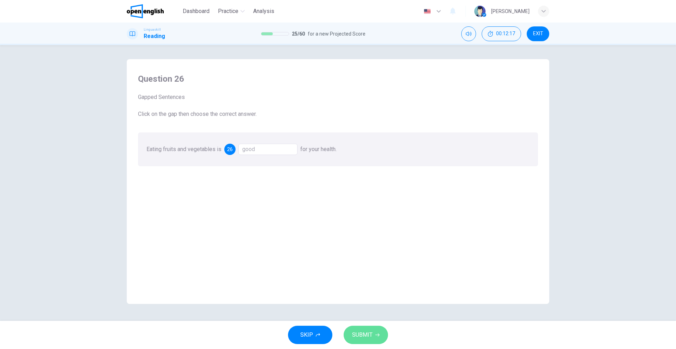
click at [360, 339] on span "SUBMIT" at bounding box center [362, 335] width 20 height 10
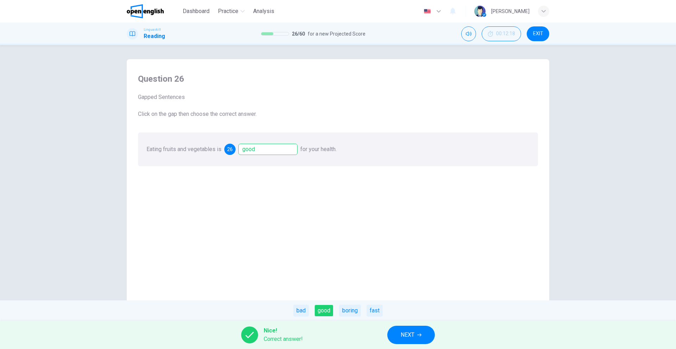
click at [407, 337] on span "NEXT" at bounding box center [408, 335] width 14 height 10
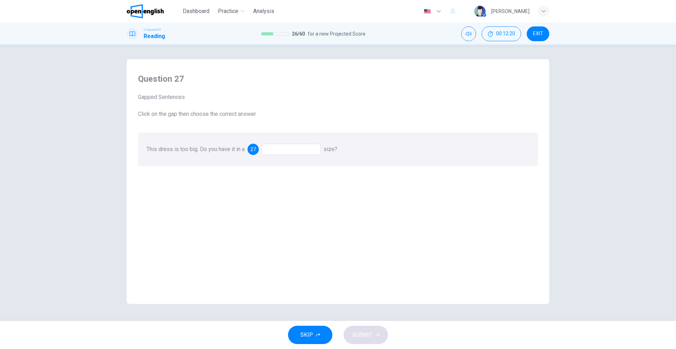
click at [279, 147] on div at bounding box center [291, 149] width 59 height 11
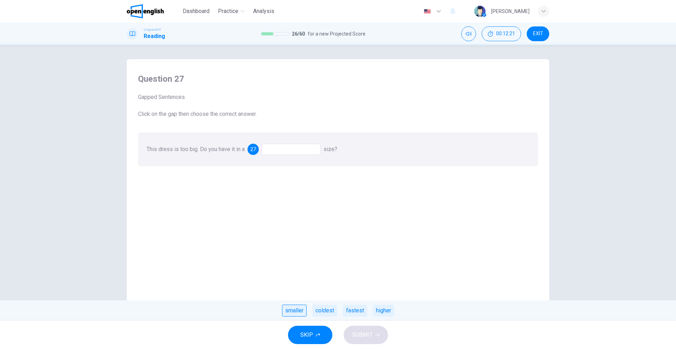
click at [299, 312] on div "smaller" at bounding box center [294, 311] width 25 height 12
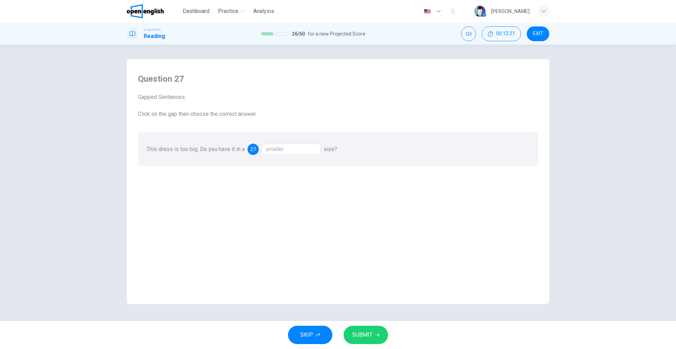
drag, startPoint x: 389, startPoint y: 330, endPoint x: 379, endPoint y: 334, distance: 10.8
click at [388, 331] on div "SKIP SUBMIT" at bounding box center [338, 335] width 676 height 28
click at [367, 335] on span "SUBMIT" at bounding box center [362, 335] width 20 height 10
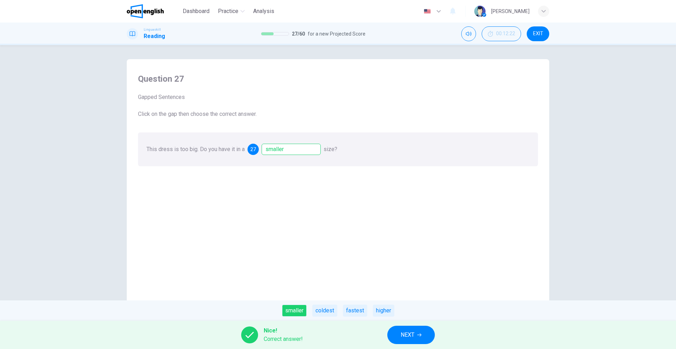
click at [413, 333] on span "NEXT" at bounding box center [408, 335] width 14 height 10
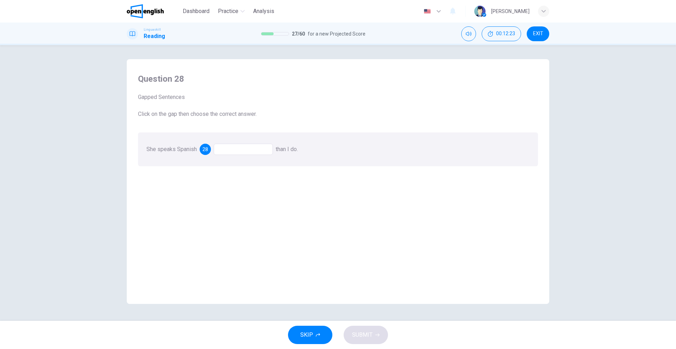
click at [213, 155] on div "28" at bounding box center [236, 149] width 73 height 11
click at [220, 151] on div at bounding box center [243, 149] width 59 height 11
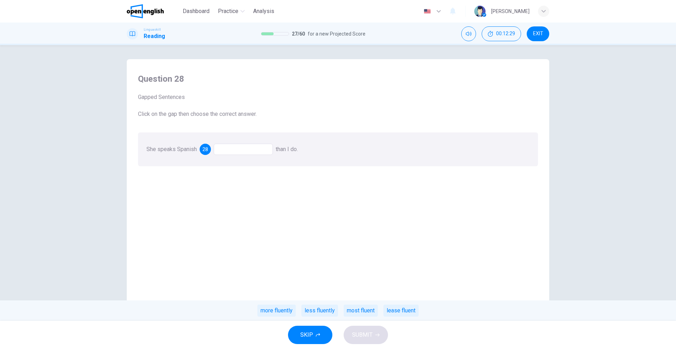
drag, startPoint x: 278, startPoint y: 313, endPoint x: 299, endPoint y: 315, distance: 21.2
click at [277, 313] on div "more fluently" at bounding box center [276, 311] width 38 height 12
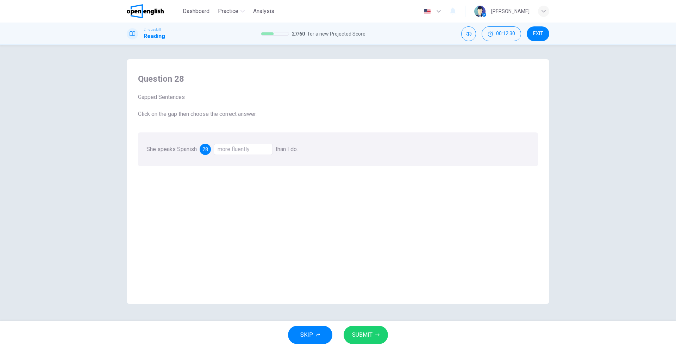
click at [363, 332] on span "SUBMIT" at bounding box center [362, 335] width 20 height 10
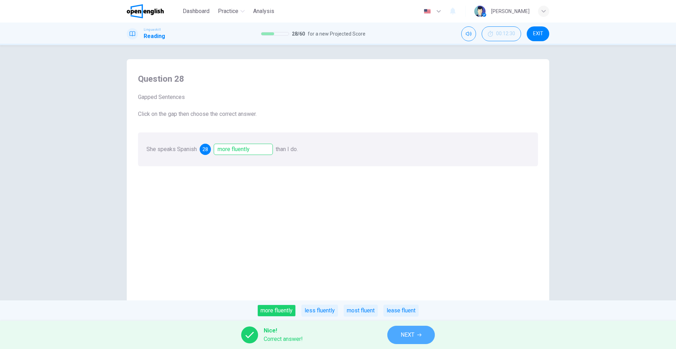
click at [405, 341] on button "NEXT" at bounding box center [411, 335] width 48 height 18
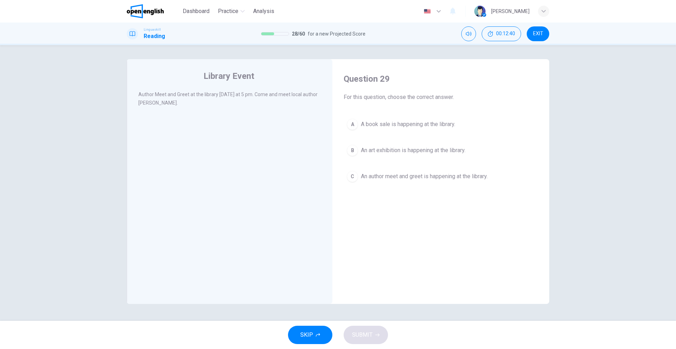
click at [377, 177] on span "An author meet and greet is happening at the library." at bounding box center [424, 176] width 127 height 8
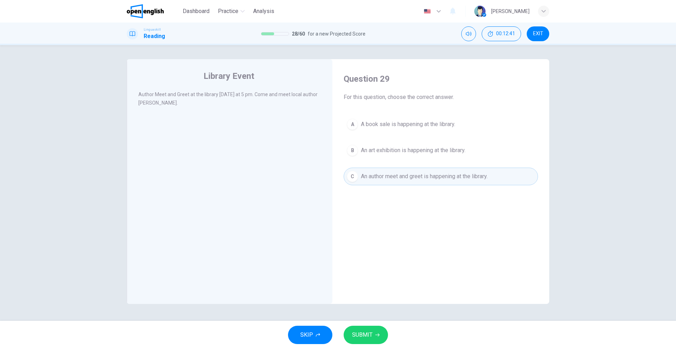
click at [357, 333] on span "SUBMIT" at bounding box center [362, 335] width 20 height 10
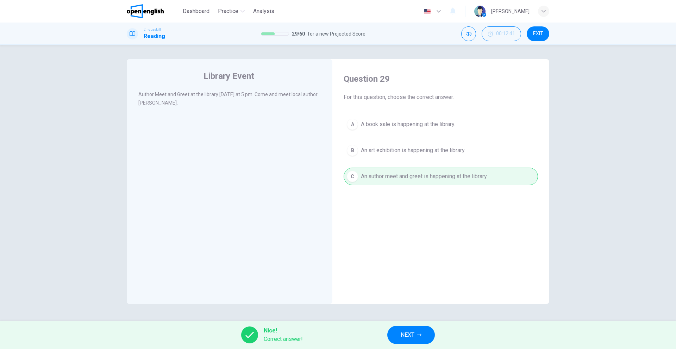
drag, startPoint x: 406, startPoint y: 331, endPoint x: 393, endPoint y: 326, distance: 13.6
click at [404, 331] on span "NEXT" at bounding box center [408, 335] width 14 height 10
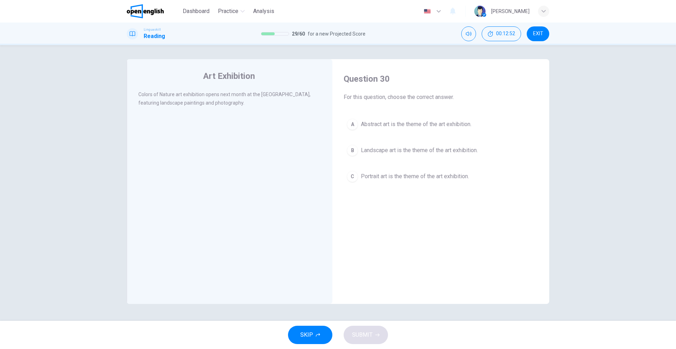
drag, startPoint x: 387, startPoint y: 152, endPoint x: 380, endPoint y: 218, distance: 66.2
click at [387, 159] on div "A Abstract art is the theme of the art exhibition. B Landscape art is the theme…" at bounding box center [441, 150] width 194 height 70
click at [379, 145] on button "B Landscape art is the theme of the art exhibition." at bounding box center [441, 151] width 194 height 18
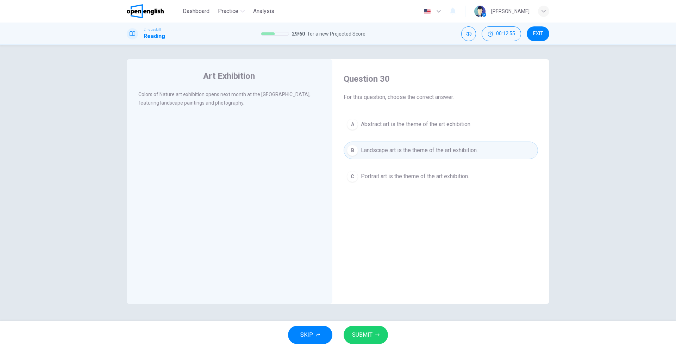
click at [355, 335] on span "SUBMIT" at bounding box center [362, 335] width 20 height 10
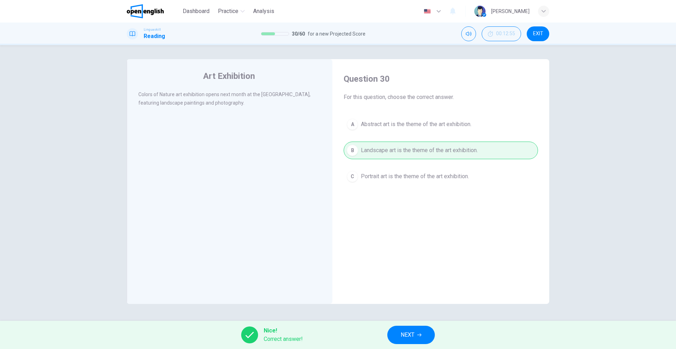
drag, startPoint x: 415, startPoint y: 327, endPoint x: 416, endPoint y: 333, distance: 6.3
click at [416, 333] on button "NEXT" at bounding box center [411, 335] width 48 height 18
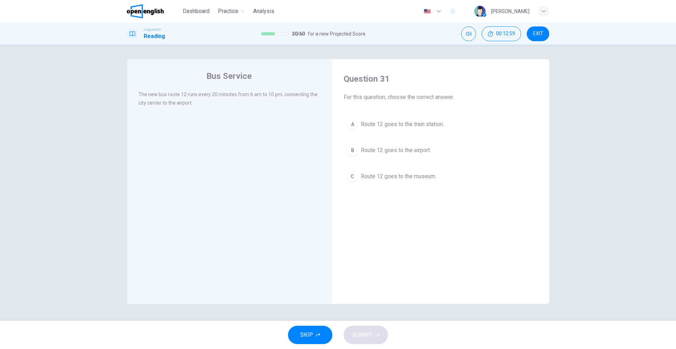
click at [412, 150] on span "Route 12 goes to the airport." at bounding box center [396, 150] width 70 height 8
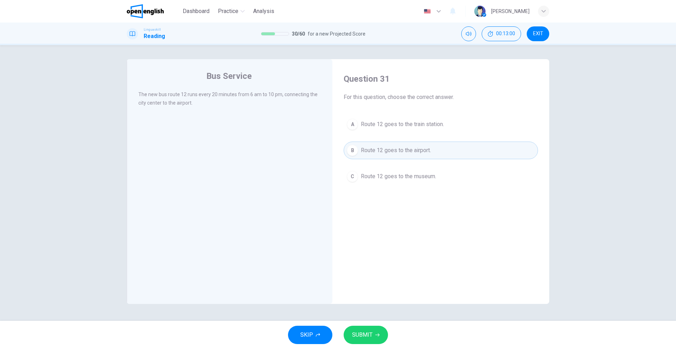
click at [364, 342] on button "SUBMIT" at bounding box center [366, 335] width 44 height 18
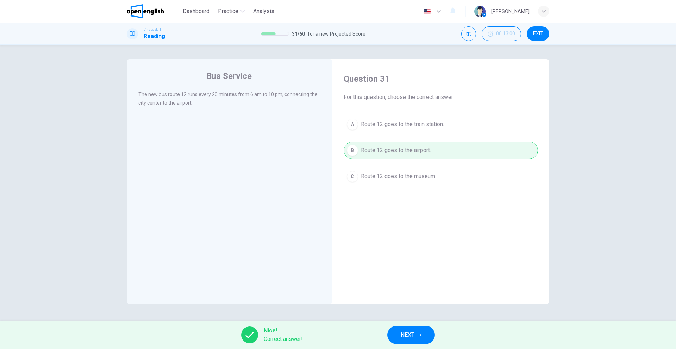
click at [414, 331] on span "NEXT" at bounding box center [408, 335] width 14 height 10
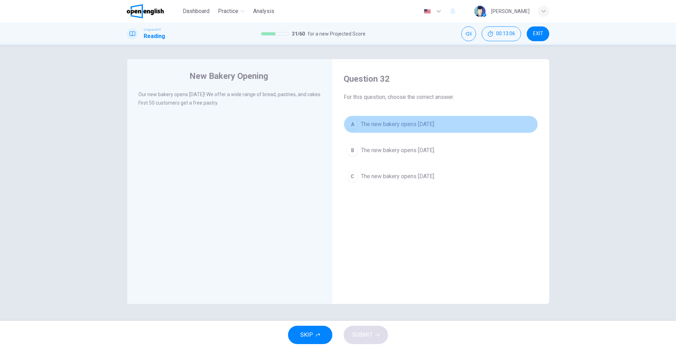
click at [386, 127] on span "The new bakery opens [DATE]." at bounding box center [398, 124] width 74 height 8
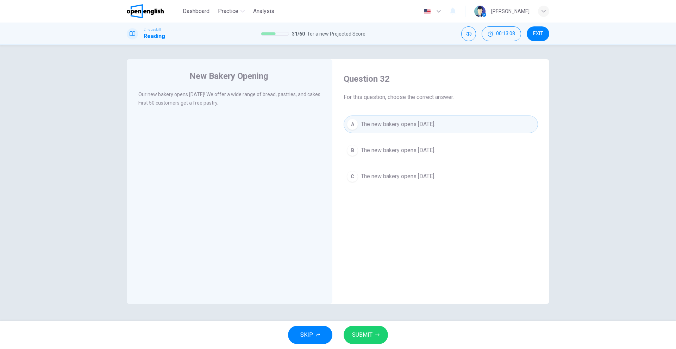
drag, startPoint x: 384, startPoint y: 160, endPoint x: 378, endPoint y: 191, distance: 31.9
click at [384, 159] on div "A The new bakery opens [DATE]. B The new bakery opens [DATE]. C The new bakery …" at bounding box center [441, 150] width 194 height 70
click at [377, 147] on span "The new bakery opens [DATE]." at bounding box center [398, 150] width 74 height 8
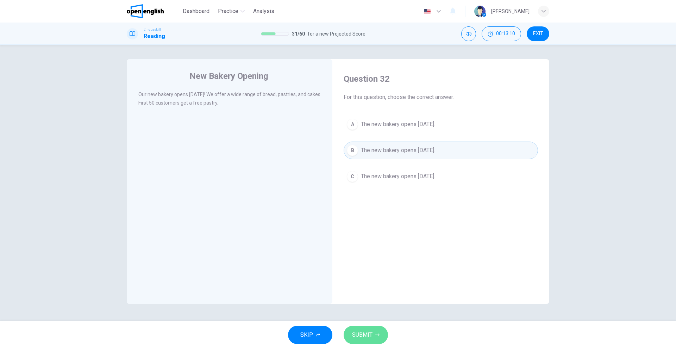
click at [364, 328] on button "SUBMIT" at bounding box center [366, 335] width 44 height 18
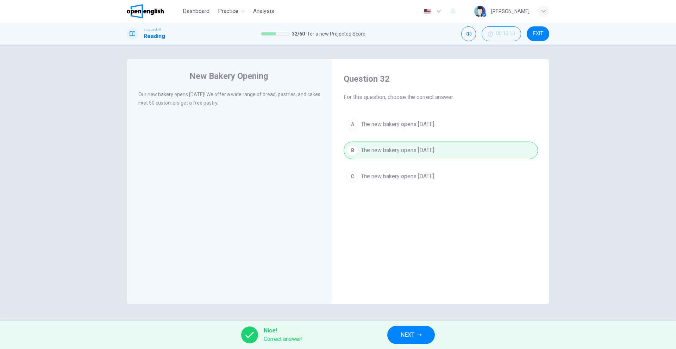
click at [410, 339] on button "NEXT" at bounding box center [411, 335] width 48 height 18
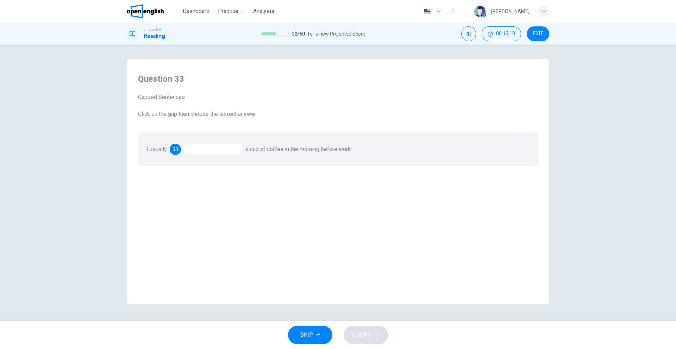
click at [201, 145] on div at bounding box center [213, 149] width 59 height 11
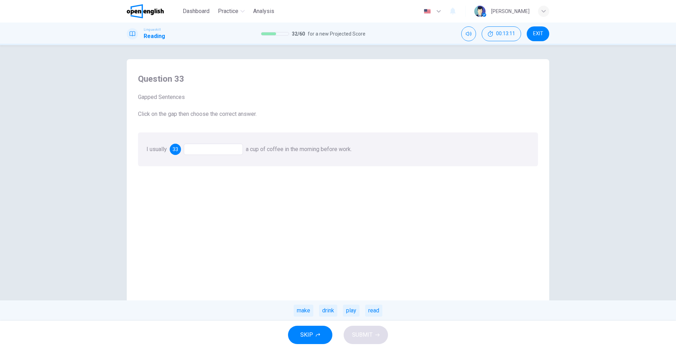
click at [322, 312] on div "drink" at bounding box center [328, 311] width 18 height 12
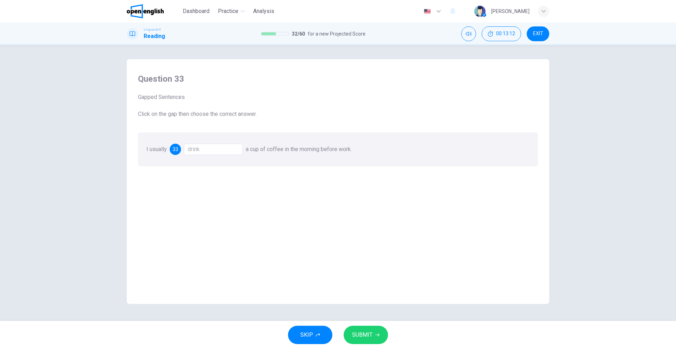
click at [363, 336] on span "SUBMIT" at bounding box center [362, 335] width 20 height 10
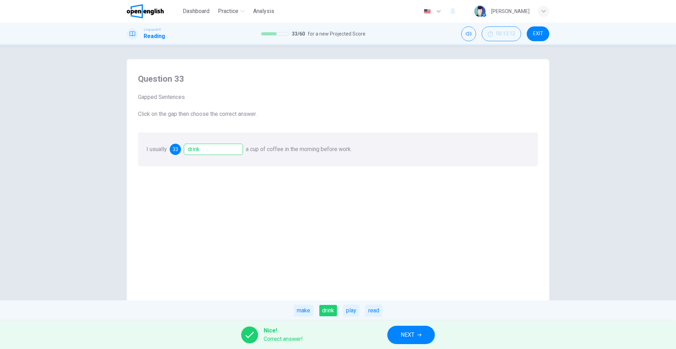
click at [417, 335] on button "NEXT" at bounding box center [411, 335] width 48 height 18
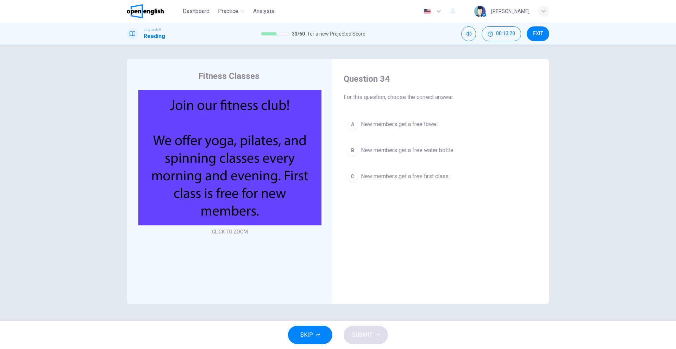
drag, startPoint x: 367, startPoint y: 175, endPoint x: 361, endPoint y: 183, distance: 10.0
click at [367, 176] on span "New members get a free first class." at bounding box center [405, 176] width 89 height 8
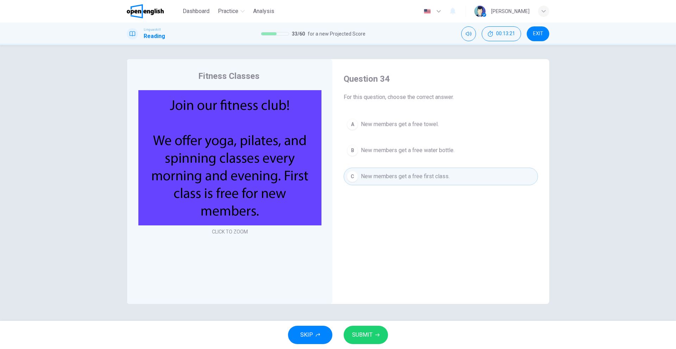
click at [366, 333] on span "SUBMIT" at bounding box center [362, 335] width 20 height 10
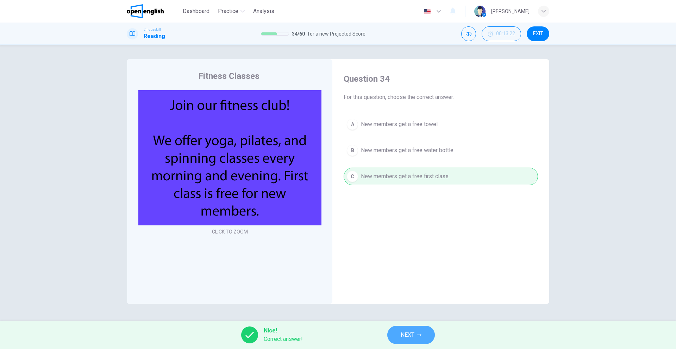
click at [409, 333] on span "NEXT" at bounding box center [408, 335] width 14 height 10
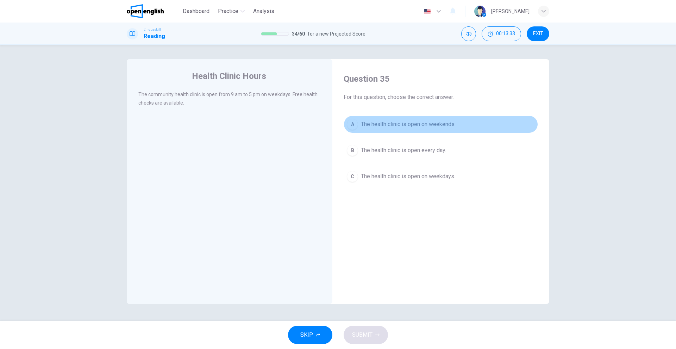
click at [392, 129] on button "A The health clinic is open on weekends." at bounding box center [441, 124] width 194 height 18
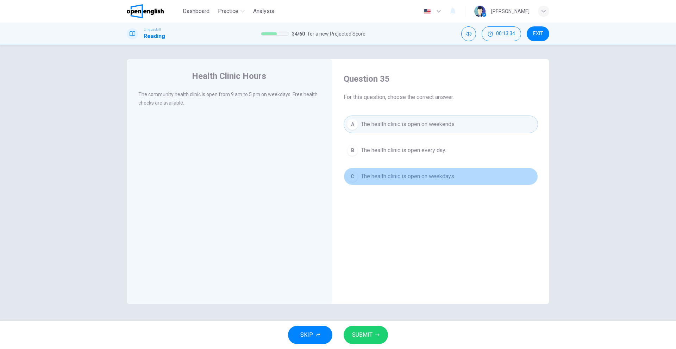
click at [394, 174] on span "The health clinic is open on weekdays." at bounding box center [408, 176] width 94 height 8
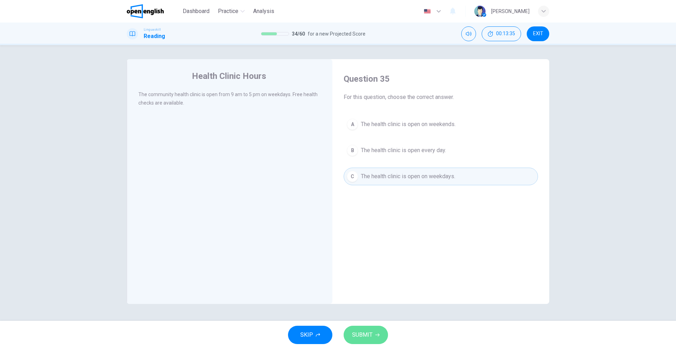
click at [359, 331] on span "SUBMIT" at bounding box center [362, 335] width 20 height 10
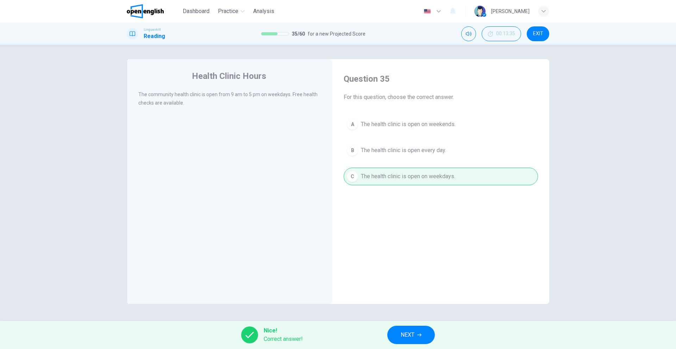
drag, startPoint x: 399, startPoint y: 328, endPoint x: 404, endPoint y: 335, distance: 7.8
click at [404, 335] on span "NEXT" at bounding box center [408, 335] width 14 height 10
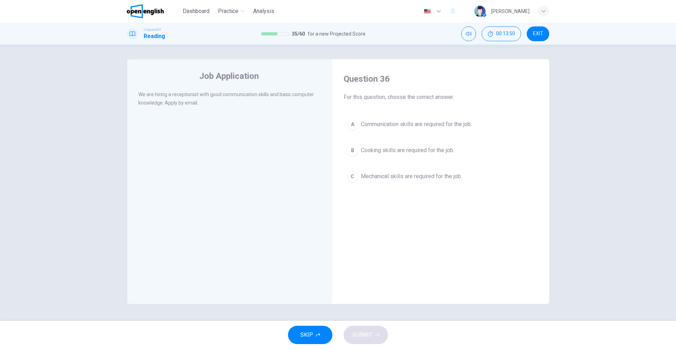
click at [429, 126] on span "Communication skills are required for the job." at bounding box center [416, 124] width 111 height 8
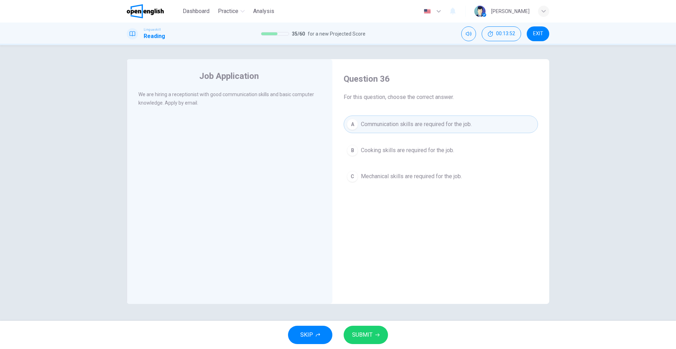
click at [371, 329] on button "SUBMIT" at bounding box center [366, 335] width 44 height 18
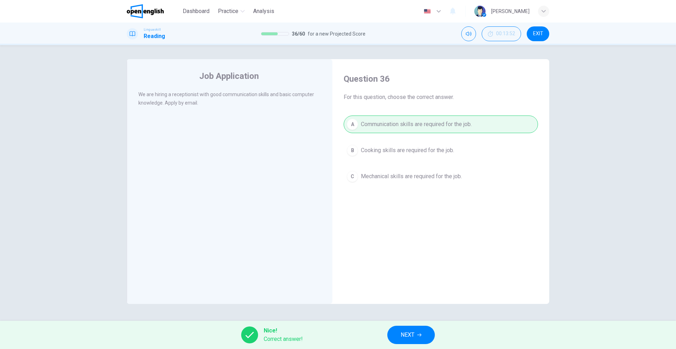
click at [427, 336] on button "NEXT" at bounding box center [411, 335] width 48 height 18
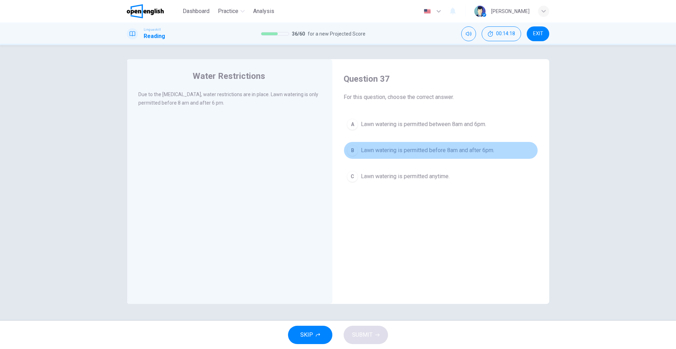
drag, startPoint x: 417, startPoint y: 157, endPoint x: 413, endPoint y: 154, distance: 5.4
click at [413, 155] on button "B Lawn watering is permitted before 8am and after 6pm." at bounding box center [441, 151] width 194 height 18
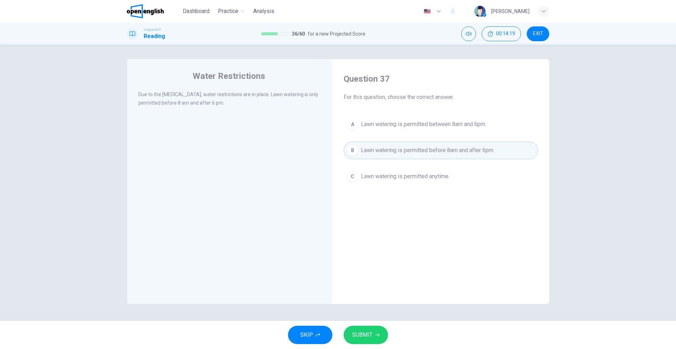
click at [376, 327] on button "SUBMIT" at bounding box center [366, 335] width 44 height 18
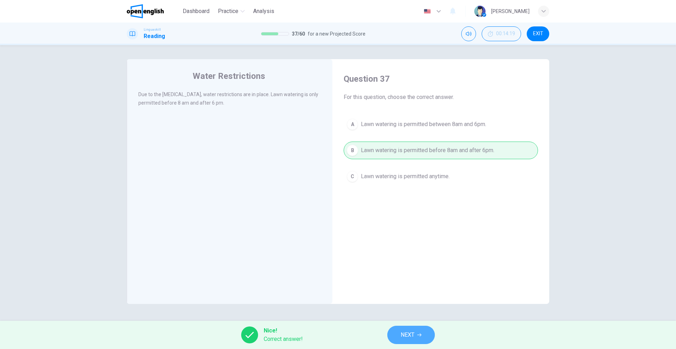
drag, startPoint x: 405, startPoint y: 329, endPoint x: 397, endPoint y: 319, distance: 12.0
click at [405, 329] on button "NEXT" at bounding box center [411, 335] width 48 height 18
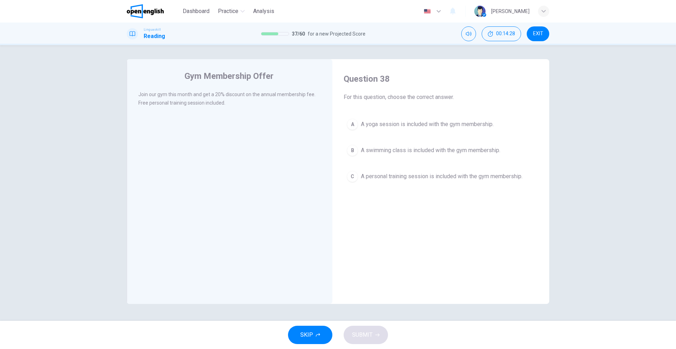
click at [425, 174] on span "A personal training session is included with the gym membership." at bounding box center [442, 176] width 162 height 8
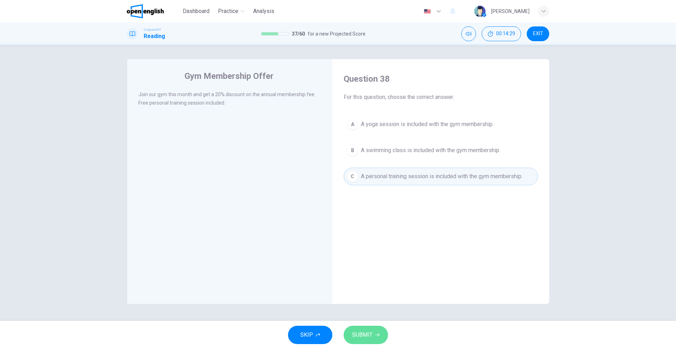
click at [365, 327] on button "SUBMIT" at bounding box center [366, 335] width 44 height 18
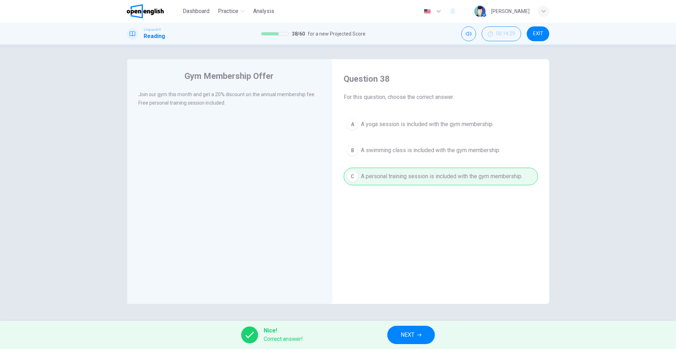
click at [414, 332] on span "NEXT" at bounding box center [408, 335] width 14 height 10
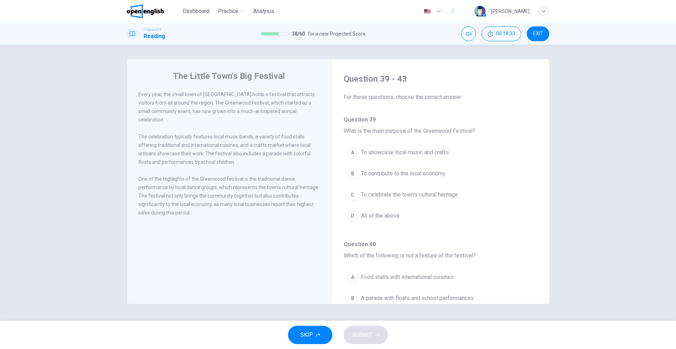
click at [377, 212] on span "All of the above" at bounding box center [380, 216] width 39 height 8
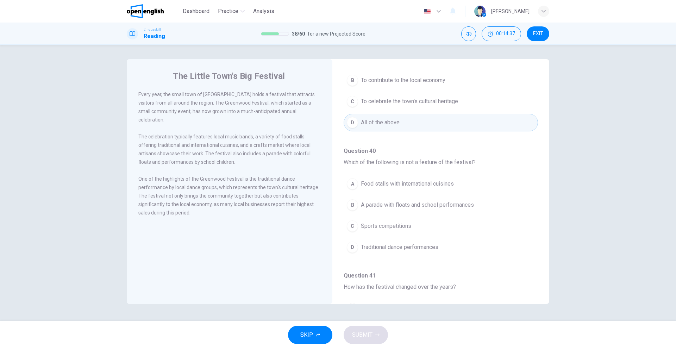
scroll to position [106, 0]
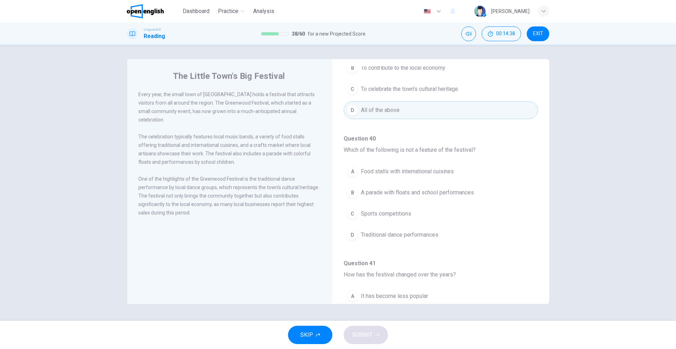
click at [376, 211] on span "Sports competitions" at bounding box center [386, 214] width 50 height 8
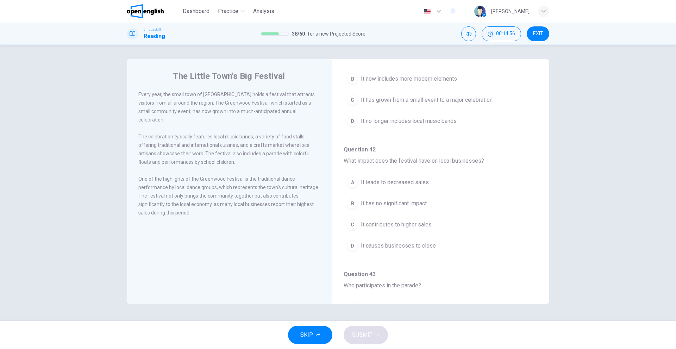
scroll to position [387, 0]
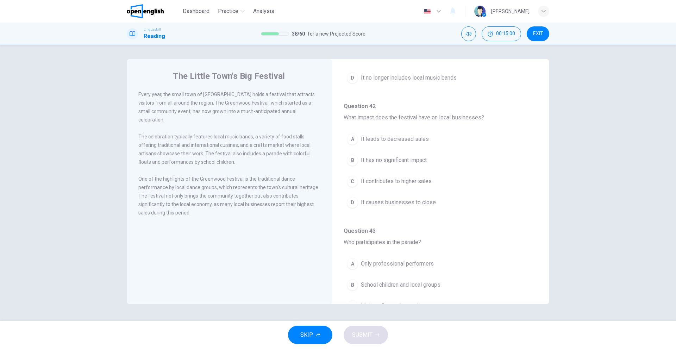
click at [386, 179] on span "It contributes to higher sales" at bounding box center [396, 181] width 71 height 8
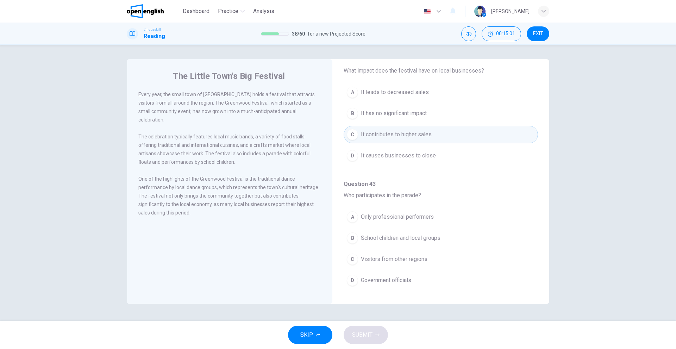
scroll to position [441, 0]
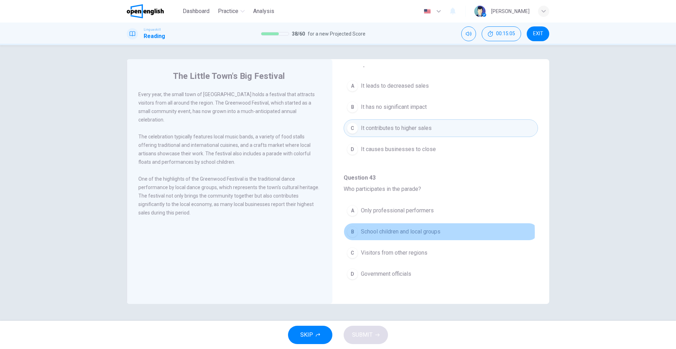
click at [387, 232] on span "School children and local groups" at bounding box center [401, 231] width 80 height 8
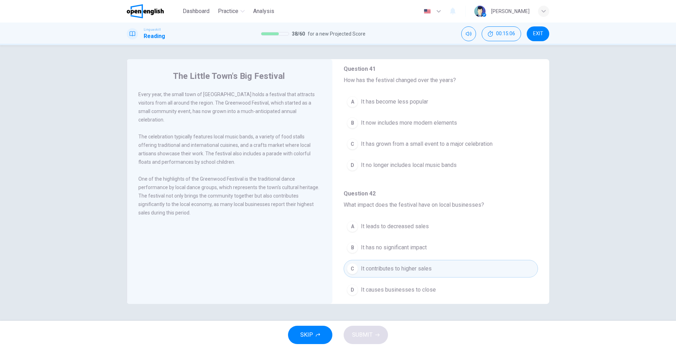
scroll to position [300, 0]
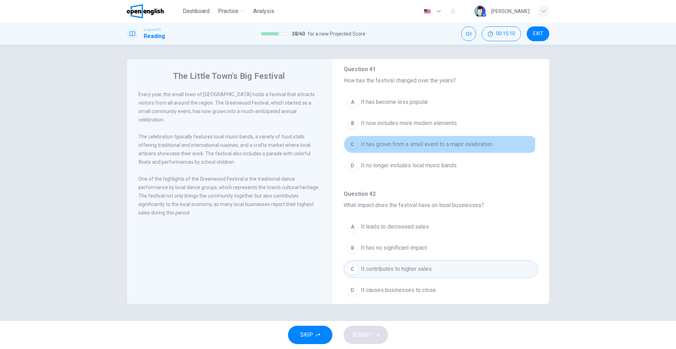
click at [433, 142] on span "It has grown from a small event to a major celebration" at bounding box center [427, 144] width 132 height 8
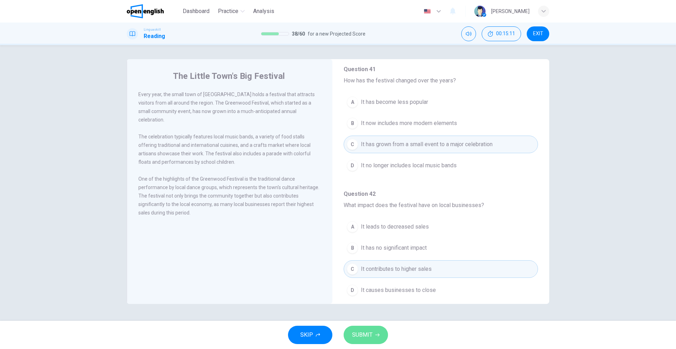
click at [366, 337] on span "SUBMIT" at bounding box center [362, 335] width 20 height 10
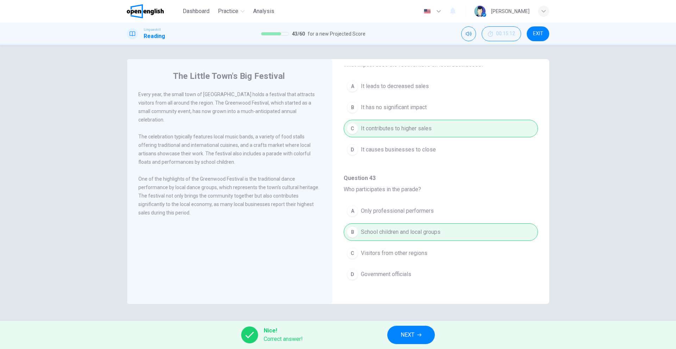
scroll to position [441, 0]
click at [413, 338] on span "NEXT" at bounding box center [408, 335] width 14 height 10
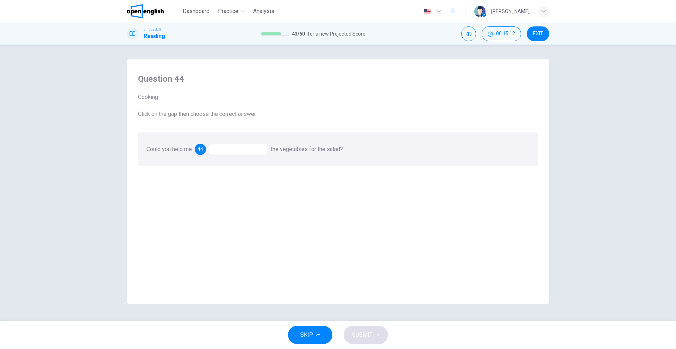
click at [220, 145] on div at bounding box center [238, 149] width 59 height 11
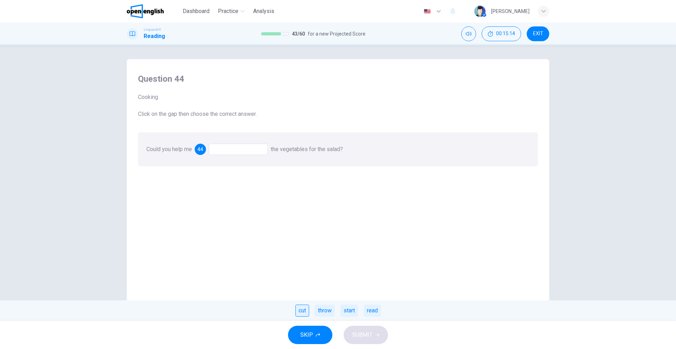
click at [306, 316] on div "cut" at bounding box center [302, 311] width 14 height 12
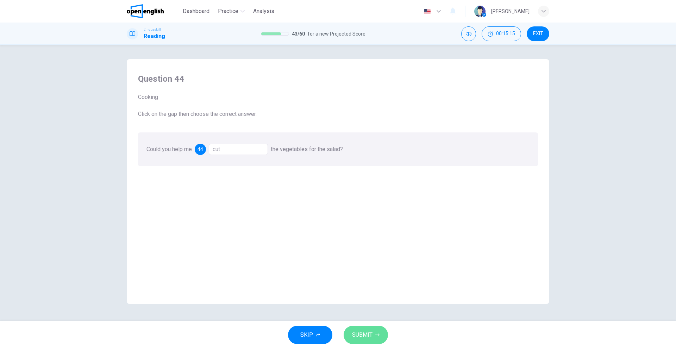
click at [366, 341] on button "SUBMIT" at bounding box center [366, 335] width 44 height 18
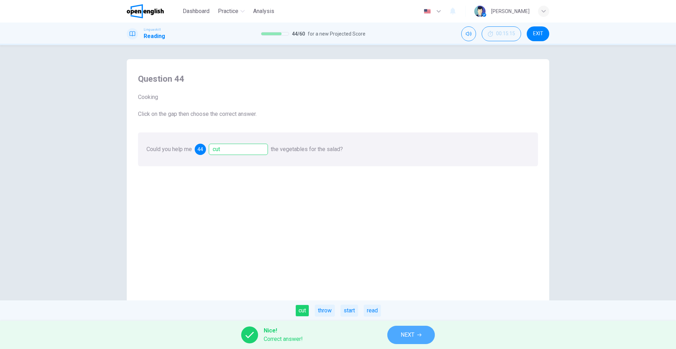
click at [398, 336] on button "NEXT" at bounding box center [411, 335] width 48 height 18
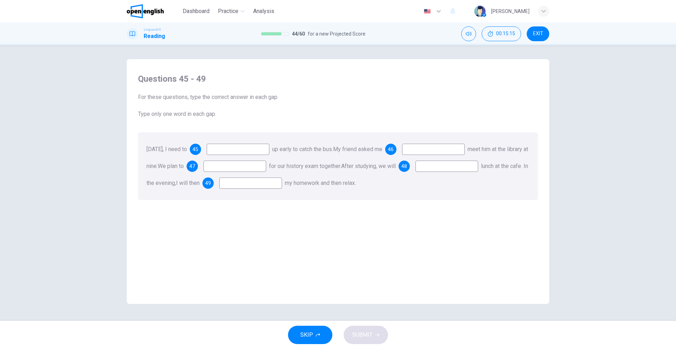
click at [238, 151] on input at bounding box center [238, 149] width 63 height 11
type input "****"
click at [432, 152] on input at bounding box center [433, 149] width 63 height 11
type input "*****"
click at [260, 162] on input at bounding box center [235, 166] width 63 height 11
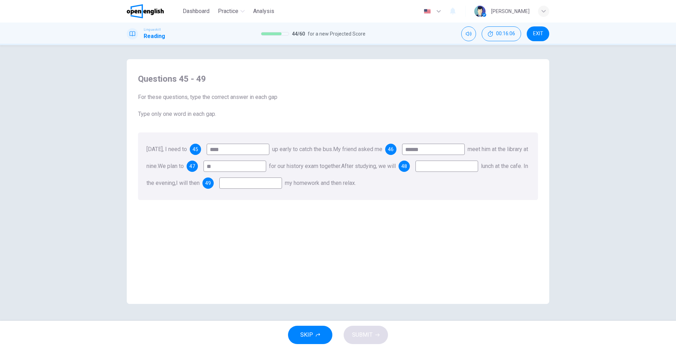
type input "**"
click at [416, 172] on input at bounding box center [447, 166] width 63 height 11
type input "****"
click at [282, 183] on input at bounding box center [250, 182] width 63 height 11
type input "**"
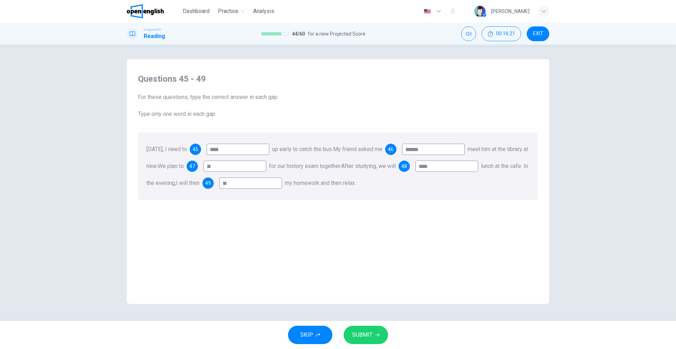
click at [367, 339] on span "SUBMIT" at bounding box center [362, 335] width 20 height 10
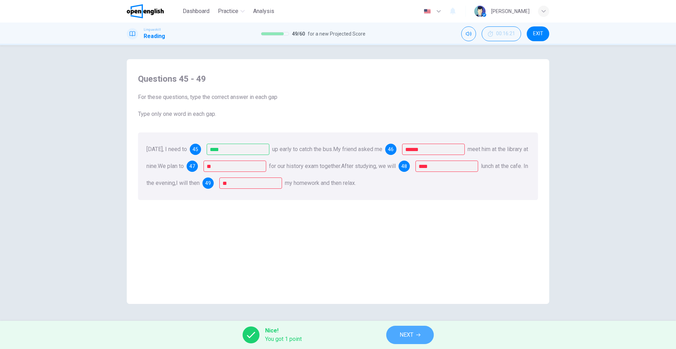
click at [403, 331] on span "NEXT" at bounding box center [407, 335] width 14 height 10
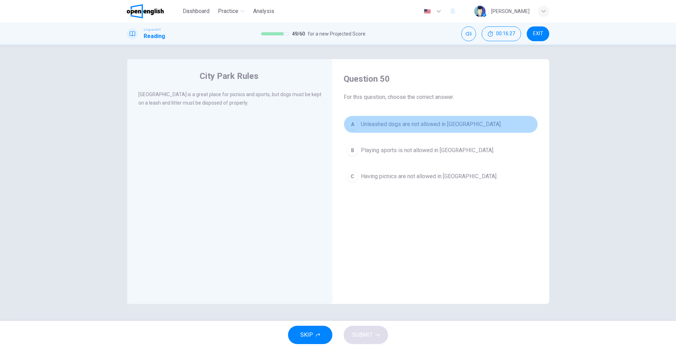
drag, startPoint x: 355, startPoint y: 126, endPoint x: 356, endPoint y: 142, distance: 15.9
click at [356, 126] on div "A" at bounding box center [352, 124] width 11 height 11
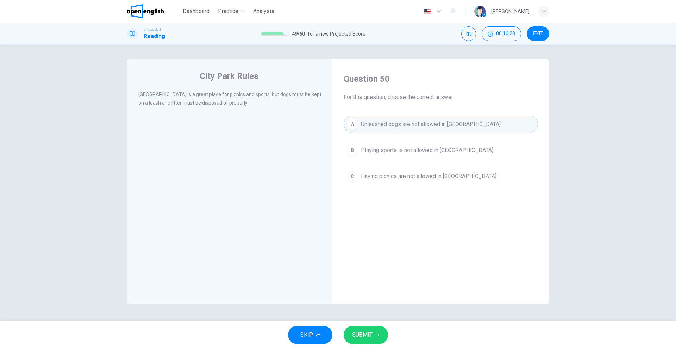
click at [364, 337] on span "SUBMIT" at bounding box center [362, 335] width 20 height 10
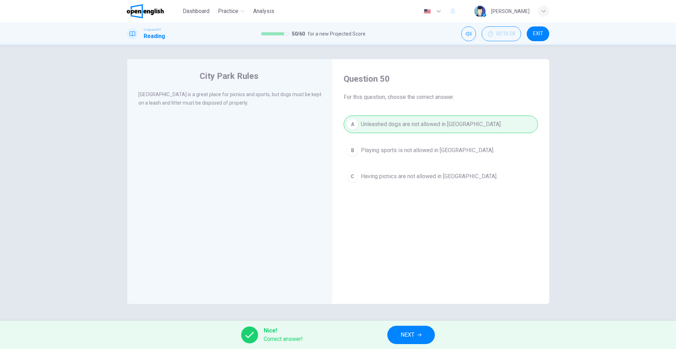
click at [398, 340] on button "NEXT" at bounding box center [411, 335] width 48 height 18
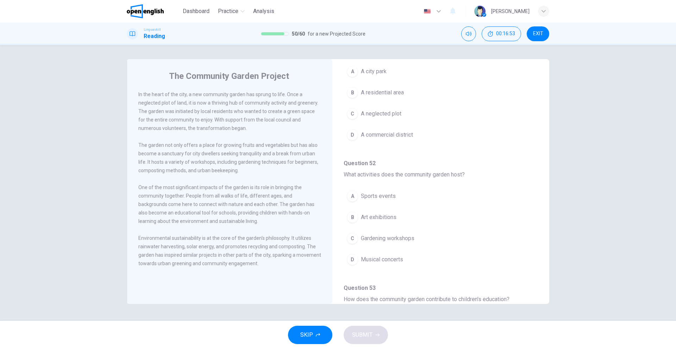
scroll to position [106, 0]
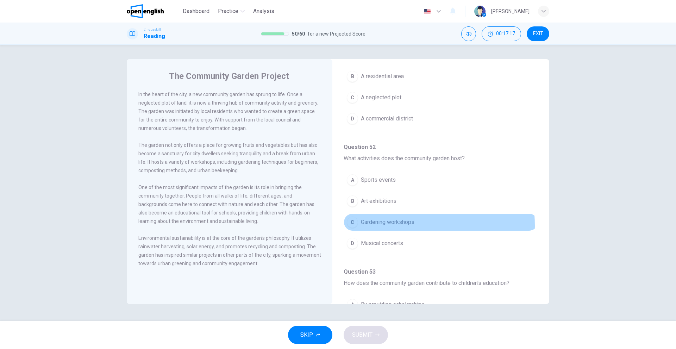
click at [374, 226] on span "Gardening workshops" at bounding box center [388, 222] width 54 height 8
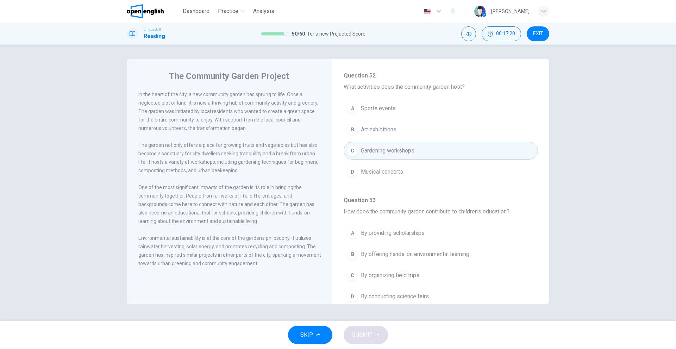
scroll to position [211, 0]
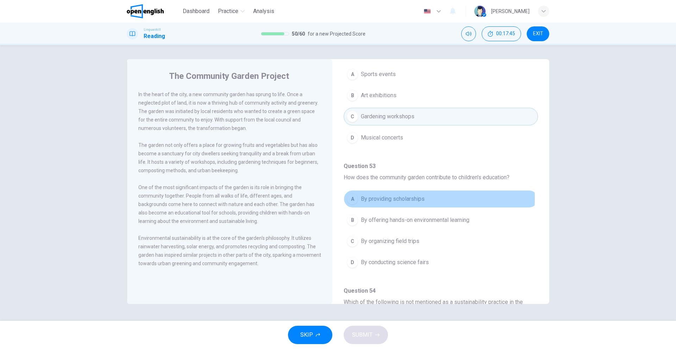
click at [379, 198] on span "By providing scholarships" at bounding box center [393, 199] width 64 height 8
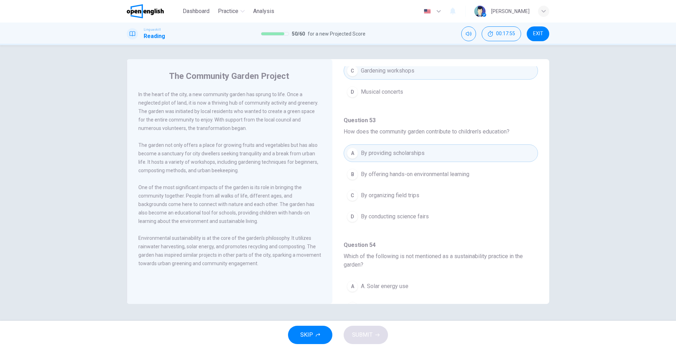
scroll to position [246, 0]
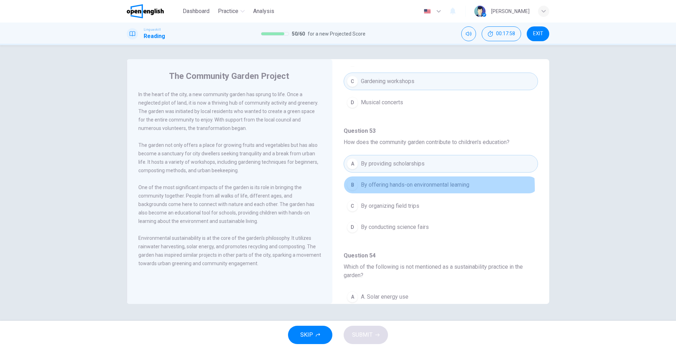
drag, startPoint x: 377, startPoint y: 188, endPoint x: 385, endPoint y: 197, distance: 12.2
click at [379, 190] on button "B By offering hands-on environmental learning" at bounding box center [441, 185] width 194 height 18
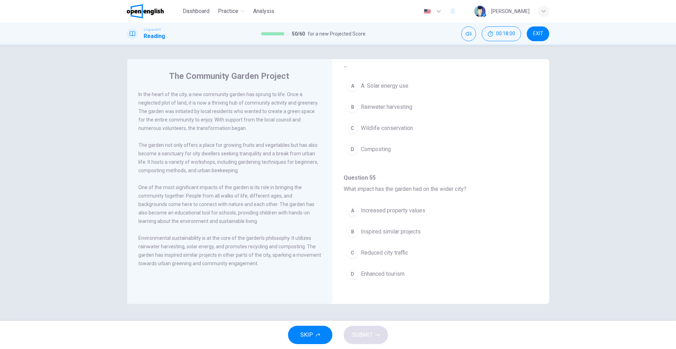
scroll to position [422, 0]
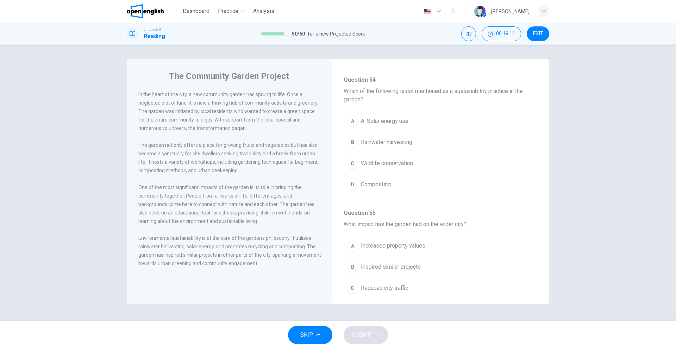
drag, startPoint x: 376, startPoint y: 146, endPoint x: 375, endPoint y: 152, distance: 6.4
click at [375, 151] on div "A A. Solar energy use B Rainwater harvesting C Wildlife conservation D Composti…" at bounding box center [441, 156] width 194 height 88
click at [377, 160] on button "C Wildlife conservation" at bounding box center [441, 164] width 194 height 18
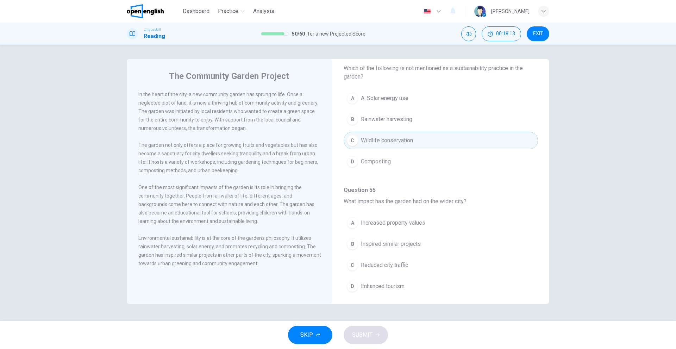
scroll to position [457, 0]
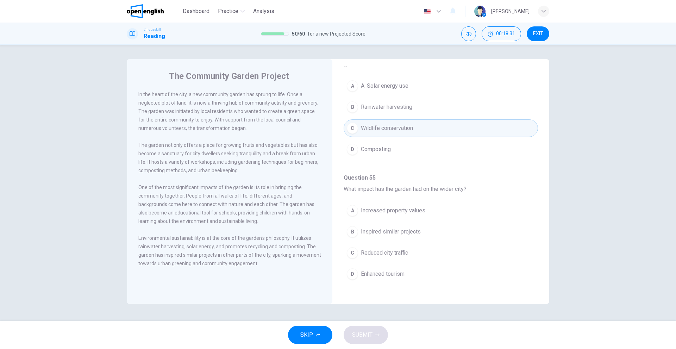
click at [375, 235] on button "B Inspired similar projects" at bounding box center [441, 232] width 194 height 18
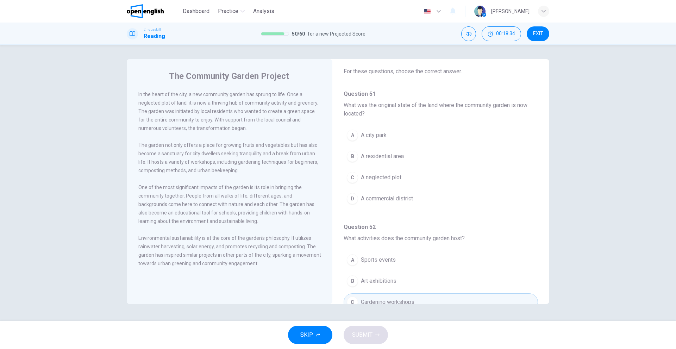
scroll to position [0, 0]
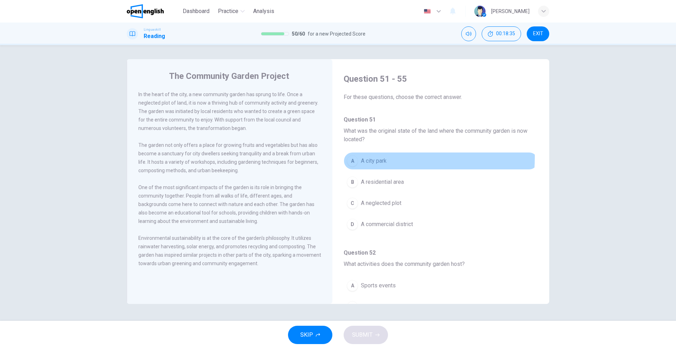
click at [365, 157] on span "A city park" at bounding box center [374, 161] width 26 height 8
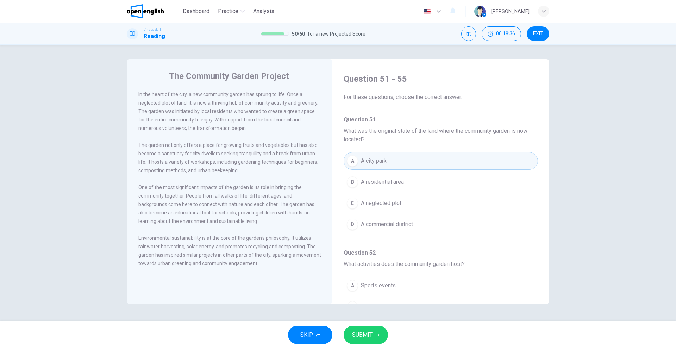
click at [359, 345] on div "SKIP SUBMIT" at bounding box center [338, 335] width 676 height 28
click at [364, 335] on span "SUBMIT" at bounding box center [362, 335] width 20 height 10
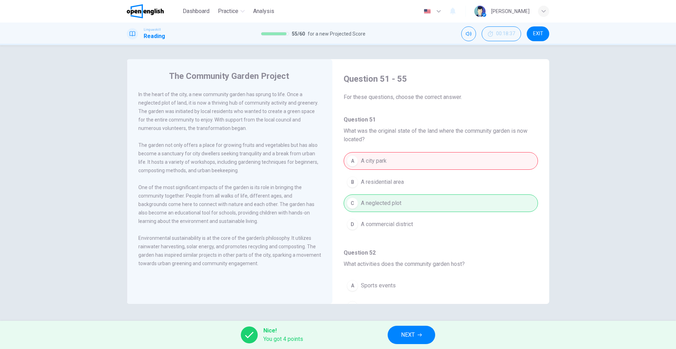
click at [409, 335] on span "NEXT" at bounding box center [408, 335] width 14 height 10
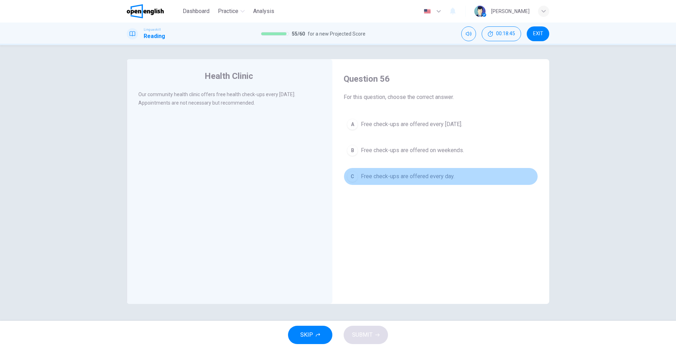
drag, startPoint x: 417, startPoint y: 177, endPoint x: 408, endPoint y: 199, distance: 23.5
click at [416, 182] on button "C Free check-ups are offered every day." at bounding box center [441, 177] width 194 height 18
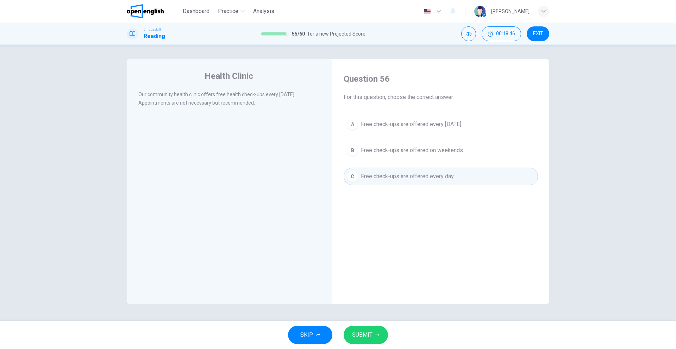
click at [359, 334] on span "SUBMIT" at bounding box center [362, 335] width 20 height 10
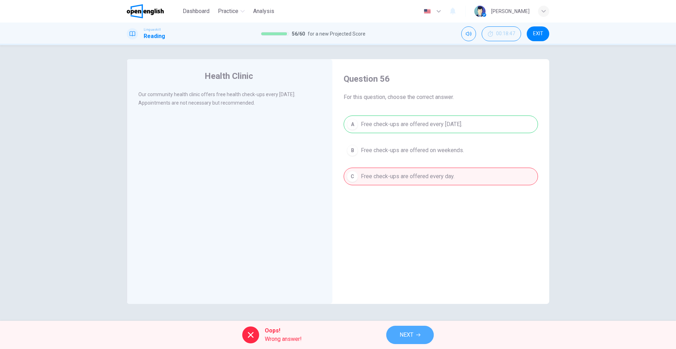
click at [405, 339] on span "NEXT" at bounding box center [407, 335] width 14 height 10
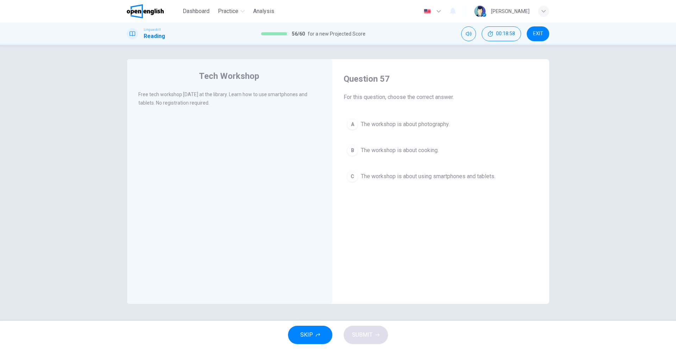
click at [409, 180] on span "The workshop is about using smartphones and tablets." at bounding box center [428, 176] width 135 height 8
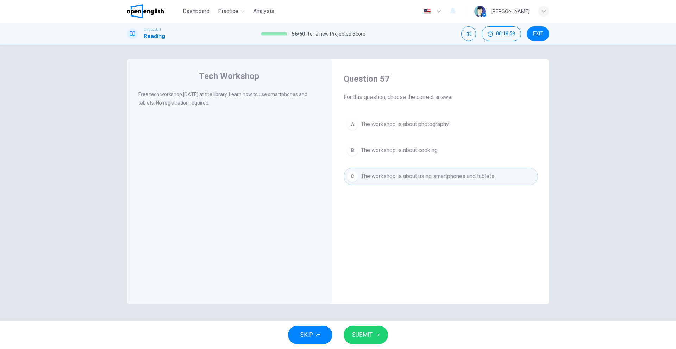
click at [364, 327] on button "SUBMIT" at bounding box center [366, 335] width 44 height 18
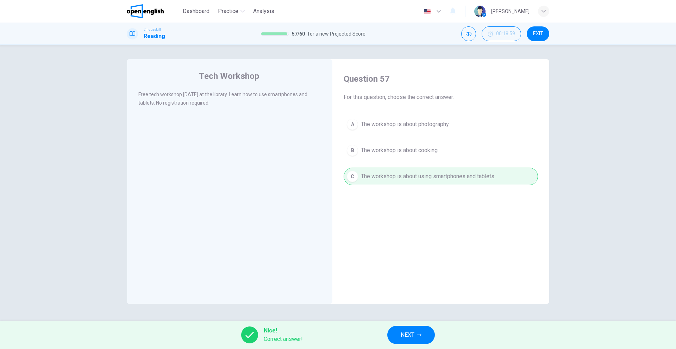
click at [402, 335] on span "NEXT" at bounding box center [408, 335] width 14 height 10
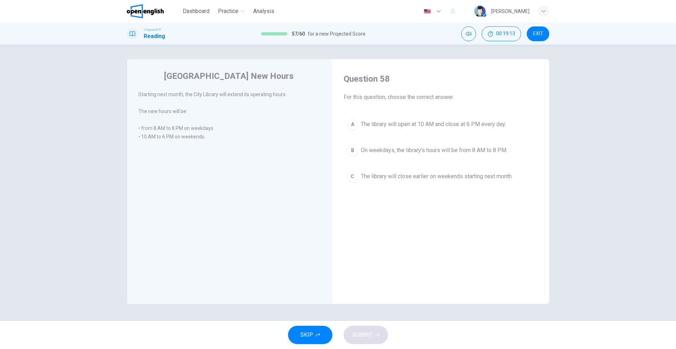
drag, startPoint x: 393, startPoint y: 153, endPoint x: 393, endPoint y: 157, distance: 4.2
click at [393, 155] on button "B On weekdays, the library's hours will be from 8 AM to 8 PM." at bounding box center [441, 151] width 194 height 18
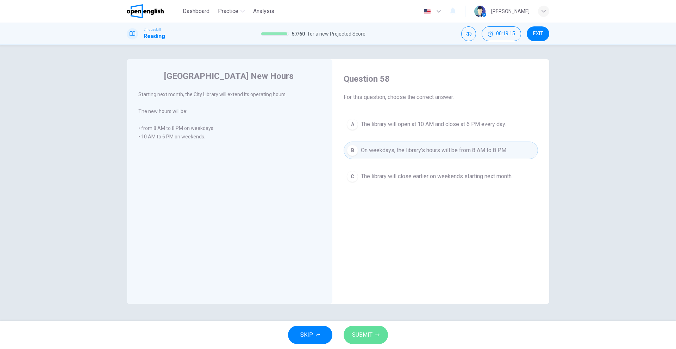
click at [368, 334] on span "SUBMIT" at bounding box center [362, 335] width 20 height 10
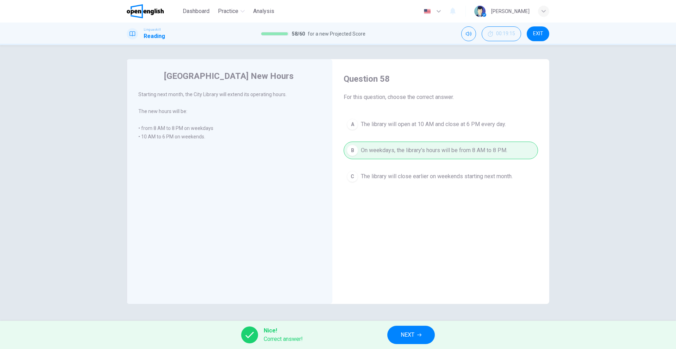
drag, startPoint x: 413, startPoint y: 332, endPoint x: 411, endPoint y: 335, distance: 4.2
click at [411, 335] on span "NEXT" at bounding box center [408, 335] width 14 height 10
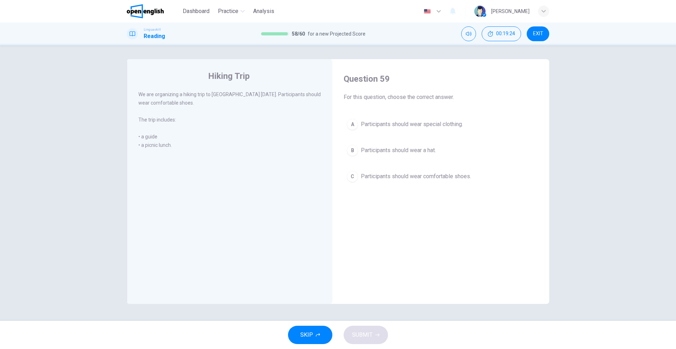
click at [374, 175] on span "Participants should wear comfortable shoes." at bounding box center [416, 176] width 110 height 8
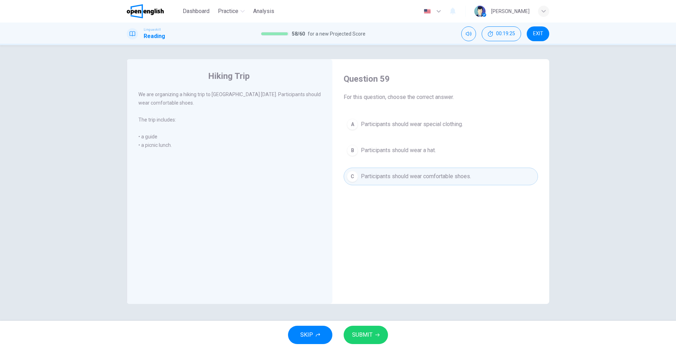
click at [354, 334] on span "SUBMIT" at bounding box center [362, 335] width 20 height 10
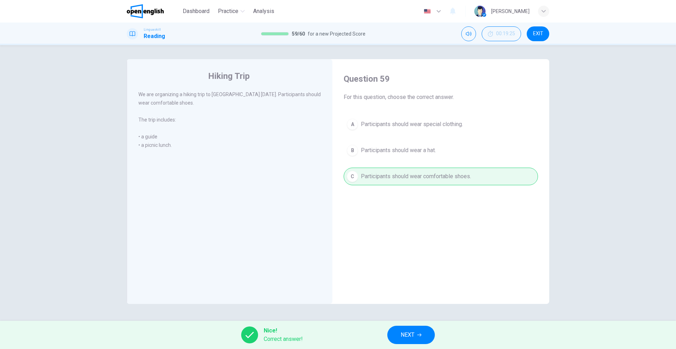
click at [394, 331] on button "NEXT" at bounding box center [411, 335] width 48 height 18
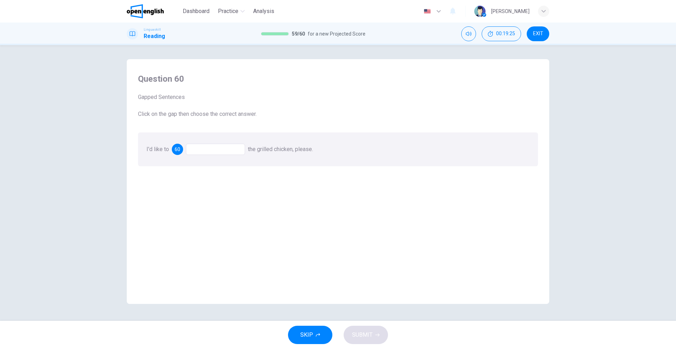
click at [206, 148] on div at bounding box center [215, 149] width 59 height 11
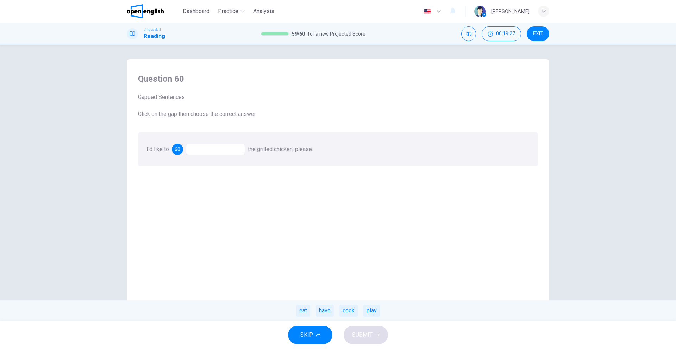
drag, startPoint x: 331, startPoint y: 310, endPoint x: 340, endPoint y: 320, distance: 13.7
click at [332, 315] on div "have" at bounding box center [325, 311] width 18 height 12
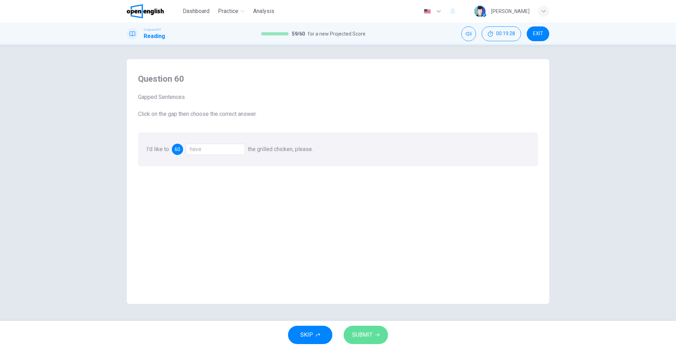
click at [370, 342] on button "SUBMIT" at bounding box center [366, 335] width 44 height 18
